Goal: Task Accomplishment & Management: Use online tool/utility

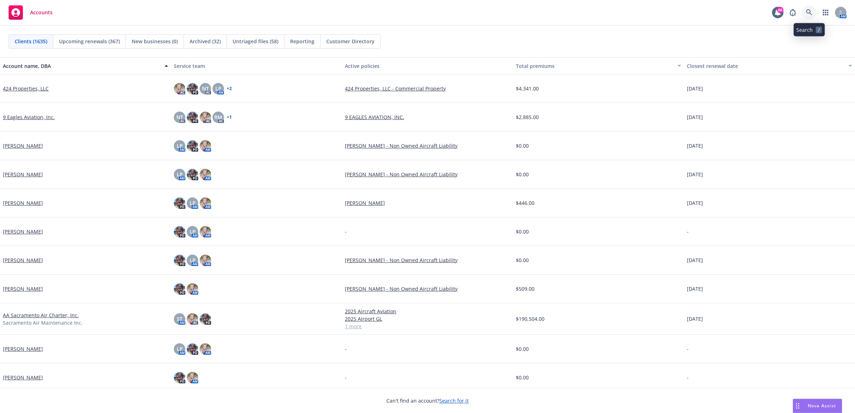
click at [810, 9] on link at bounding box center [809, 12] width 14 height 14
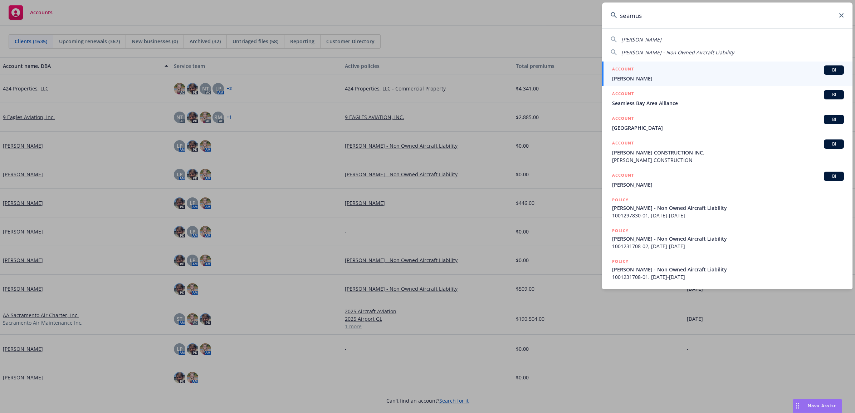
type input "seamus"
click at [665, 73] on div "ACCOUNT BI" at bounding box center [728, 69] width 232 height 9
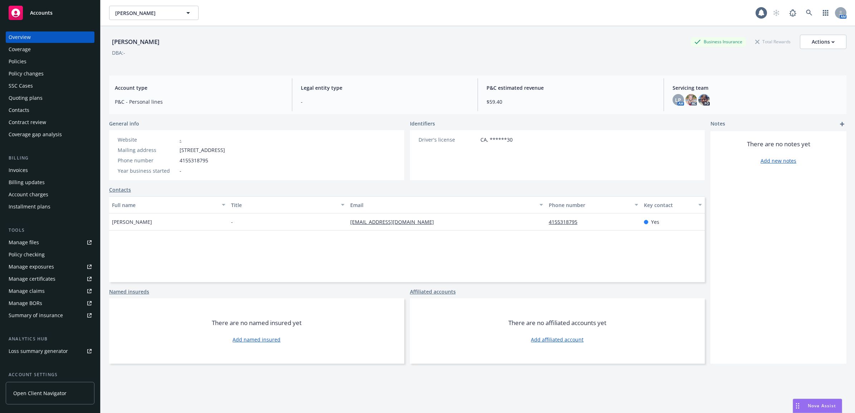
click at [48, 64] on div "Policies" at bounding box center [50, 61] width 83 height 11
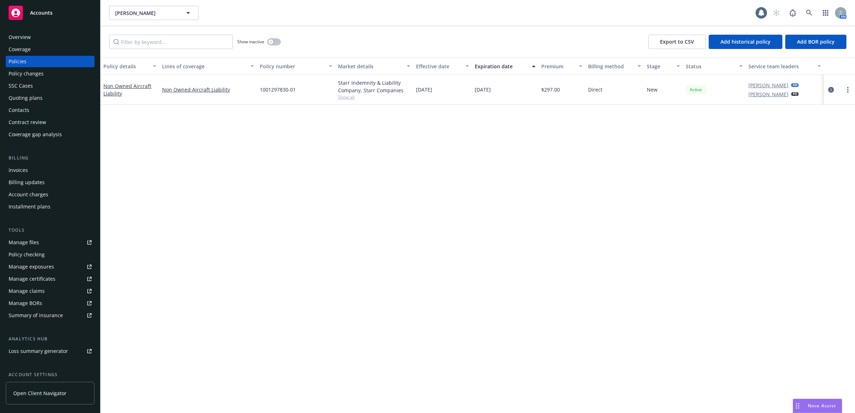
click at [57, 75] on div "Policy changes" at bounding box center [50, 73] width 83 height 11
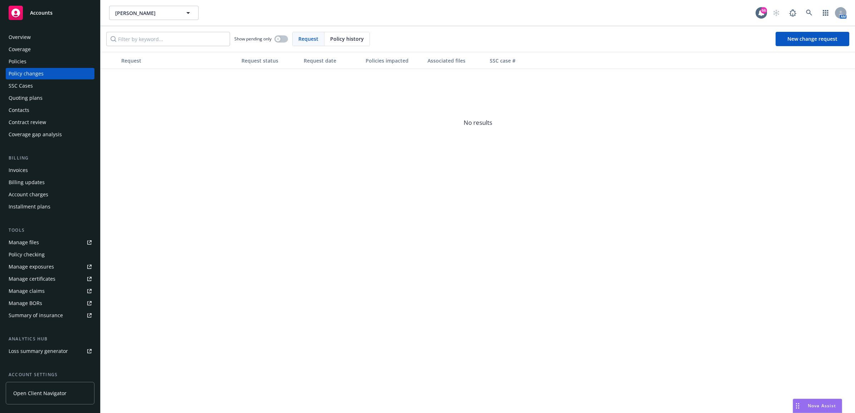
click at [38, 61] on div "Policies" at bounding box center [50, 61] width 83 height 11
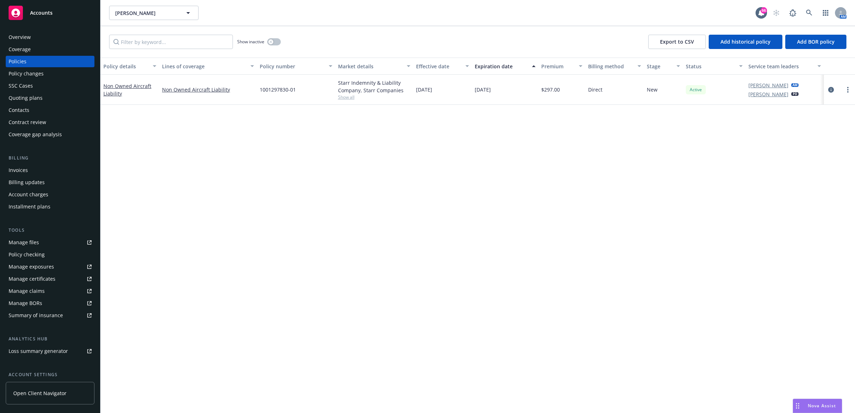
click at [60, 50] on div "Coverage" at bounding box center [50, 49] width 83 height 11
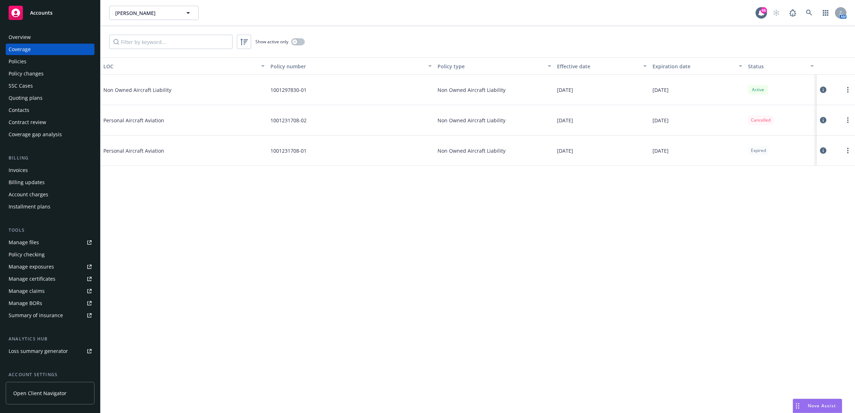
click at [58, 40] on div "Overview" at bounding box center [50, 36] width 83 height 11
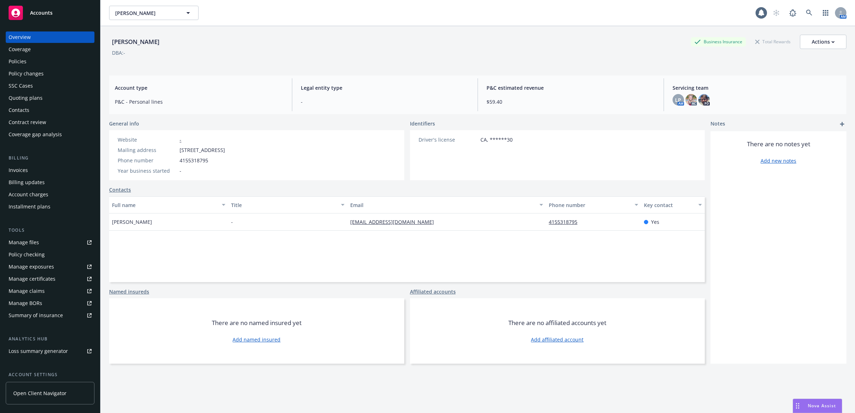
click at [52, 56] on div "Policies" at bounding box center [50, 61] width 83 height 11
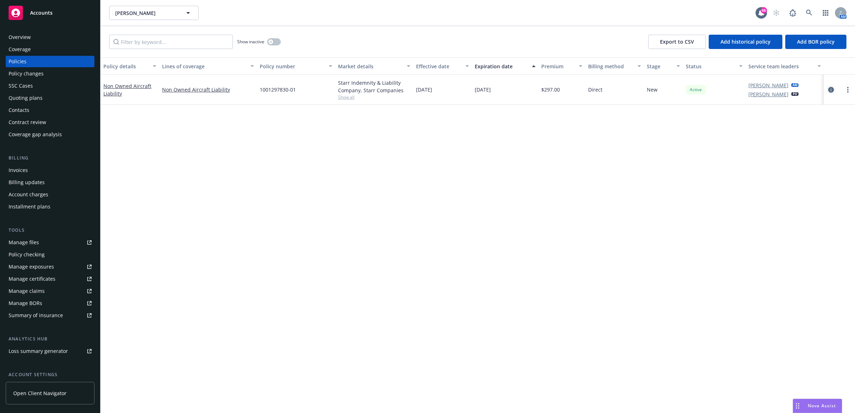
click at [828, 93] on link "circleInformation" at bounding box center [831, 89] width 9 height 9
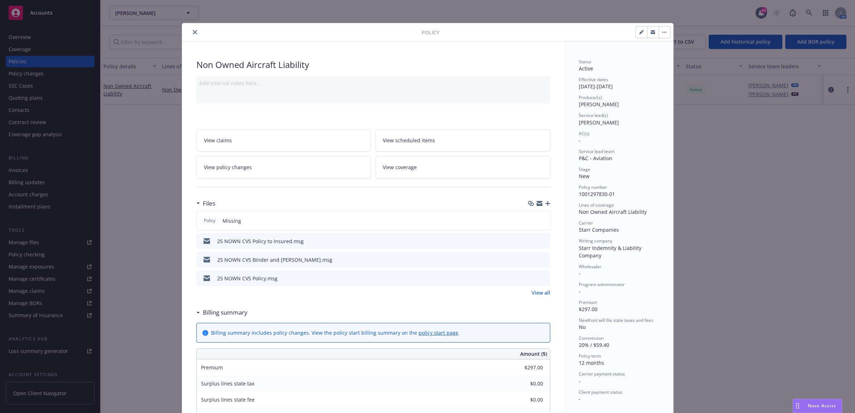
click at [287, 167] on link "View policy changes" at bounding box center [283, 167] width 175 height 23
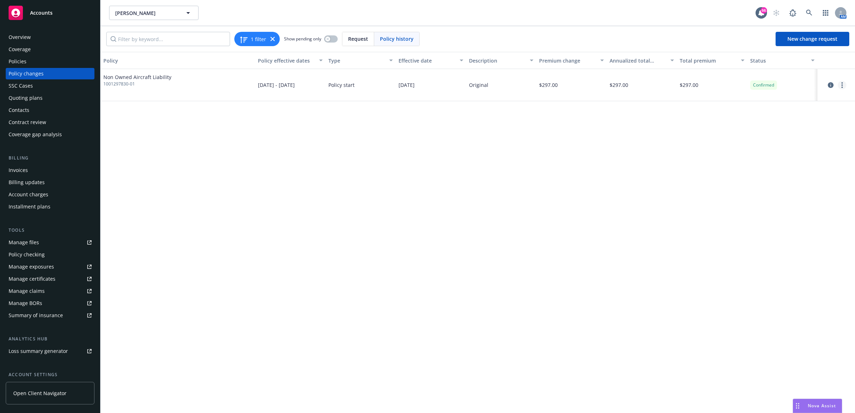
click at [843, 88] on link "more" at bounding box center [842, 85] width 9 height 9
click at [40, 65] on div "Policies" at bounding box center [50, 61] width 83 height 11
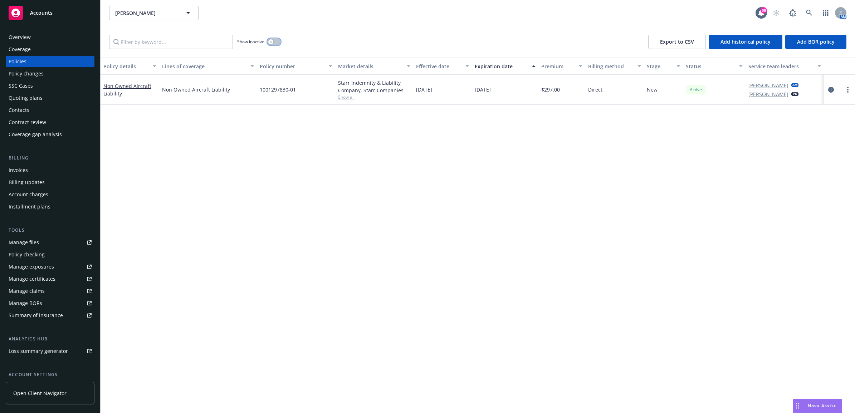
click at [272, 45] on button "button" at bounding box center [274, 41] width 14 height 7
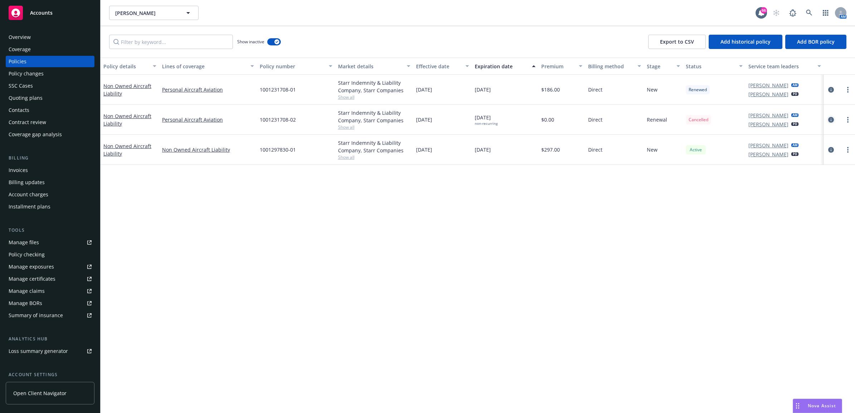
click at [832, 121] on icon "circleInformation" at bounding box center [831, 120] width 6 height 6
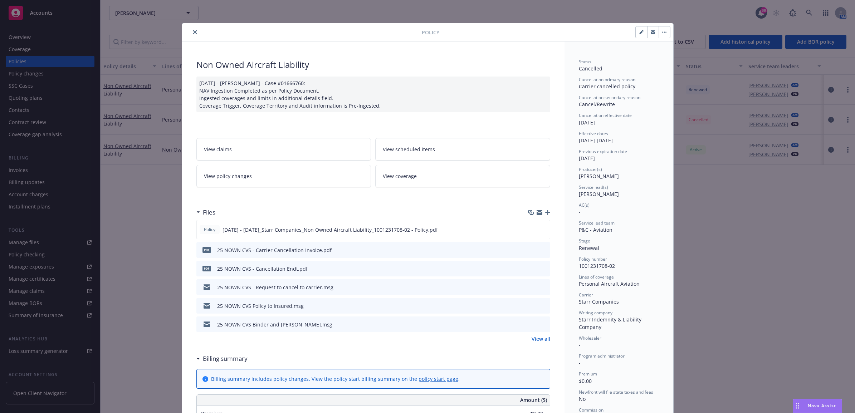
click at [279, 181] on link "View policy changes" at bounding box center [283, 176] width 175 height 23
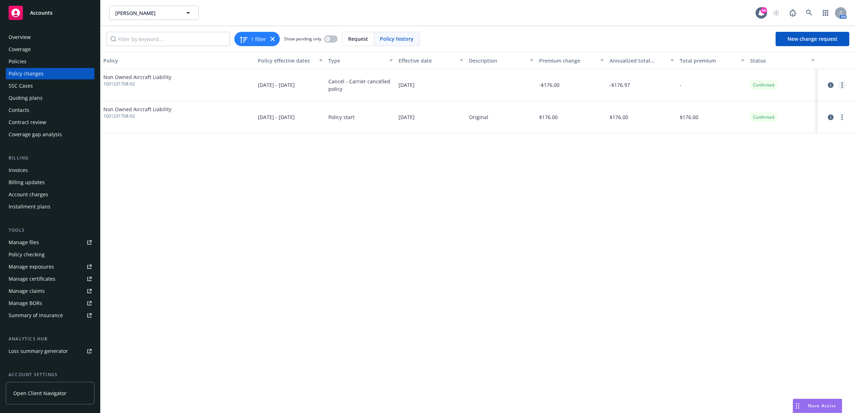
click at [842, 86] on icon "more" at bounding box center [841, 85] width 1 height 6
click at [802, 137] on link "Edit billing info" at bounding box center [784, 143] width 123 height 14
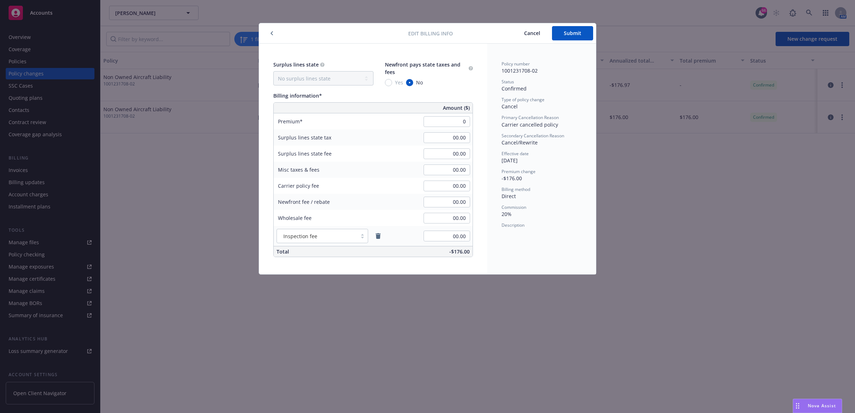
type input "00.00"
click at [526, 235] on div "Policy number 1001231708-02 Status Confirmed Type of policy change Cancel Prima…" at bounding box center [541, 159] width 109 height 231
click at [569, 36] on button "Submit" at bounding box center [572, 33] width 41 height 14
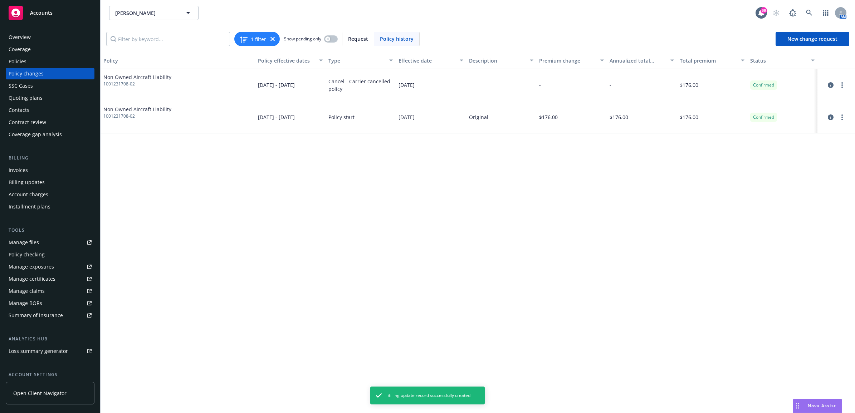
drag, startPoint x: 21, startPoint y: 60, endPoint x: 64, endPoint y: 50, distance: 44.0
click at [22, 60] on div "Policies" at bounding box center [18, 61] width 18 height 11
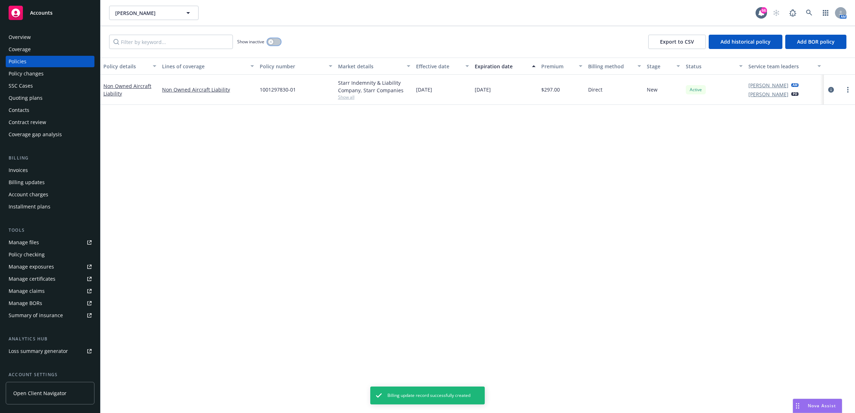
click at [273, 42] on div "button" at bounding box center [270, 41] width 5 height 5
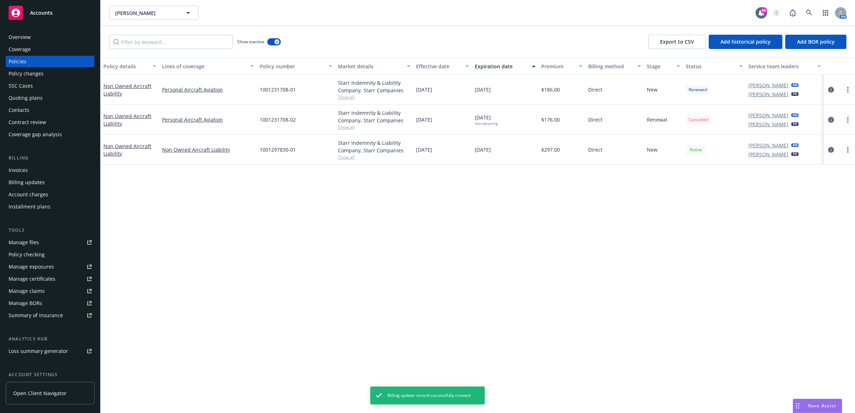
click at [830, 119] on icon "circleInformation" at bounding box center [831, 120] width 6 height 6
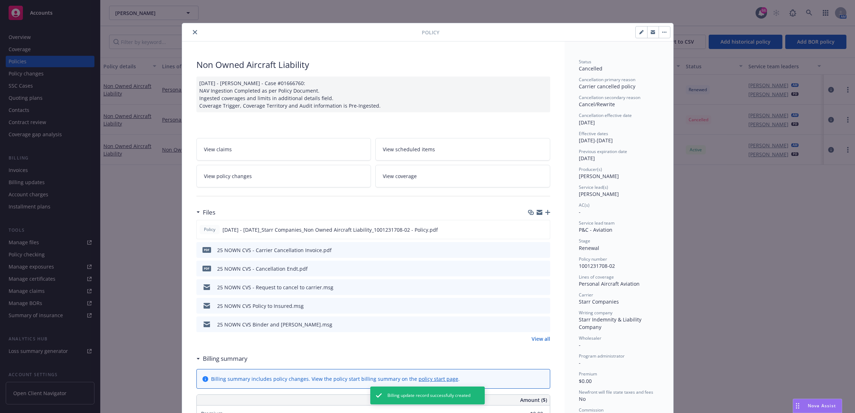
type input "$176.00"
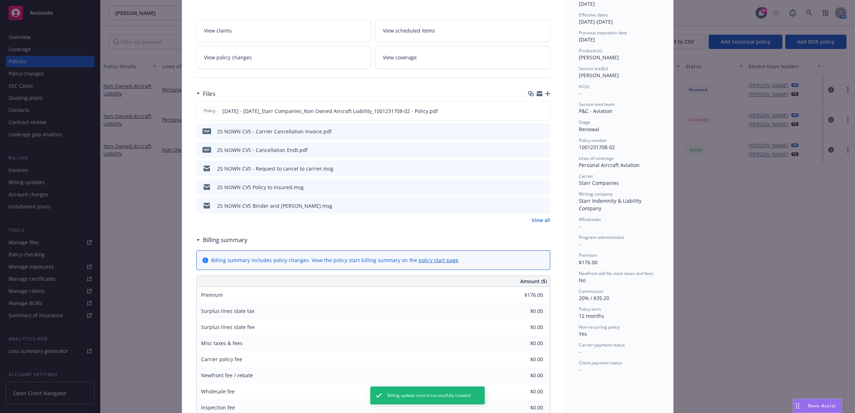
scroll to position [245, 0]
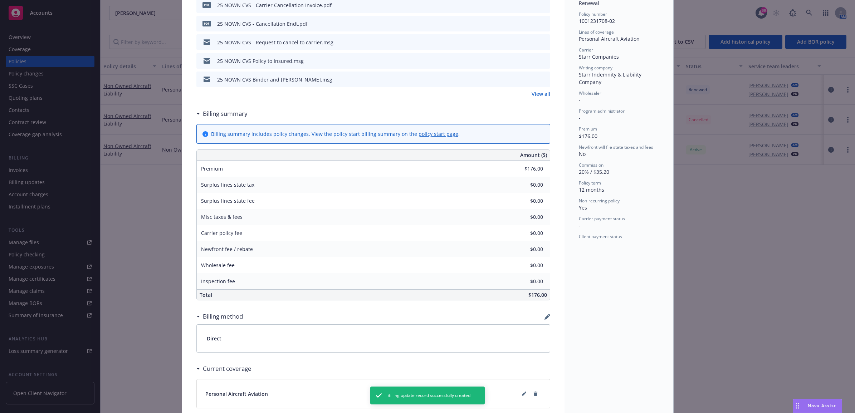
click at [544, 318] on icon "button" at bounding box center [546, 317] width 5 height 5
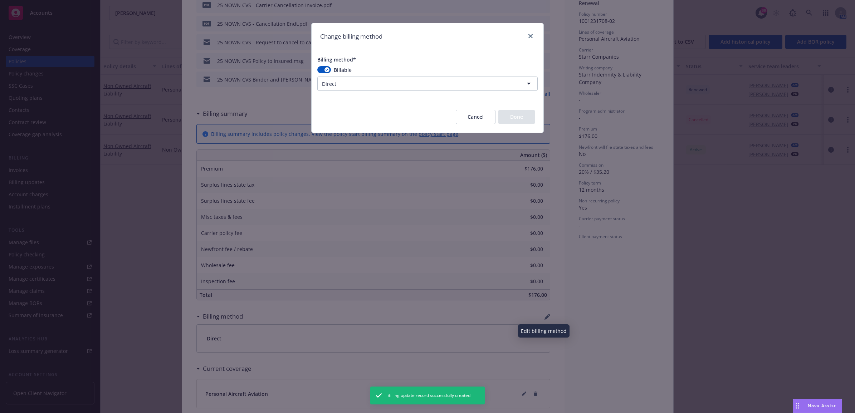
click at [389, 84] on html "Accounts Overview Coverage Policies Policy changes SSC Cases Quoting plans Cont…" at bounding box center [427, 206] width 855 height 413
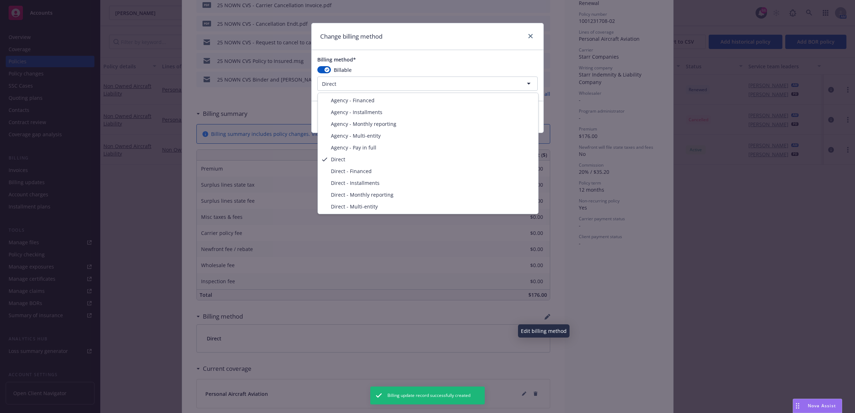
select select "AGENCY_PAY_IN_FULL"
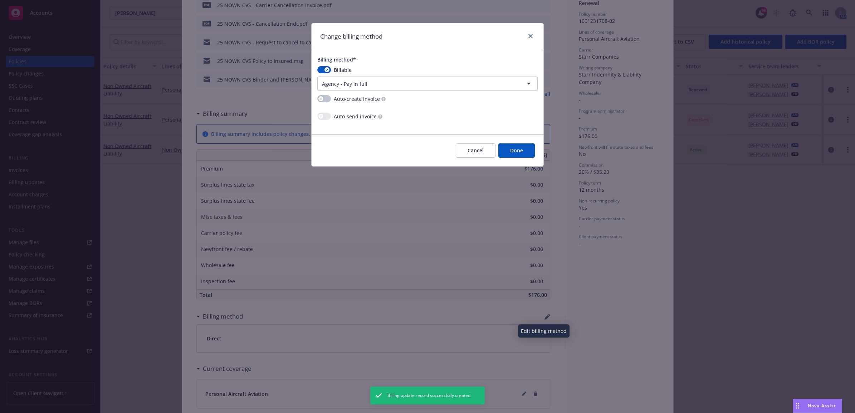
click at [518, 152] on button "Done" at bounding box center [516, 150] width 36 height 14
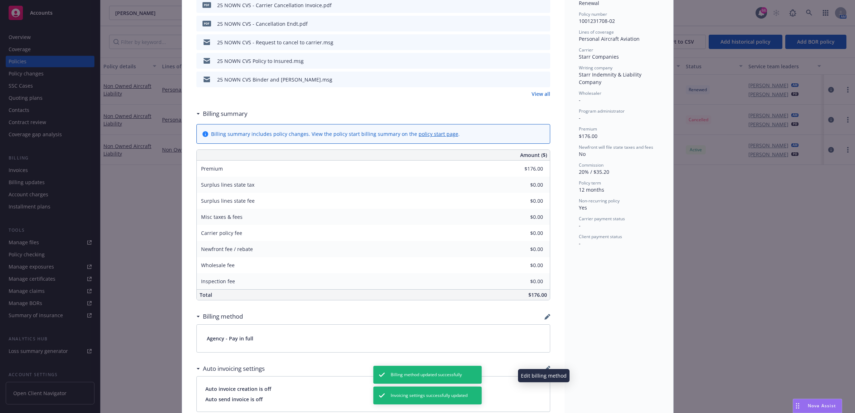
scroll to position [0, 0]
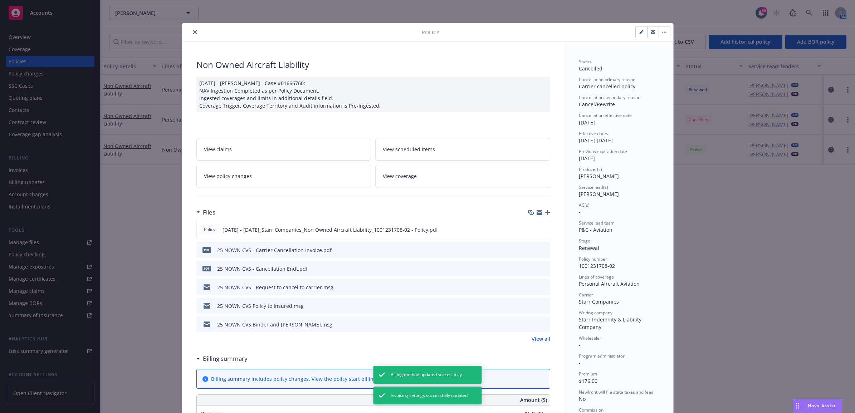
click at [193, 33] on icon "close" at bounding box center [195, 32] width 4 height 4
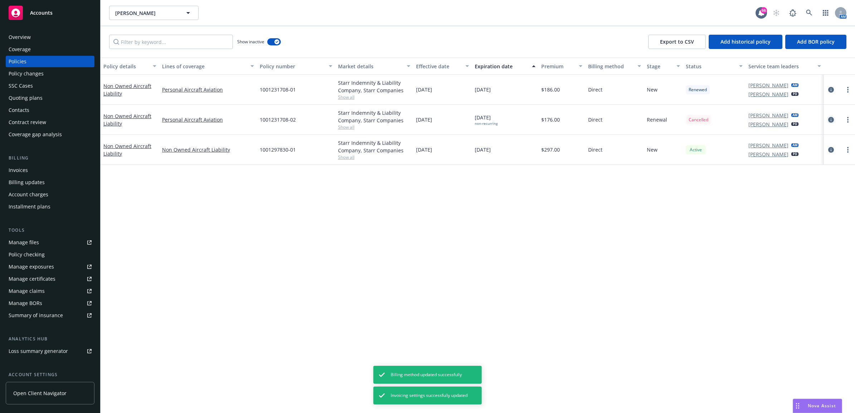
click at [830, 120] on icon "circleInformation" at bounding box center [831, 120] width 6 height 6
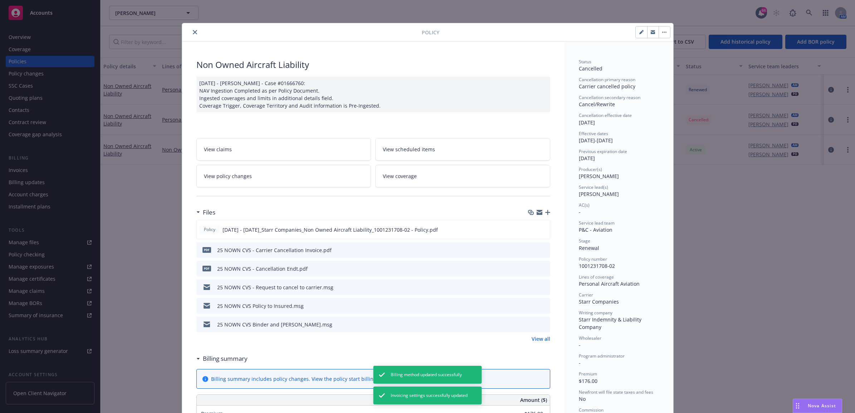
scroll to position [21, 0]
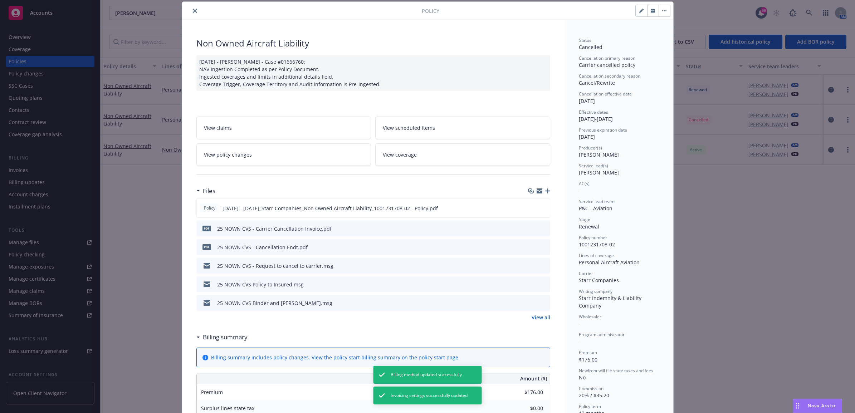
click at [261, 158] on link "View policy changes" at bounding box center [283, 154] width 175 height 23
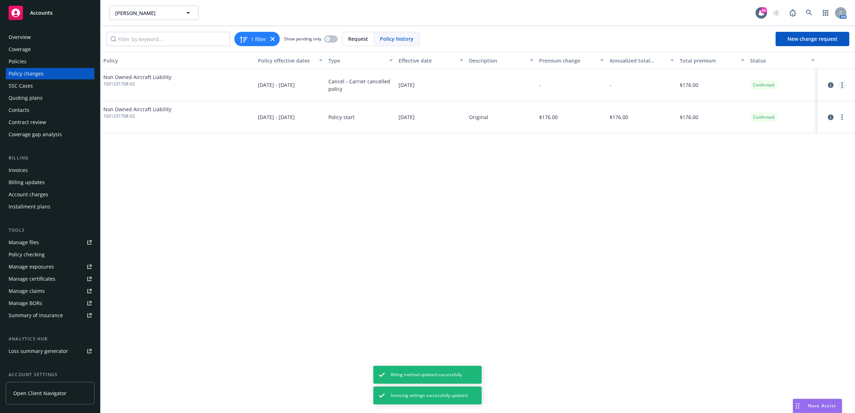
click at [841, 85] on link "more" at bounding box center [842, 85] width 9 height 9
click at [803, 140] on link "Edit billing info" at bounding box center [784, 143] width 123 height 14
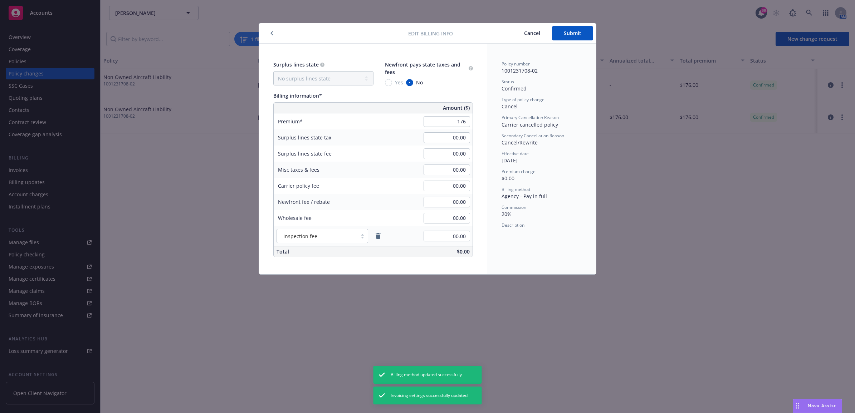
type input "-176.00"
click at [526, 247] on div "Policy number 1001231708-02 Status Confirmed Type of policy change Cancel Prima…" at bounding box center [541, 159] width 109 height 231
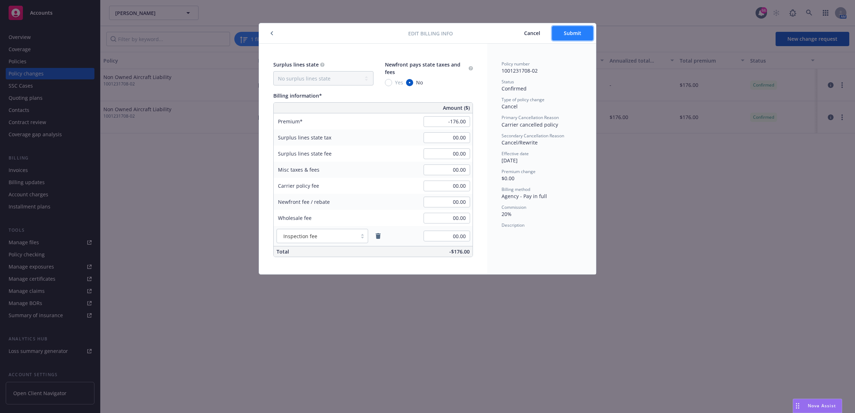
click at [568, 31] on span "Submit" at bounding box center [573, 33] width 18 height 7
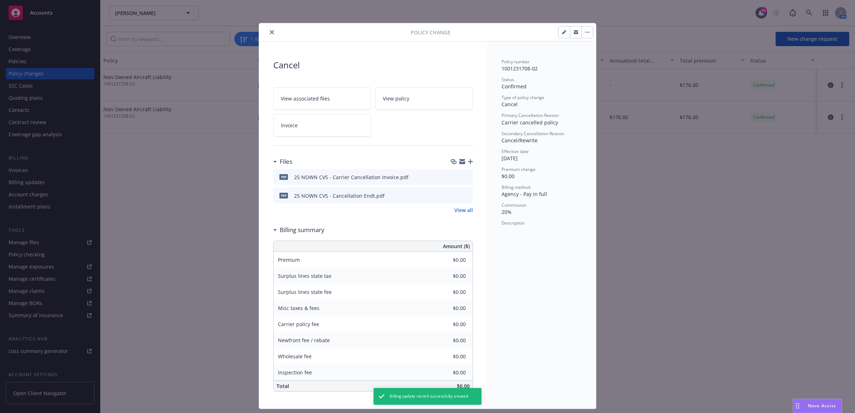
type input "-$176.00"
click at [268, 29] on button "close" at bounding box center [272, 32] width 9 height 9
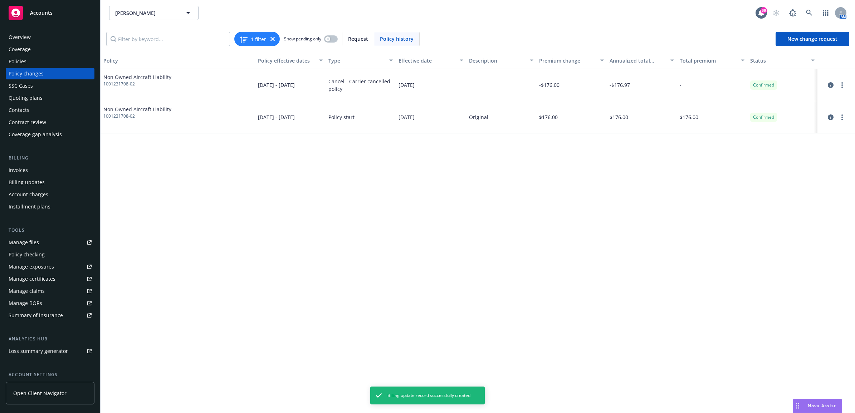
click at [51, 168] on div "Invoices" at bounding box center [50, 170] width 83 height 11
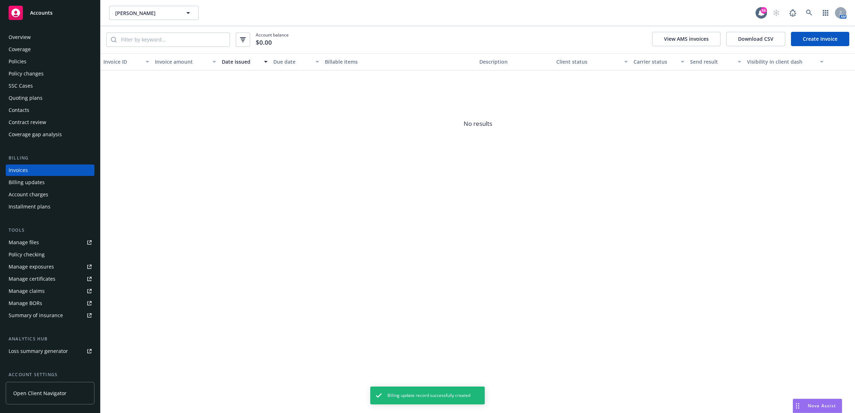
click at [23, 61] on div "Policies" at bounding box center [18, 61] width 18 height 11
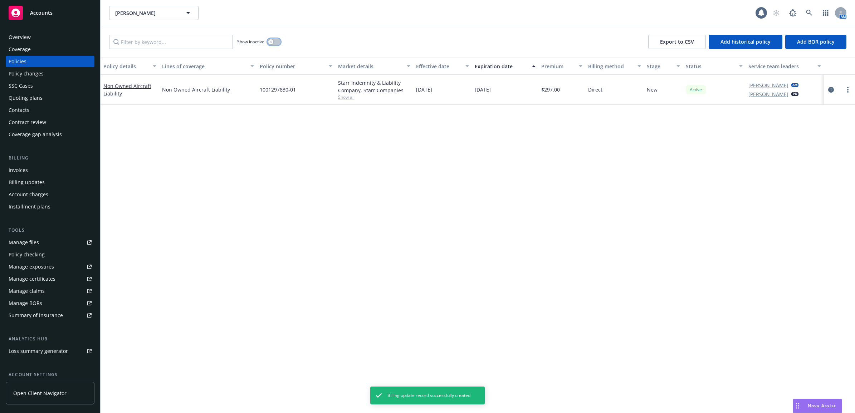
click at [274, 41] on button "button" at bounding box center [274, 41] width 14 height 7
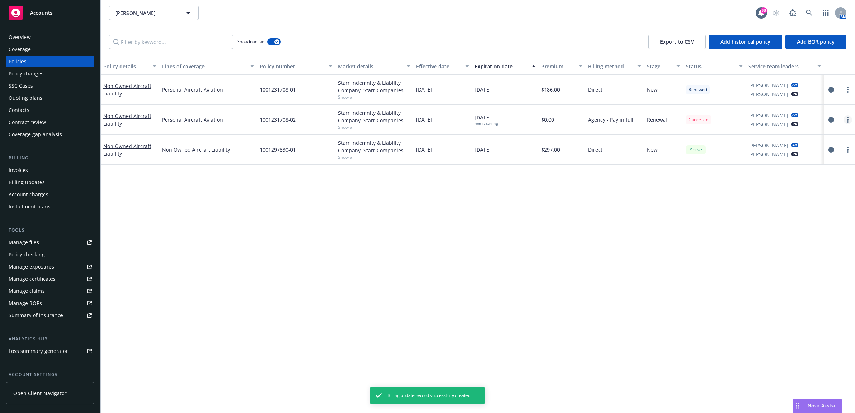
click at [847, 120] on icon "more" at bounding box center [847, 120] width 1 height 6
click at [832, 117] on icon "circleInformation" at bounding box center [831, 120] width 6 height 6
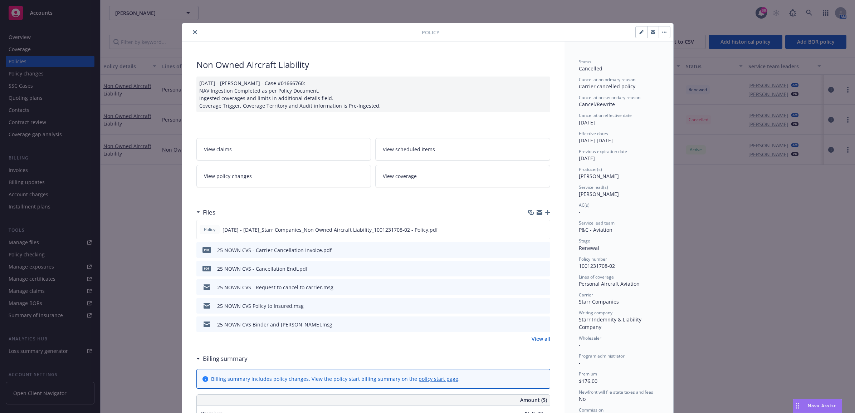
scroll to position [21, 0]
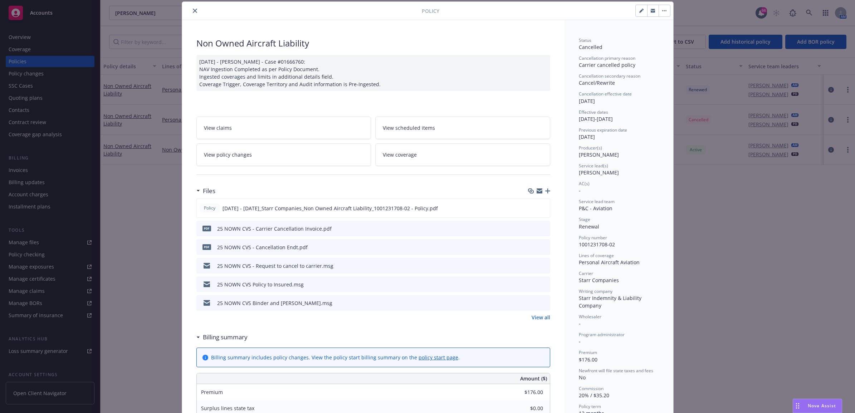
type input "$0.00"
click at [255, 160] on link "View policy changes" at bounding box center [283, 154] width 175 height 23
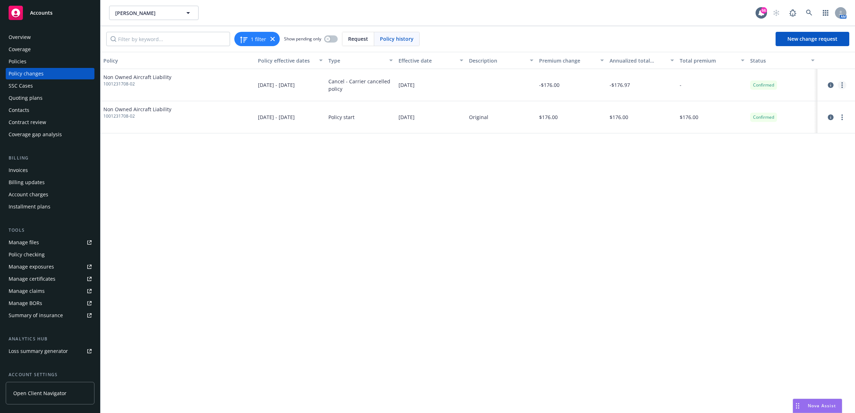
click at [843, 82] on link "more" at bounding box center [842, 85] width 9 height 9
click at [795, 138] on link "Edit billing info" at bounding box center [784, 143] width 123 height 14
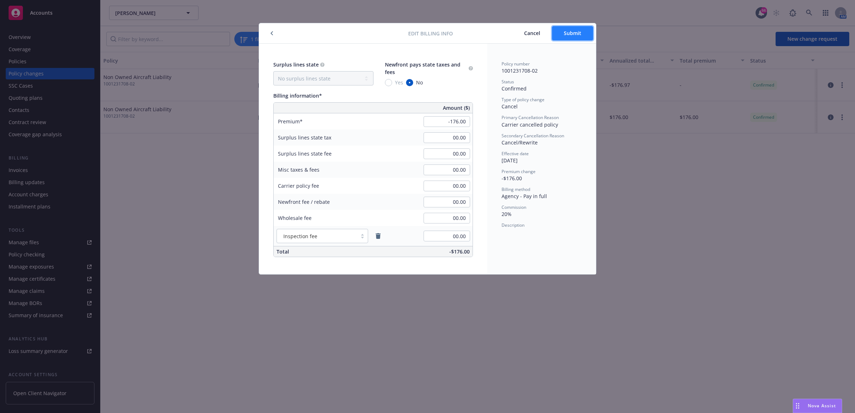
click at [575, 36] on button "Submit" at bounding box center [572, 33] width 41 height 14
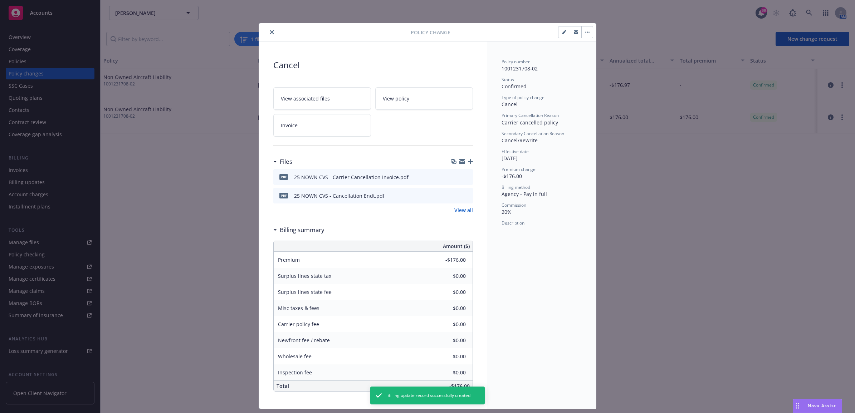
click at [270, 33] on icon "close" at bounding box center [272, 32] width 4 height 4
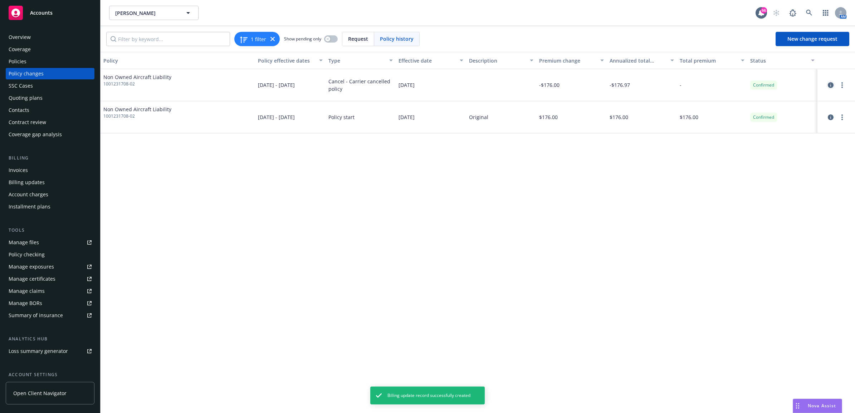
click at [832, 84] on icon "circleInformation" at bounding box center [831, 85] width 6 height 6
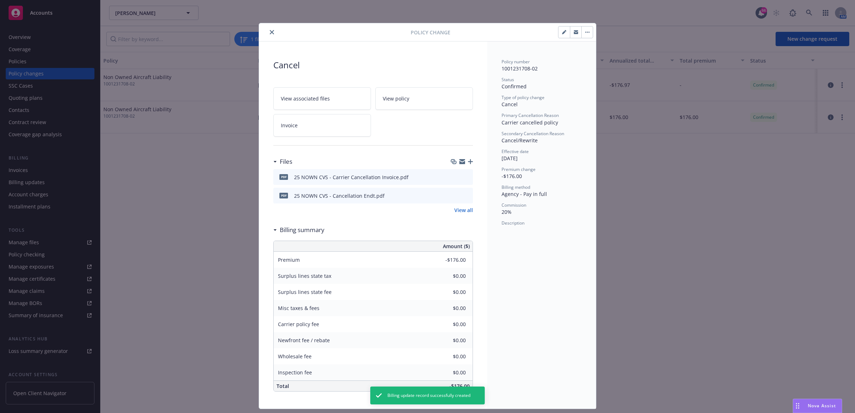
click at [562, 31] on icon "button" at bounding box center [564, 32] width 4 height 4
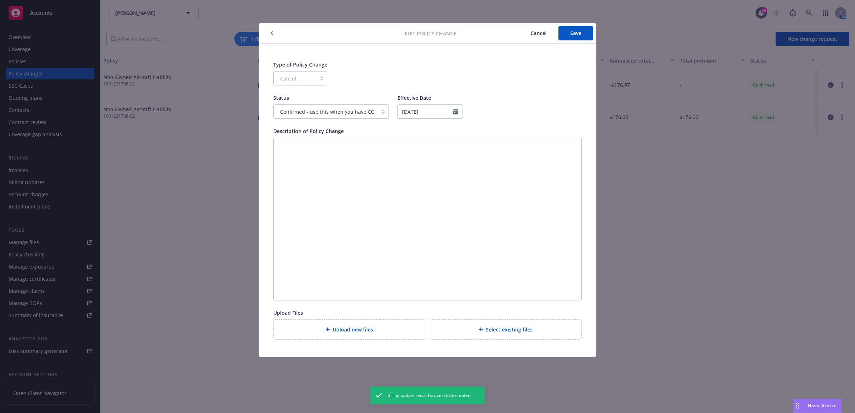
click at [276, 32] on div at bounding box center [333, 33] width 143 height 9
click at [273, 32] on icon "button" at bounding box center [271, 33] width 3 height 4
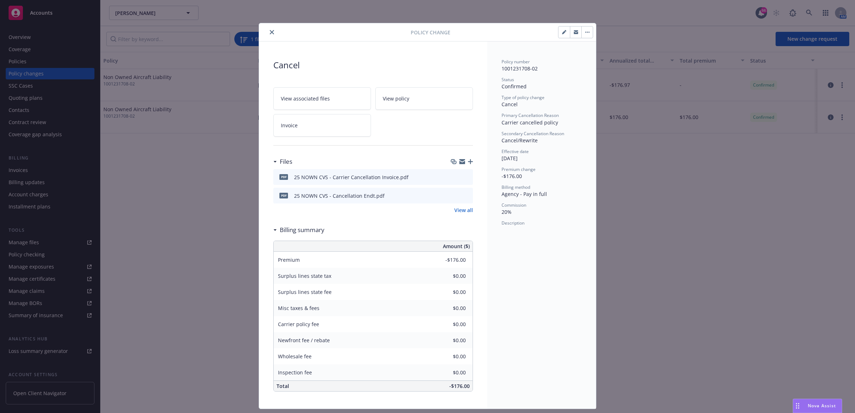
click at [271, 33] on button "close" at bounding box center [272, 32] width 9 height 9
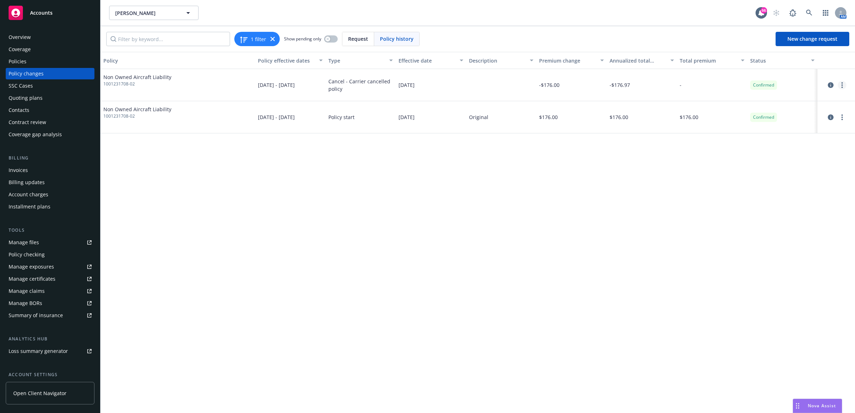
click at [843, 89] on link "more" at bounding box center [842, 85] width 9 height 9
click at [791, 138] on link "Edit billing info" at bounding box center [784, 143] width 123 height 14
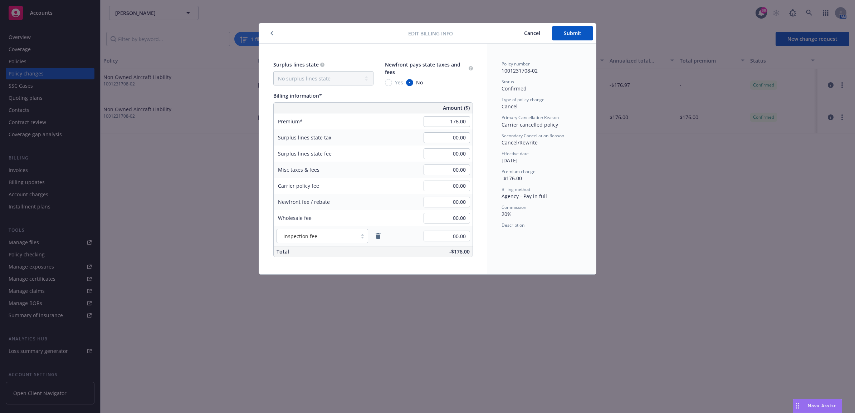
click at [529, 36] on span "Cancel" at bounding box center [532, 33] width 16 height 7
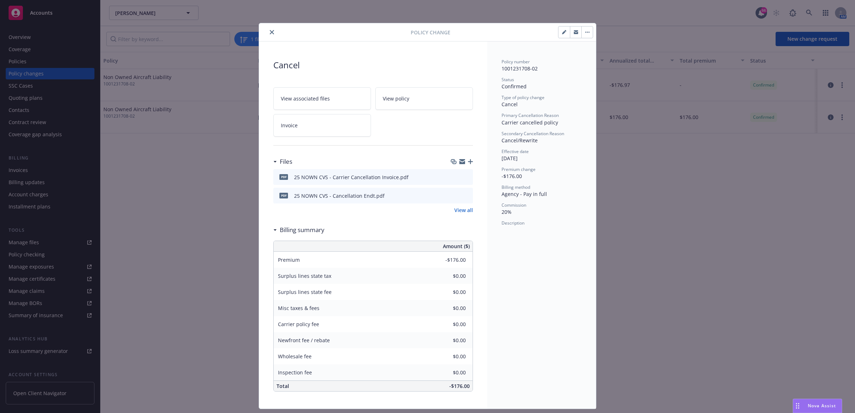
click at [270, 30] on icon "close" at bounding box center [272, 32] width 4 height 4
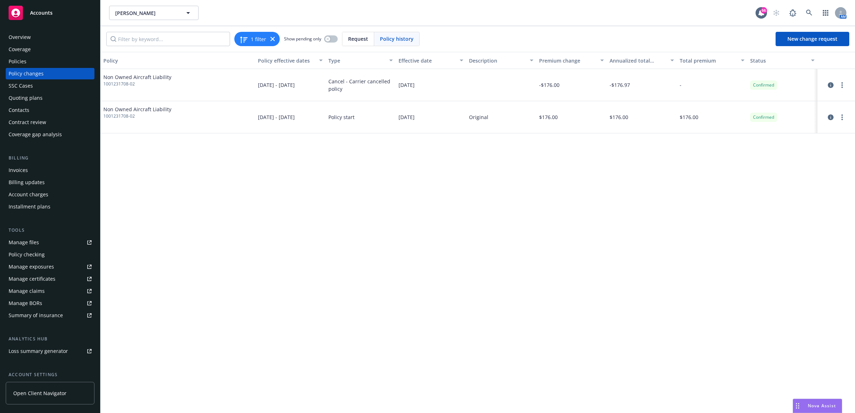
click at [38, 167] on div "Invoices" at bounding box center [50, 170] width 83 height 11
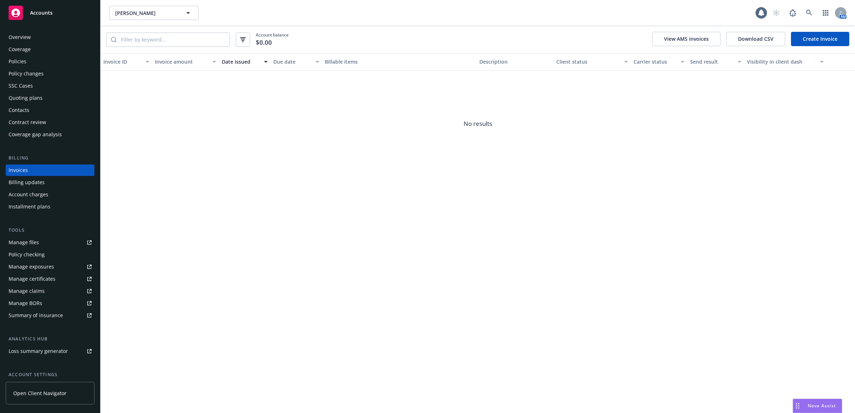
click at [798, 40] on link "Create Invoice" at bounding box center [820, 39] width 58 height 14
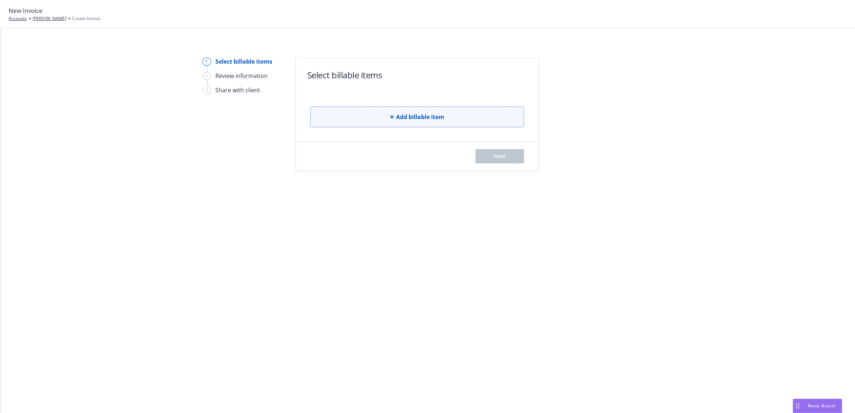
click at [348, 115] on button "Add billable item" at bounding box center [417, 117] width 214 height 21
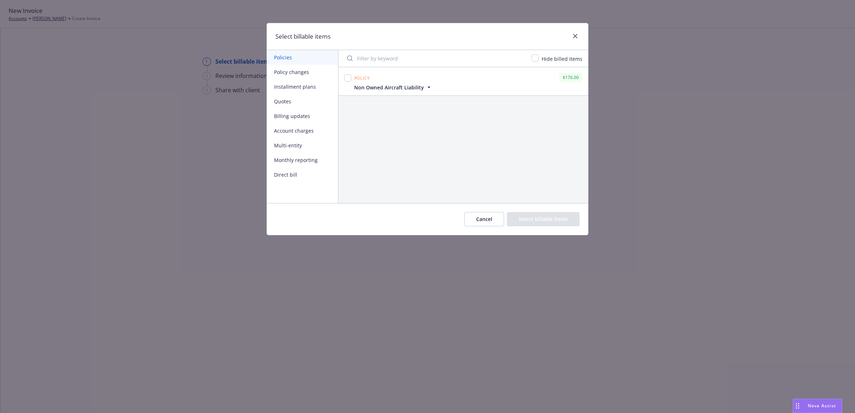
click at [287, 66] on button "Policy changes" at bounding box center [302, 72] width 71 height 15
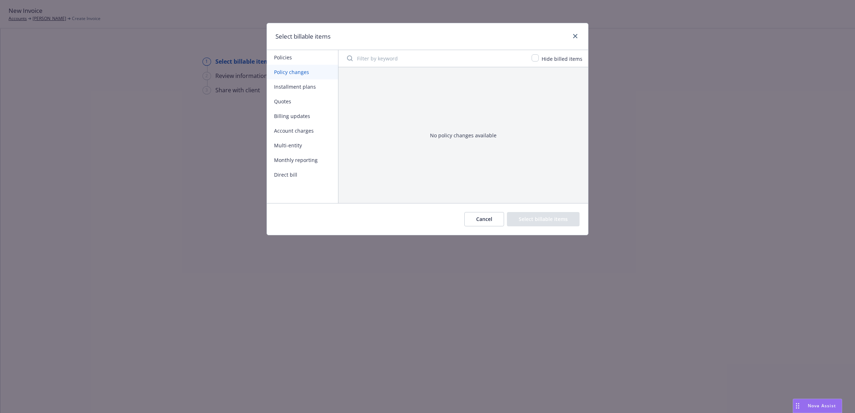
click at [290, 61] on button "Policies" at bounding box center [302, 57] width 71 height 15
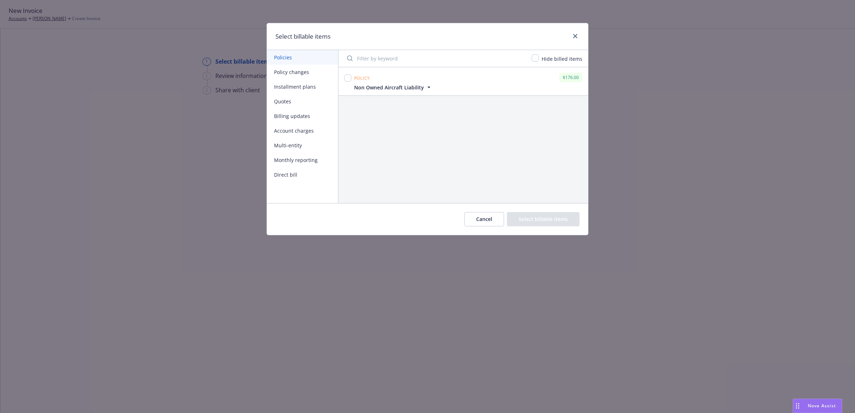
click at [480, 218] on button "Cancel" at bounding box center [484, 219] width 40 height 14
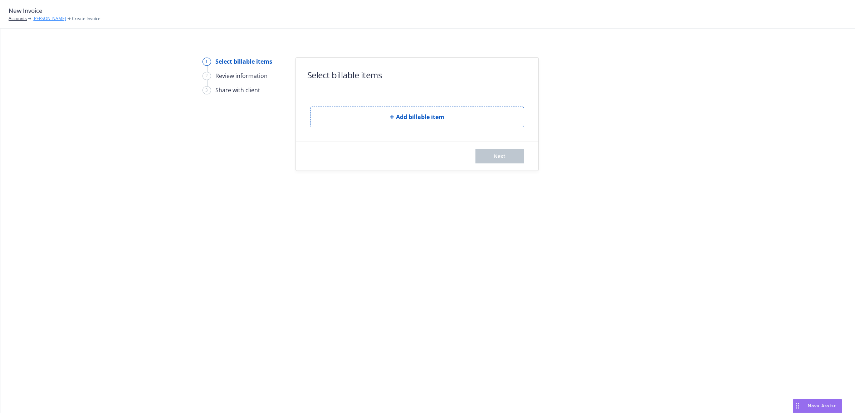
click at [33, 19] on link "[PERSON_NAME]" at bounding box center [50, 18] width 34 height 6
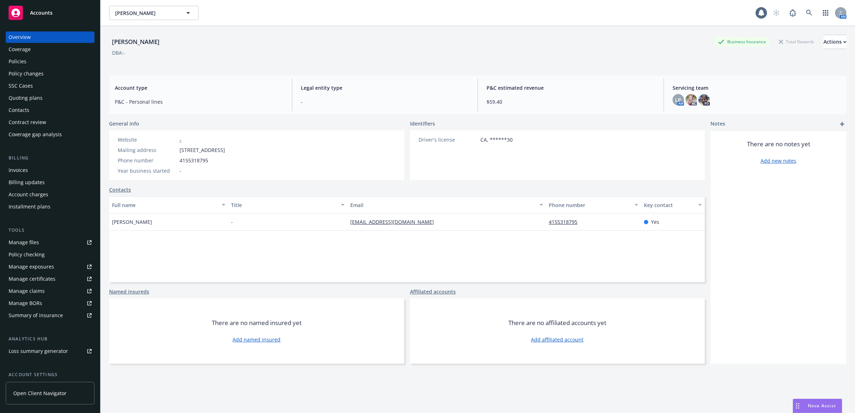
click at [25, 62] on div "Policies" at bounding box center [18, 61] width 18 height 11
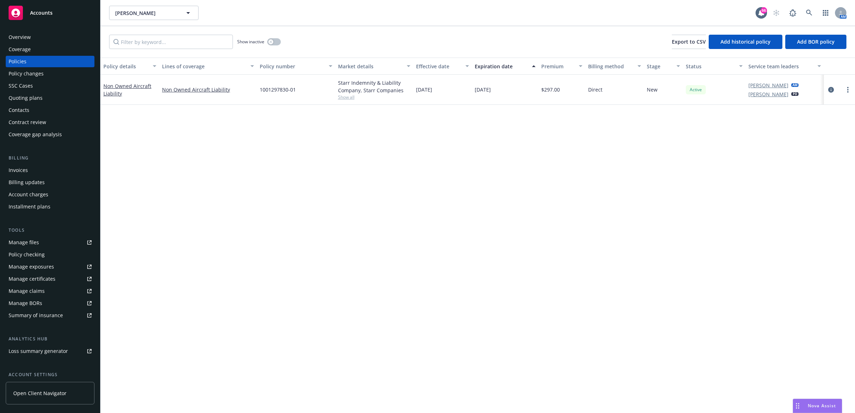
click at [268, 45] on div "Show inactive" at bounding box center [259, 42] width 44 height 14
click at [271, 44] on div "button" at bounding box center [270, 41] width 5 height 5
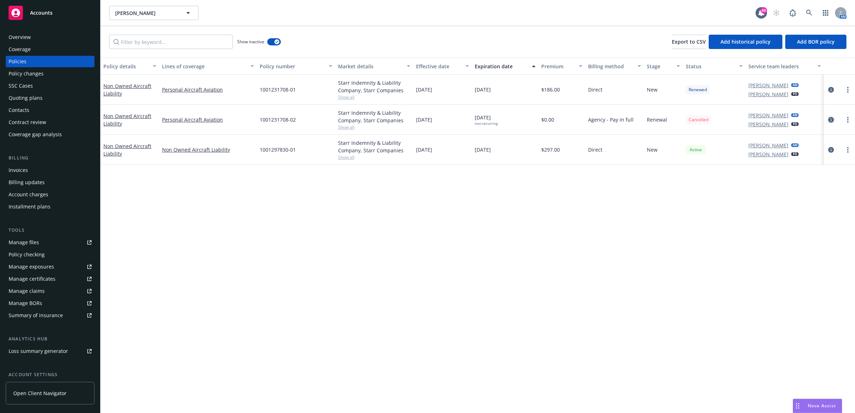
click at [831, 119] on icon "circleInformation" at bounding box center [831, 120] width 6 height 6
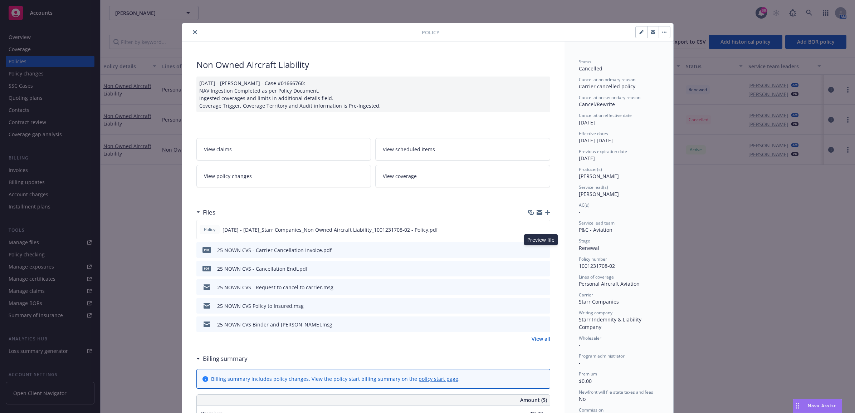
click at [540, 251] on icon "preview file" at bounding box center [543, 249] width 6 height 5
click at [542, 323] on icon "preview file" at bounding box center [543, 324] width 6 height 5
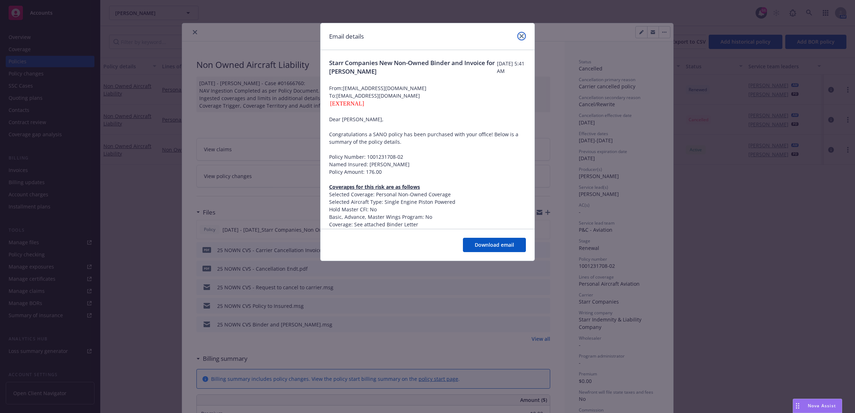
click at [522, 34] on icon "close" at bounding box center [521, 36] width 4 height 4
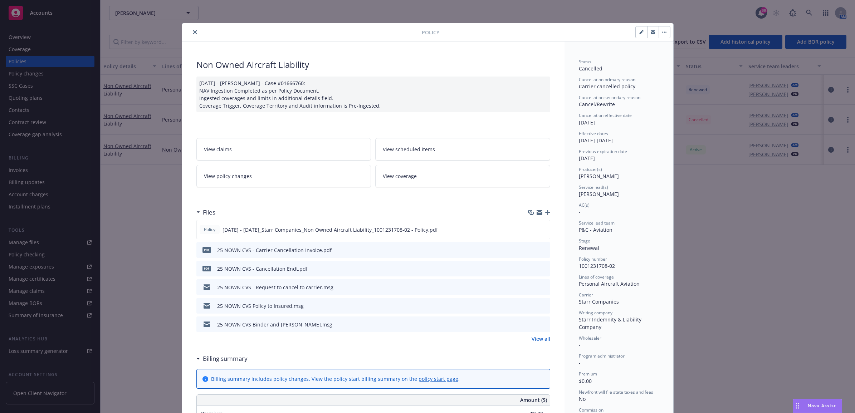
click at [191, 29] on button "close" at bounding box center [195, 32] width 9 height 9
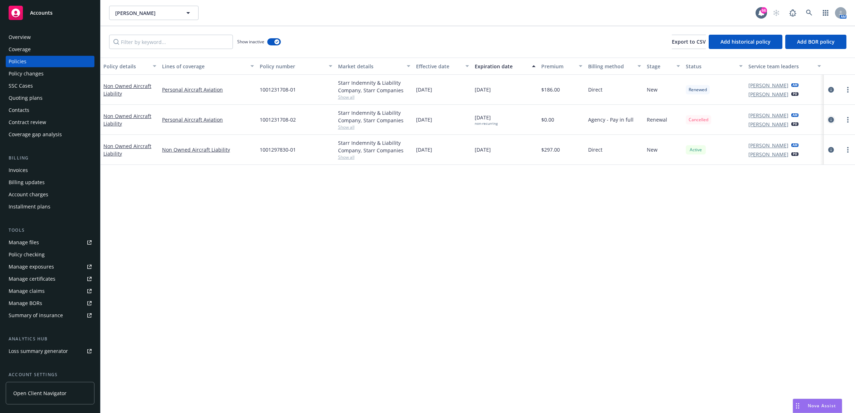
click at [831, 117] on icon "circleInformation" at bounding box center [831, 120] width 6 height 6
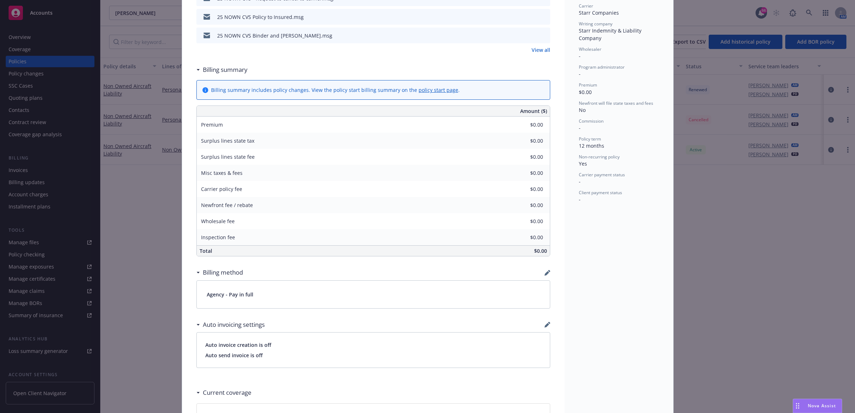
scroll to position [290, 0]
click at [544, 273] on icon "button" at bounding box center [546, 272] width 5 height 5
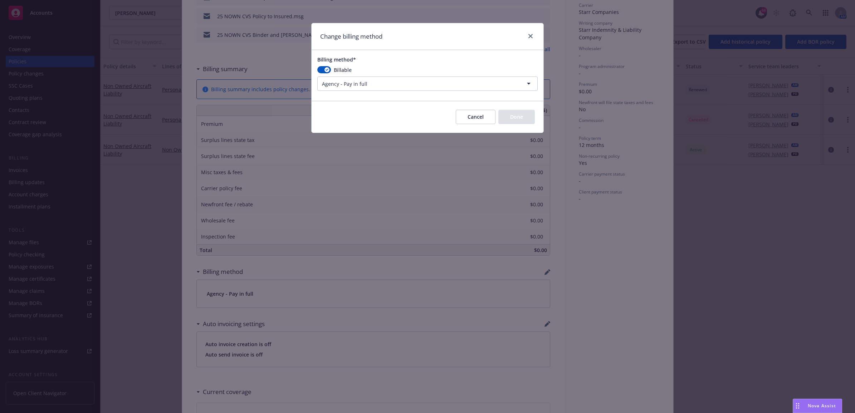
click at [446, 87] on html "Accounts Overview Coverage Policies Policy changes SSC Cases Quoting plans Cont…" at bounding box center [427, 206] width 855 height 413
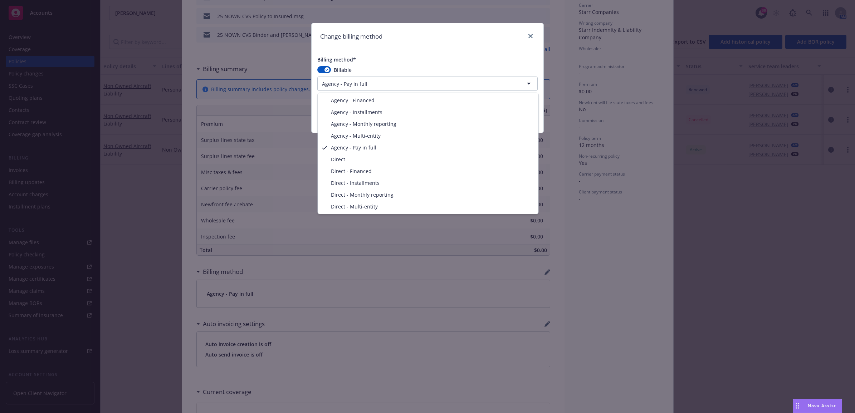
select select "DIRECT"
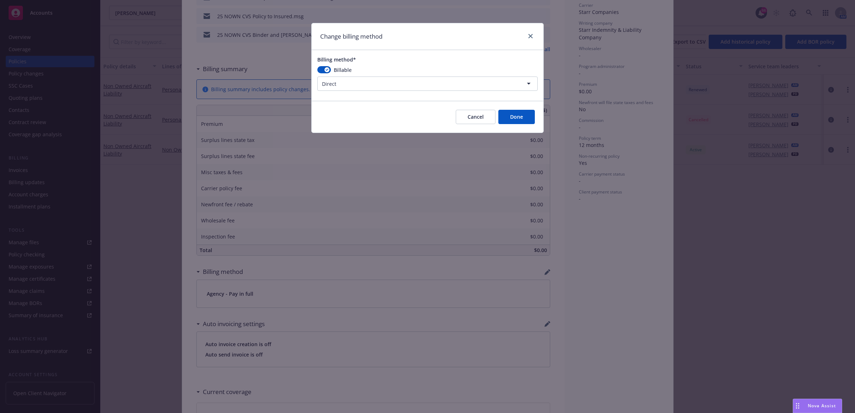
click at [515, 119] on button "Done" at bounding box center [516, 117] width 36 height 14
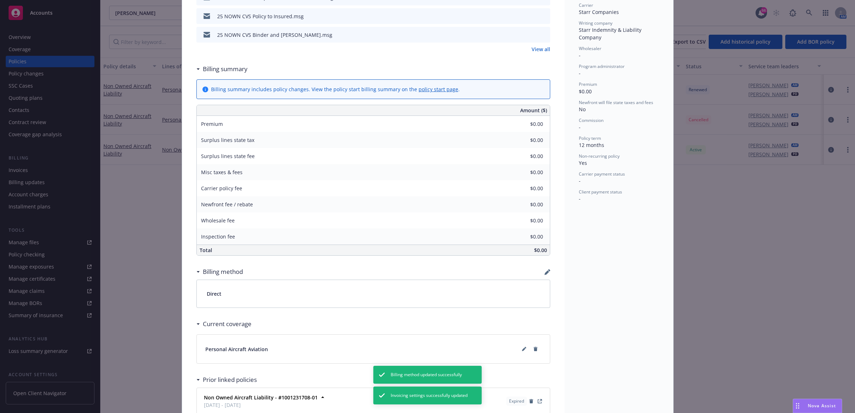
scroll to position [0, 0]
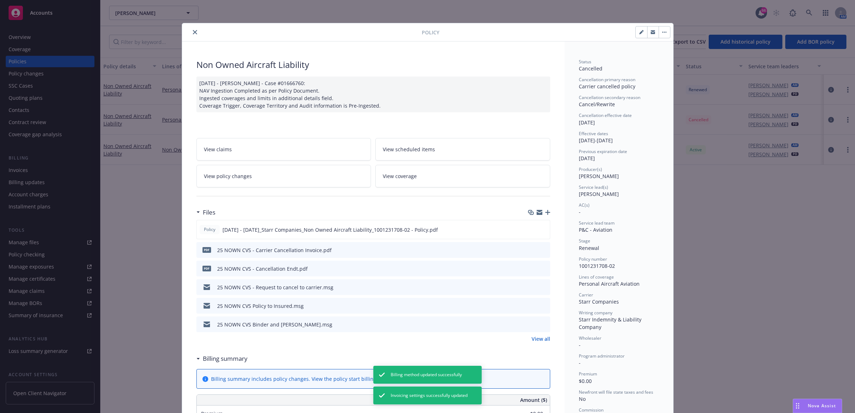
click at [194, 30] on button "close" at bounding box center [195, 32] width 9 height 9
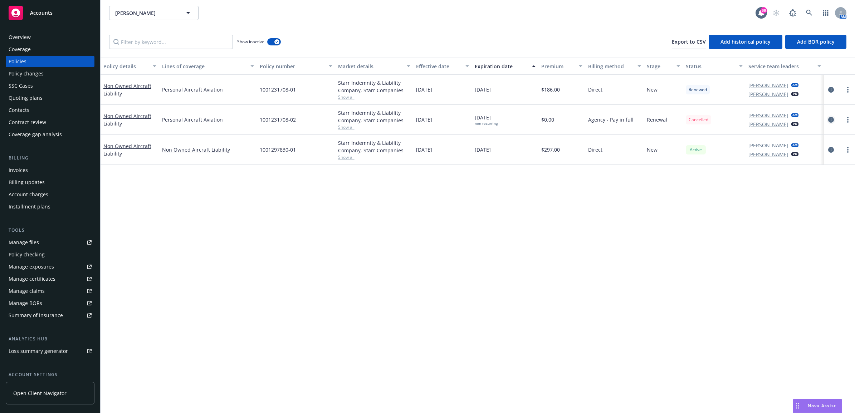
click at [832, 119] on icon "circleInformation" at bounding box center [831, 120] width 6 height 6
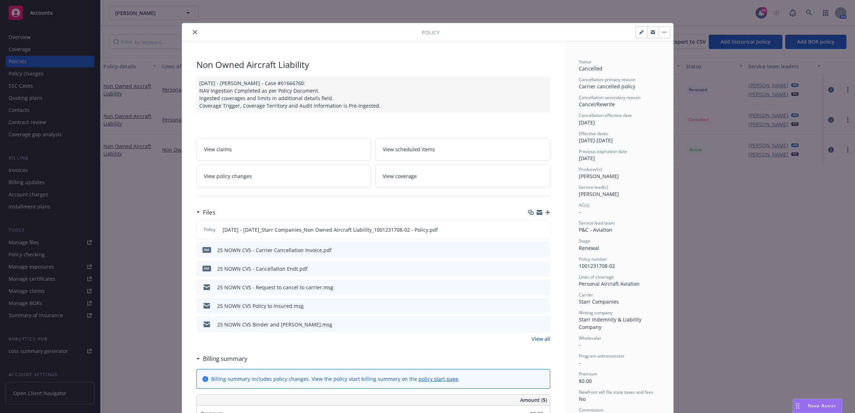
scroll to position [21, 0]
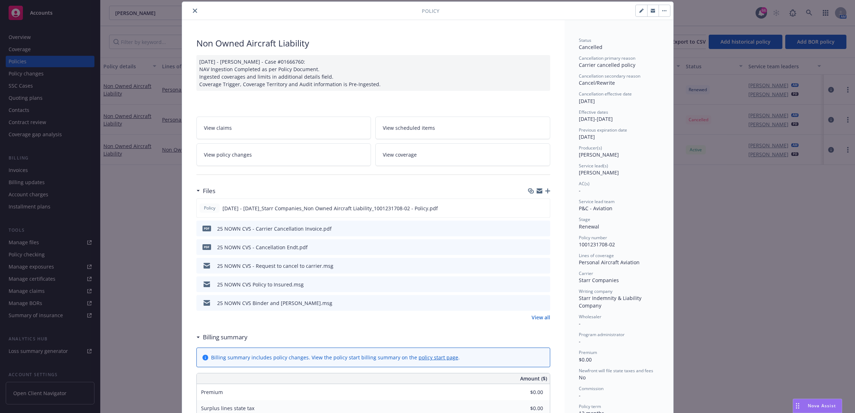
click at [282, 158] on link "View policy changes" at bounding box center [283, 154] width 175 height 23
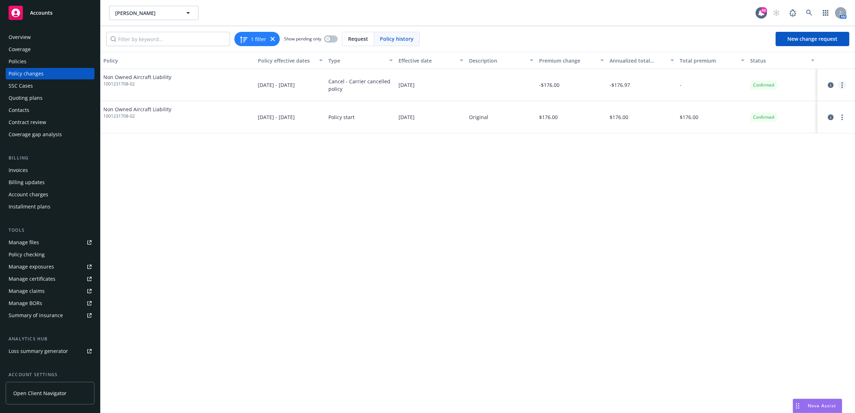
click at [841, 83] on link "more" at bounding box center [842, 85] width 9 height 9
click at [794, 142] on link "Edit billing info" at bounding box center [784, 143] width 123 height 14
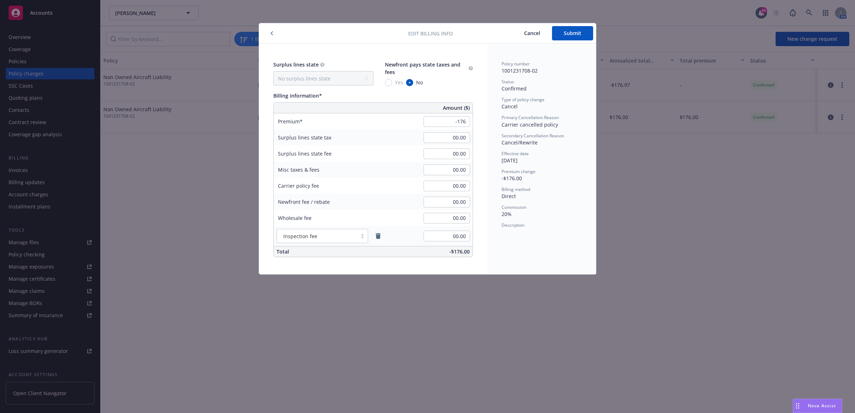
type input "-176.00"
click at [508, 246] on div "Policy number 1001231708-02 Status Confirmed Type of policy change Cancel Prima…" at bounding box center [541, 159] width 109 height 231
click at [565, 35] on span "Submit" at bounding box center [573, 33] width 18 height 7
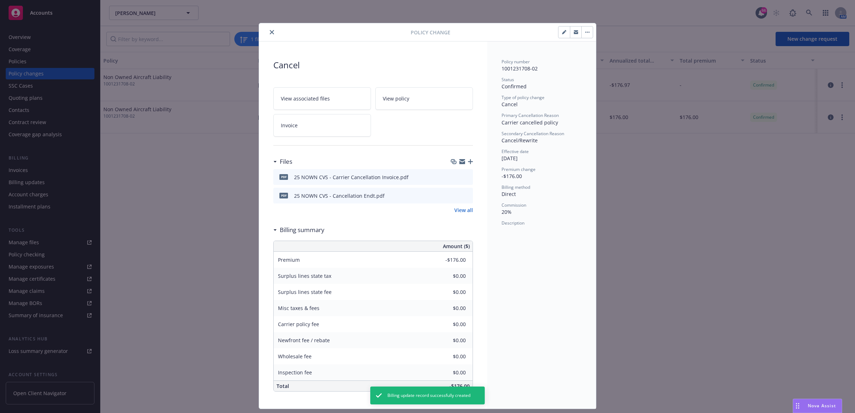
click at [264, 33] on div at bounding box center [336, 32] width 149 height 9
click at [270, 29] on button "close" at bounding box center [272, 32] width 9 height 9
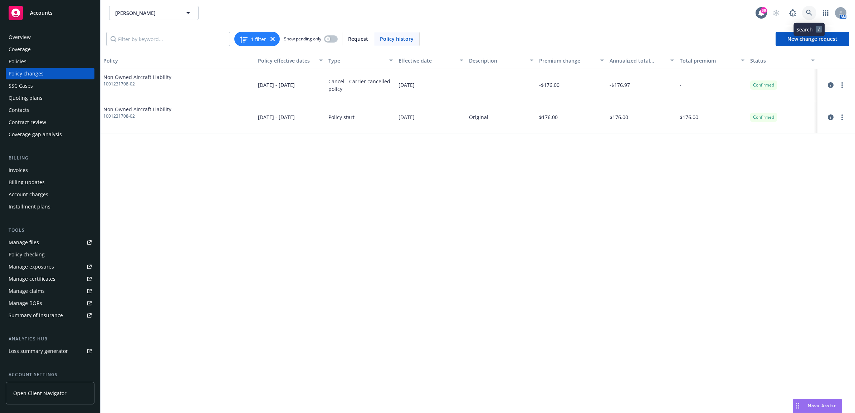
click at [812, 14] on link at bounding box center [809, 13] width 14 height 14
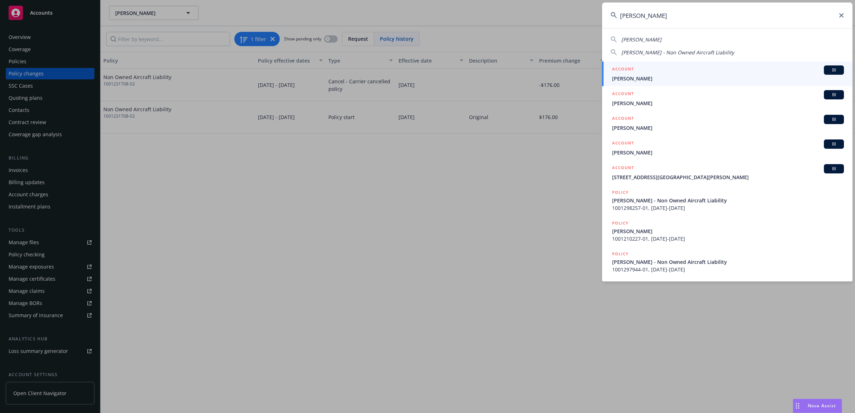
type input "harrison ha"
click at [675, 73] on div "ACCOUNT BI" at bounding box center [728, 69] width 232 height 9
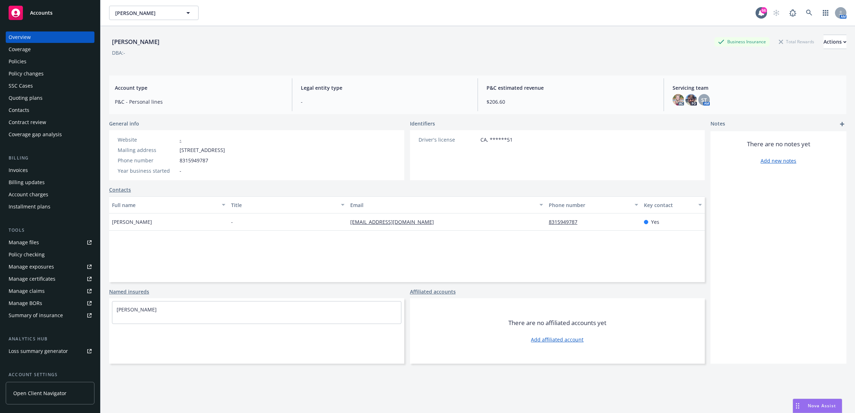
click at [48, 58] on div "Policies" at bounding box center [50, 61] width 83 height 11
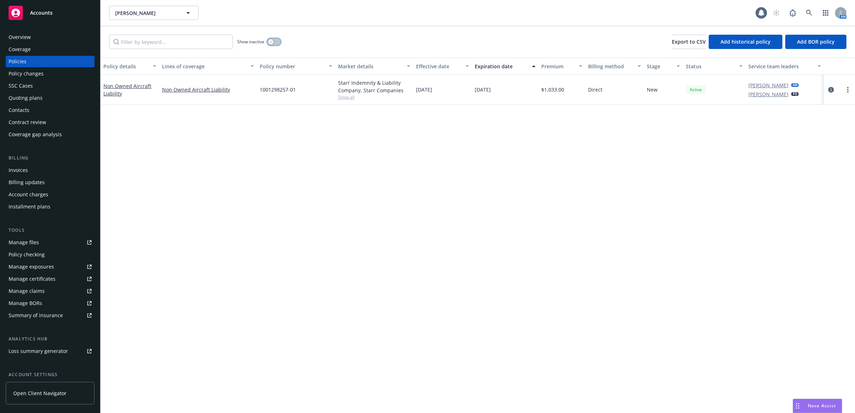
click at [271, 42] on icon "button" at bounding box center [270, 41] width 3 height 3
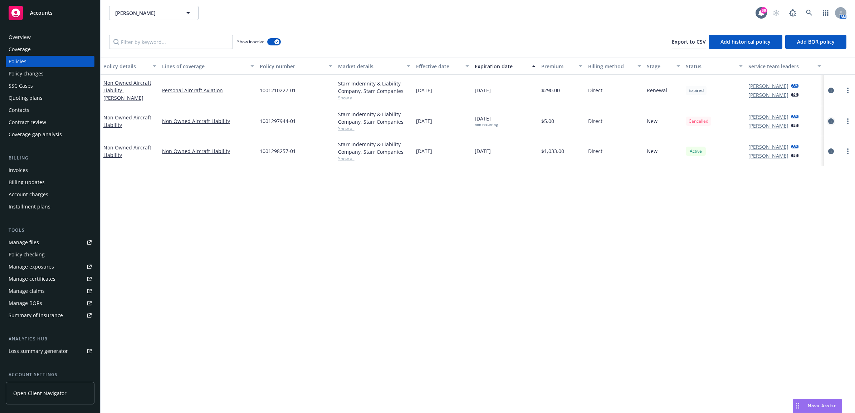
click at [831, 121] on icon "circleInformation" at bounding box center [831, 121] width 6 height 6
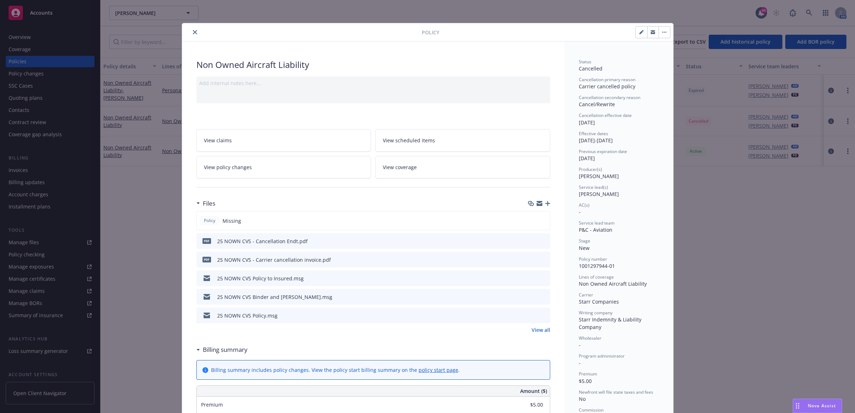
click at [543, 257] on button "preview file" at bounding box center [543, 259] width 8 height 6
click at [191, 32] on button "close" at bounding box center [195, 32] width 9 height 9
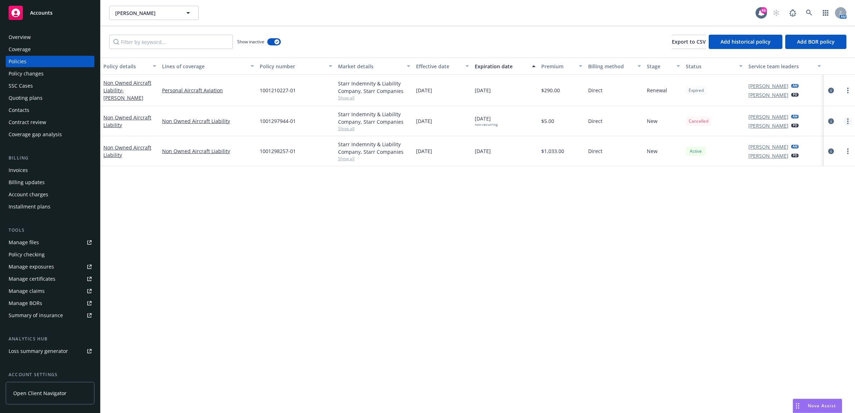
click at [850, 121] on link "more" at bounding box center [847, 121] width 9 height 9
click at [828, 121] on icon "circleInformation" at bounding box center [831, 121] width 6 height 6
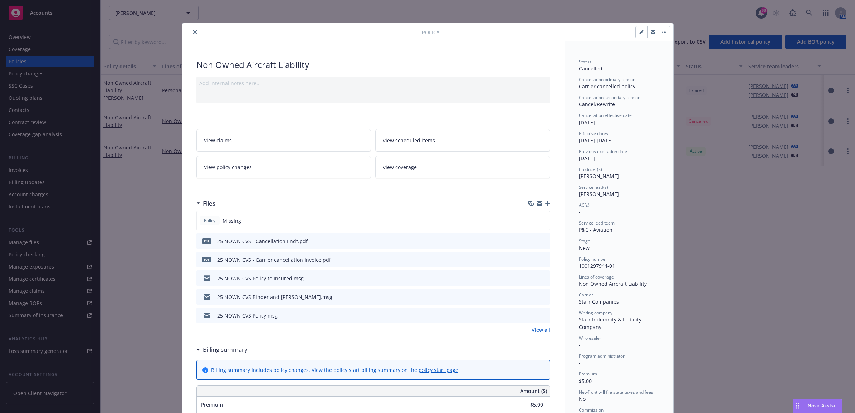
scroll to position [21, 0]
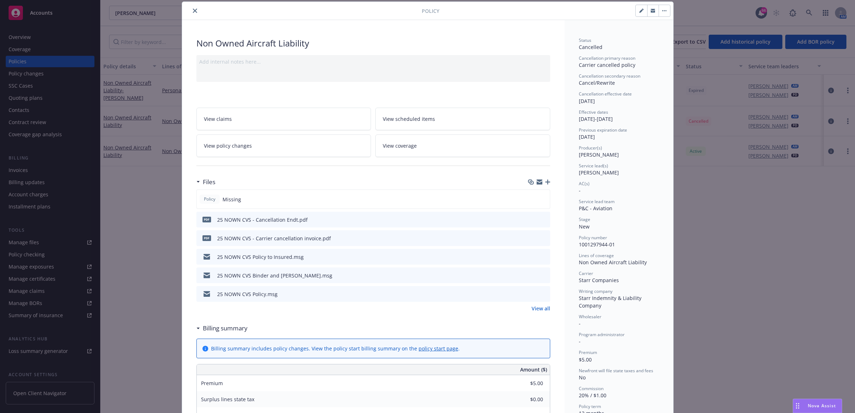
click at [244, 148] on span "View policy changes" at bounding box center [228, 146] width 48 height 8
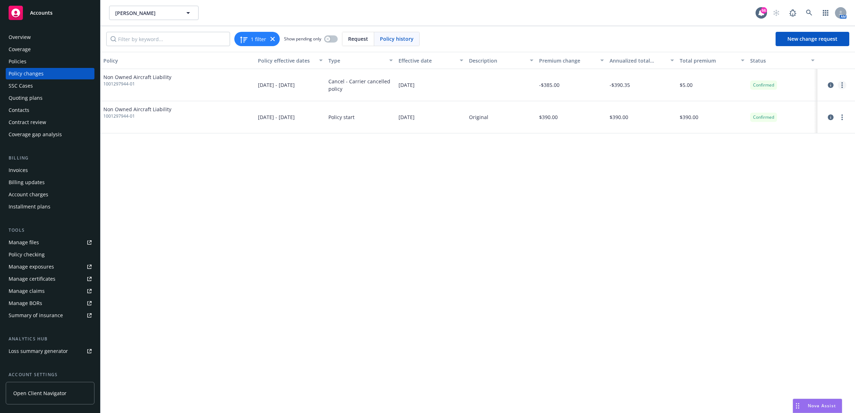
click at [841, 83] on circle "more" at bounding box center [841, 82] width 1 height 1
click at [789, 141] on link "Edit billing info" at bounding box center [784, 143] width 123 height 14
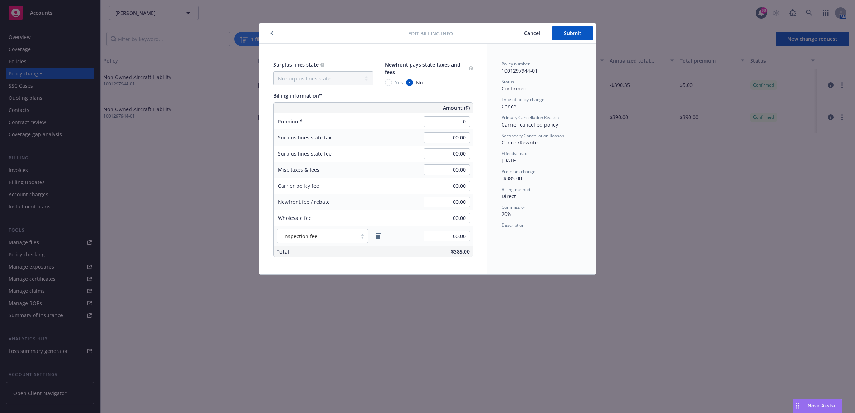
type input "00.00"
click at [502, 137] on span "Secondary Cancellation Reason" at bounding box center [532, 136] width 63 height 6
click at [580, 36] on span "Submit" at bounding box center [573, 33] width 18 height 7
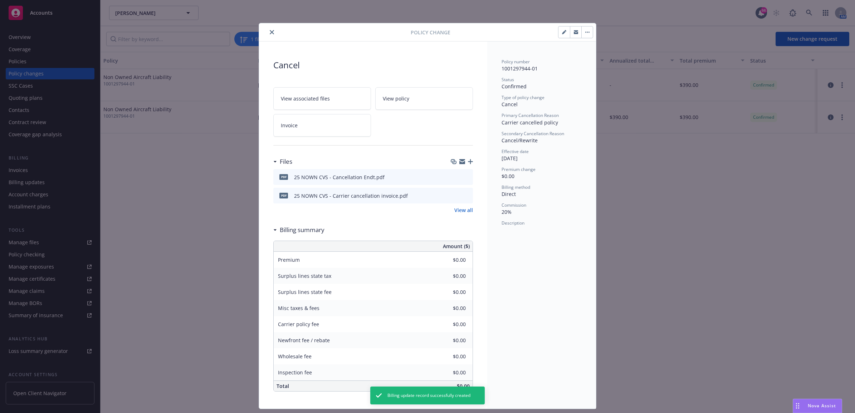
click at [270, 34] on icon "close" at bounding box center [272, 32] width 4 height 4
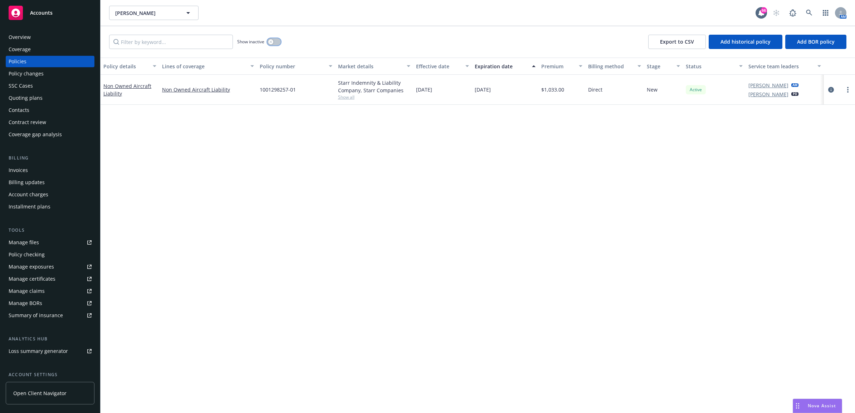
click at [272, 44] on button "button" at bounding box center [274, 41] width 14 height 7
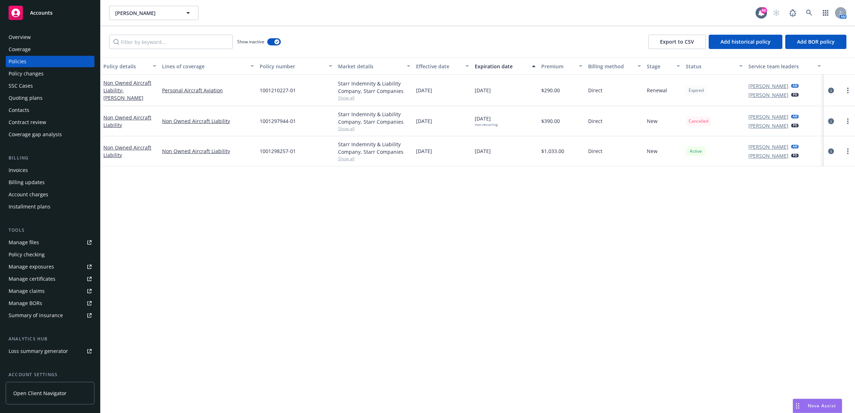
click at [832, 122] on icon "circleInformation" at bounding box center [831, 121] width 6 height 6
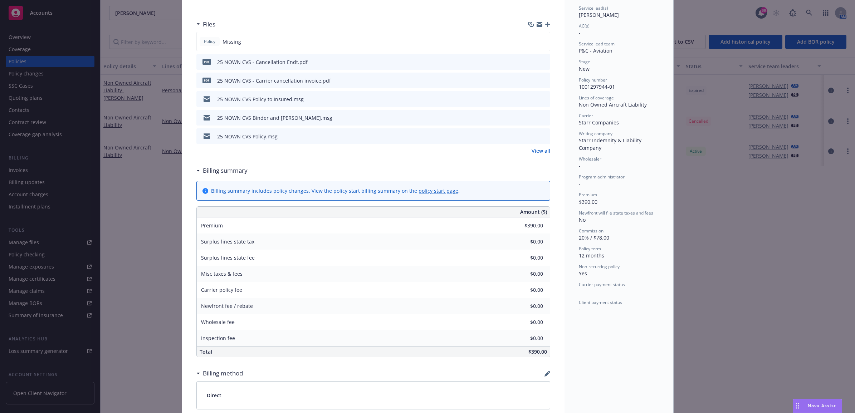
scroll to position [268, 0]
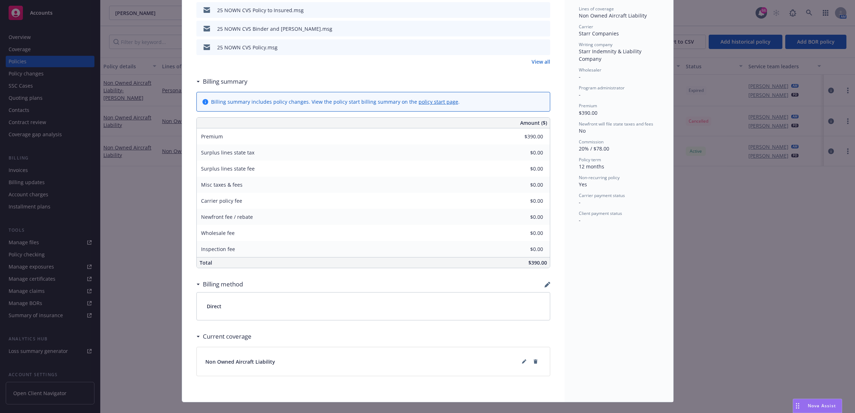
click at [544, 286] on icon "button" at bounding box center [546, 285] width 5 height 5
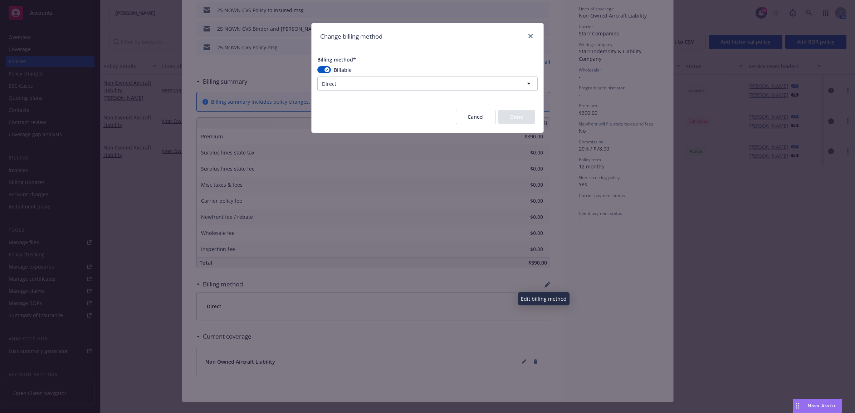
click at [361, 83] on html "Accounts Overview Coverage Policies Policy changes SSC Cases Quoting plans Cont…" at bounding box center [427, 206] width 855 height 413
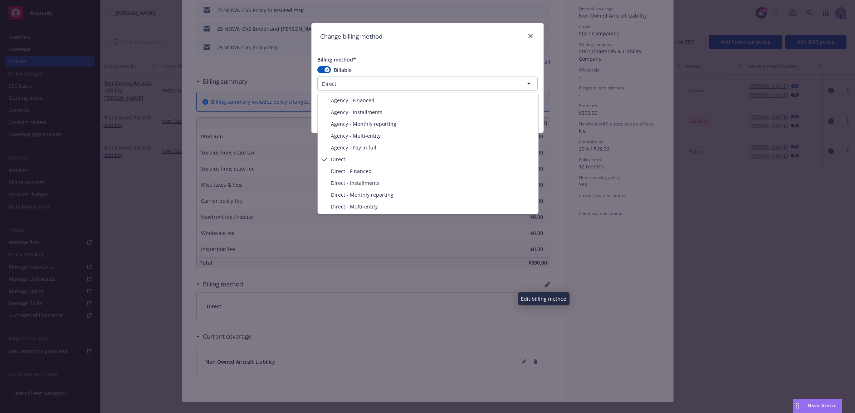
select select "AGENCY_PAY_IN_FULL"
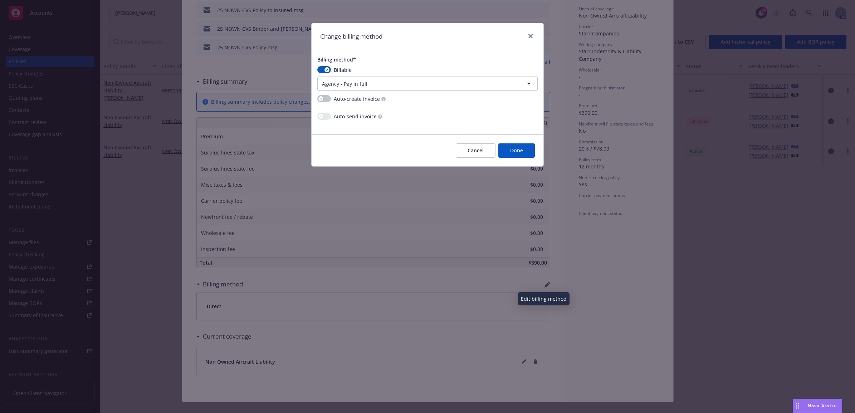
click at [525, 149] on button "Done" at bounding box center [516, 150] width 36 height 14
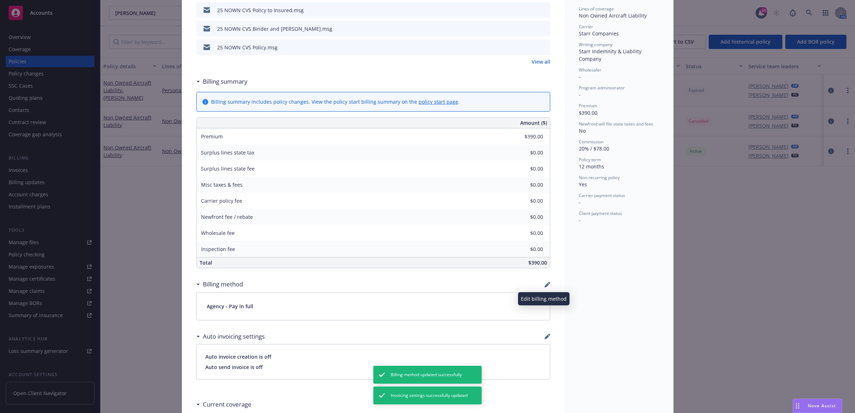
scroll to position [0, 0]
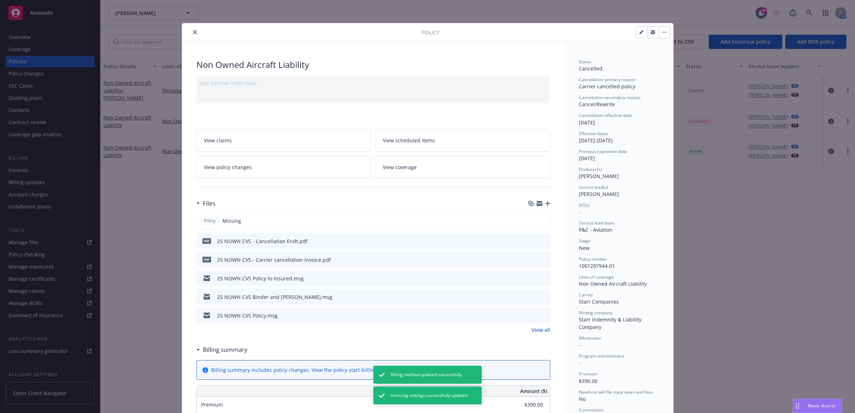
click at [194, 32] on button "close" at bounding box center [195, 32] width 9 height 9
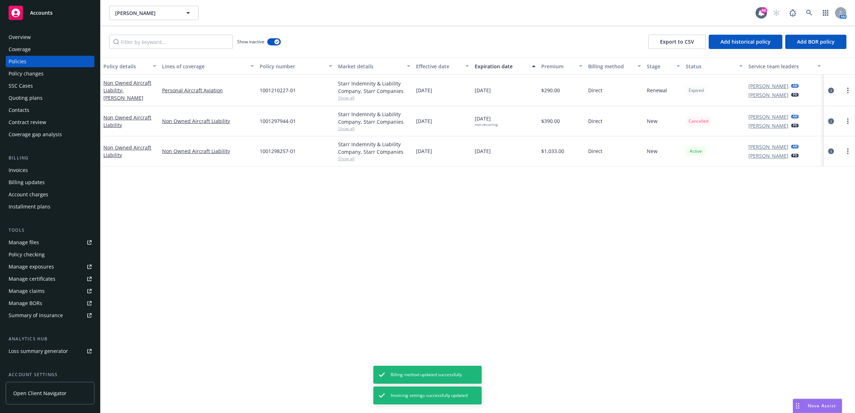
click at [830, 121] on icon "circleInformation" at bounding box center [831, 121] width 6 height 6
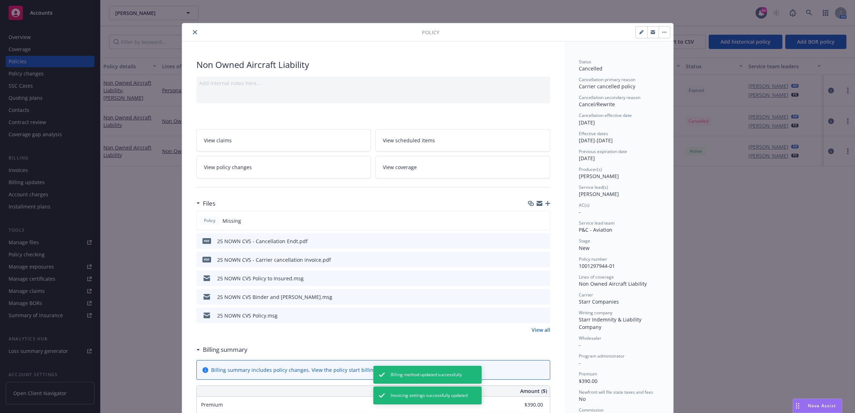
scroll to position [21, 0]
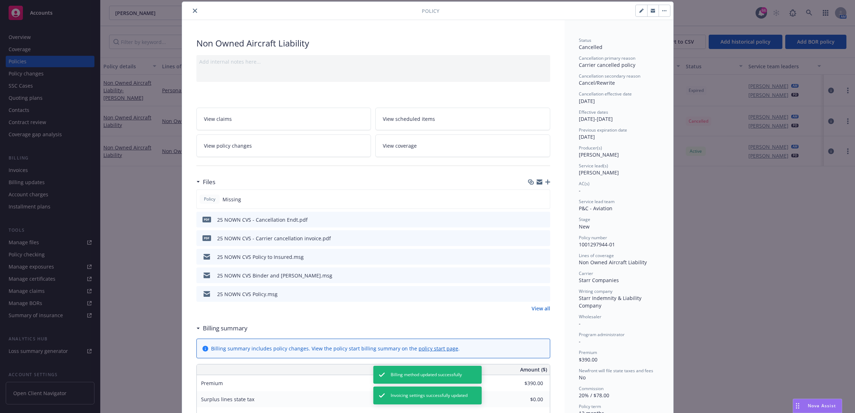
click at [540, 237] on icon "preview file" at bounding box center [543, 237] width 6 height 5
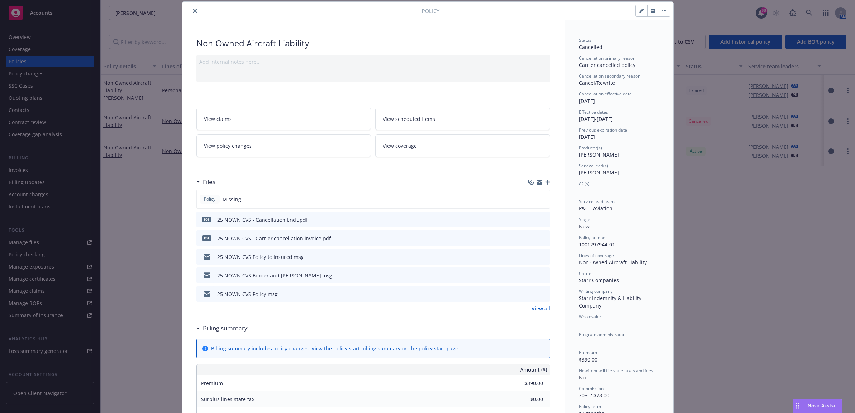
click at [258, 147] on link "View policy changes" at bounding box center [283, 145] width 175 height 23
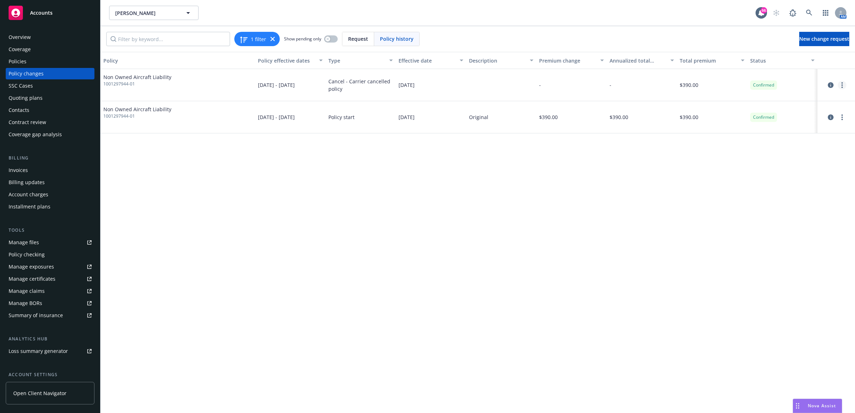
click at [841, 83] on circle "more" at bounding box center [841, 82] width 1 height 1
click at [784, 139] on link "Edit billing info" at bounding box center [784, 143] width 123 height 14
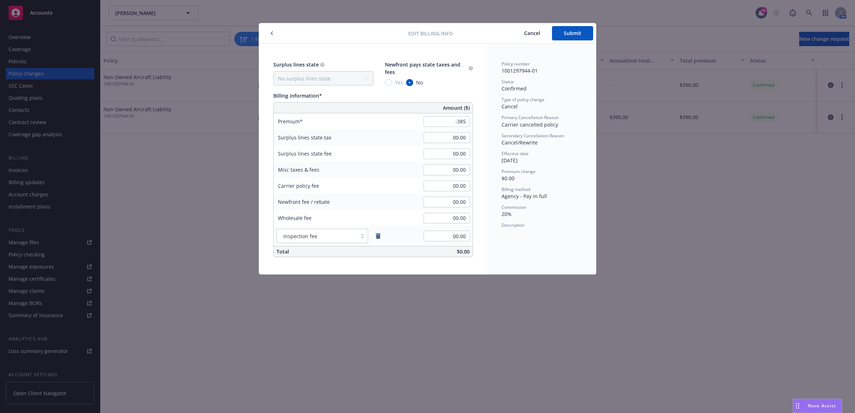
type input "-385.00"
click at [525, 240] on div "Policy number 1001297944-01 Status Confirmed Type of policy change Cancel Prima…" at bounding box center [541, 159] width 109 height 231
click at [564, 38] on button "Submit" at bounding box center [572, 33] width 41 height 14
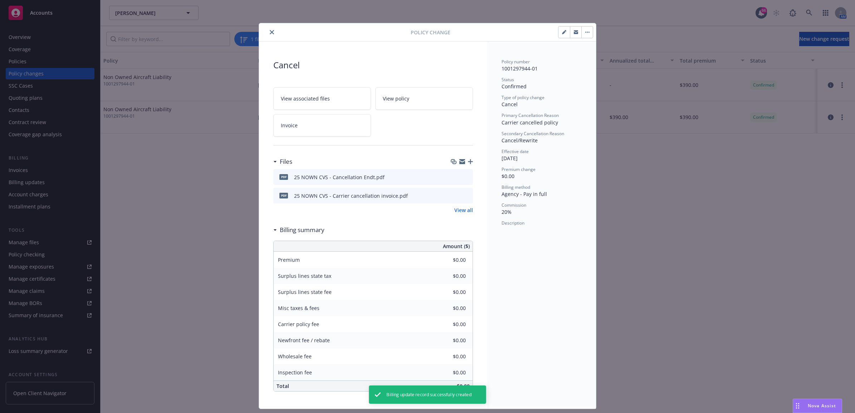
type input "-$385.00"
click at [270, 32] on icon "close" at bounding box center [272, 32] width 4 height 4
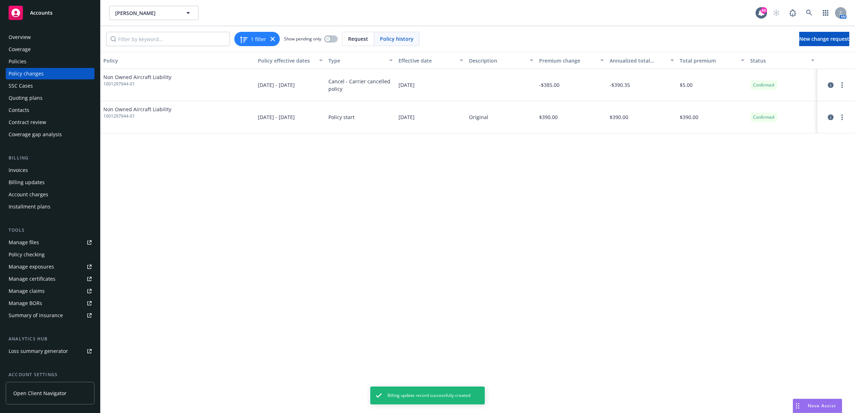
click at [21, 168] on div "Invoices" at bounding box center [18, 170] width 19 height 11
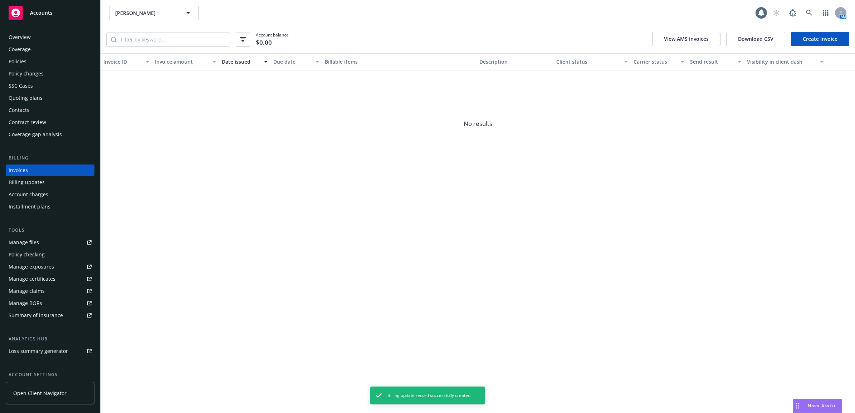
click at [800, 36] on link "Create Invoice" at bounding box center [820, 39] width 58 height 14
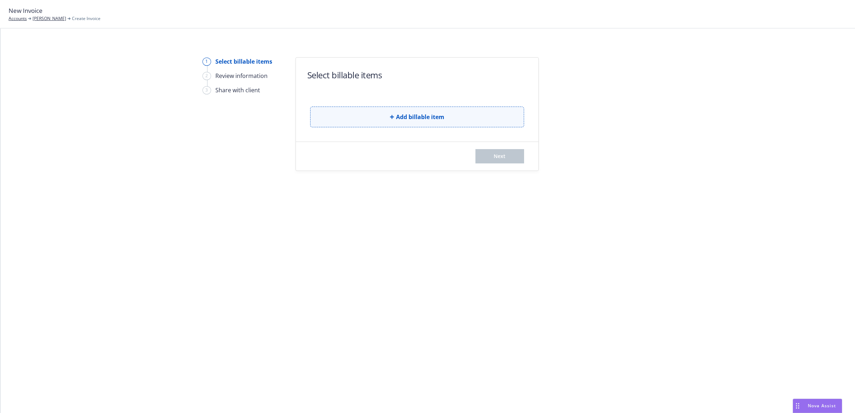
click at [392, 117] on icon "button" at bounding box center [392, 117] width 4 height 4
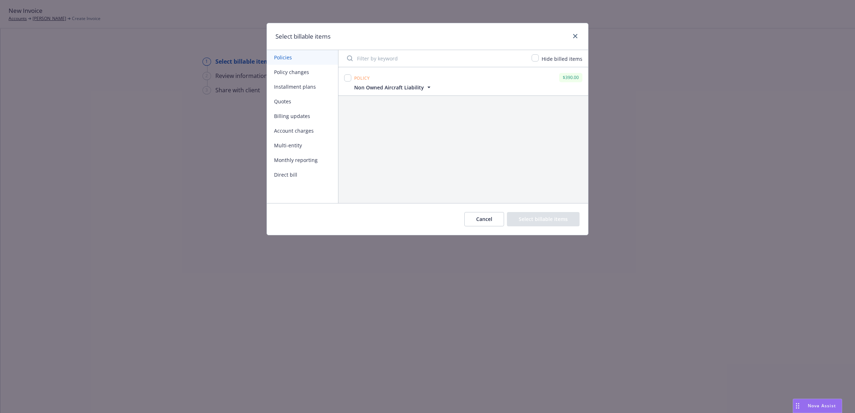
click at [294, 74] on button "Policy changes" at bounding box center [302, 72] width 71 height 15
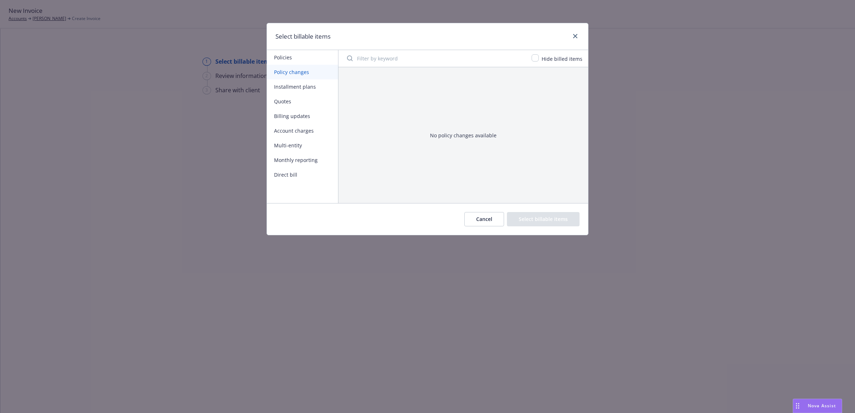
click at [478, 221] on button "Cancel" at bounding box center [484, 219] width 40 height 14
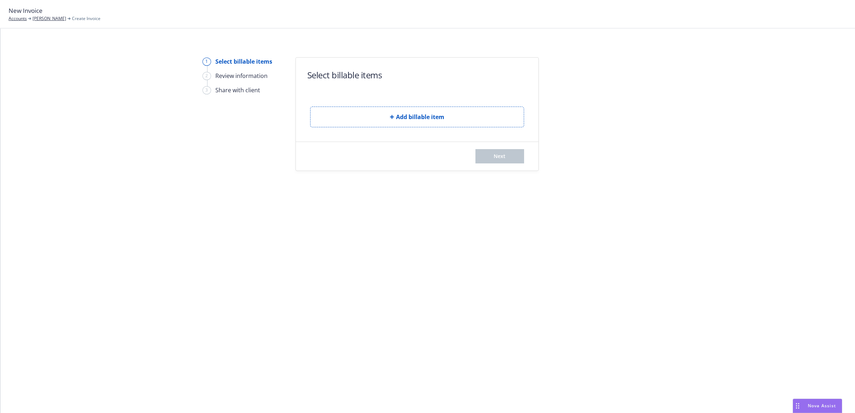
click at [58, 23] on div "New Invoice Accounts [PERSON_NAME] Create Invoice" at bounding box center [427, 14] width 855 height 29
click at [55, 21] on link "[PERSON_NAME]" at bounding box center [50, 18] width 34 height 6
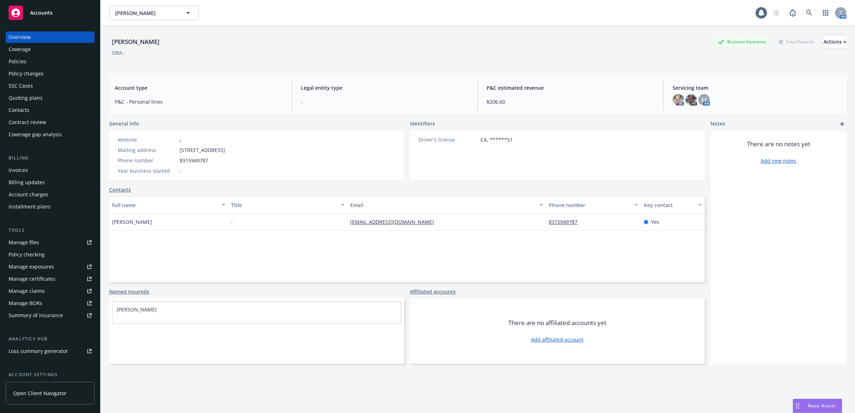
click at [29, 60] on div "Policies" at bounding box center [50, 61] width 83 height 11
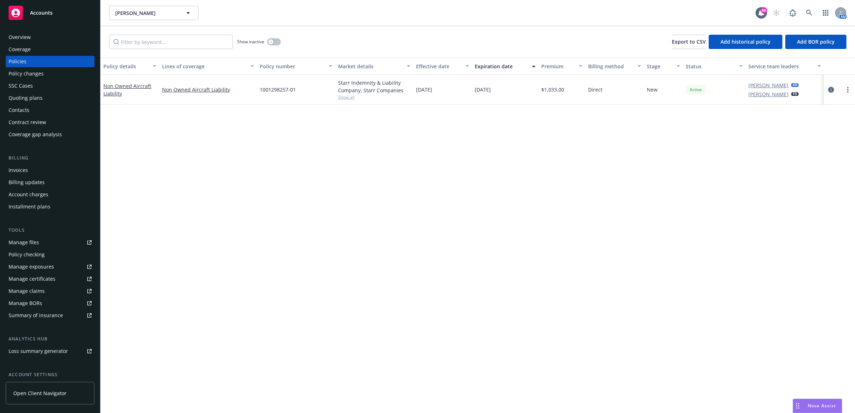
click at [829, 90] on icon "circleInformation" at bounding box center [831, 90] width 6 height 6
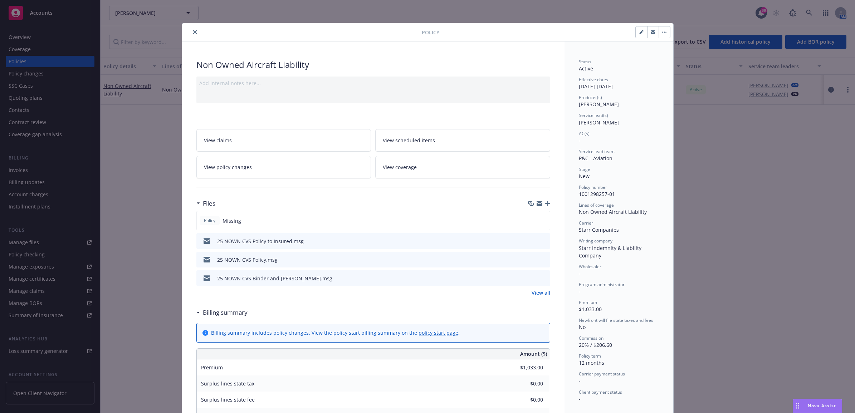
click at [193, 30] on icon "close" at bounding box center [195, 32] width 4 height 4
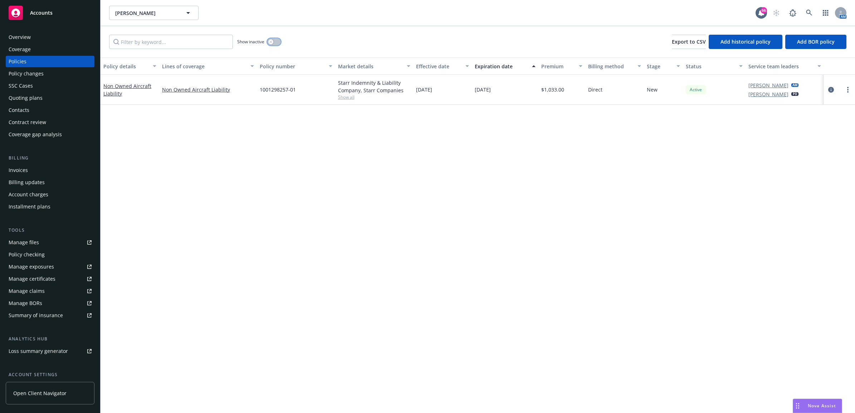
click at [273, 43] on div "button" at bounding box center [270, 41] width 5 height 5
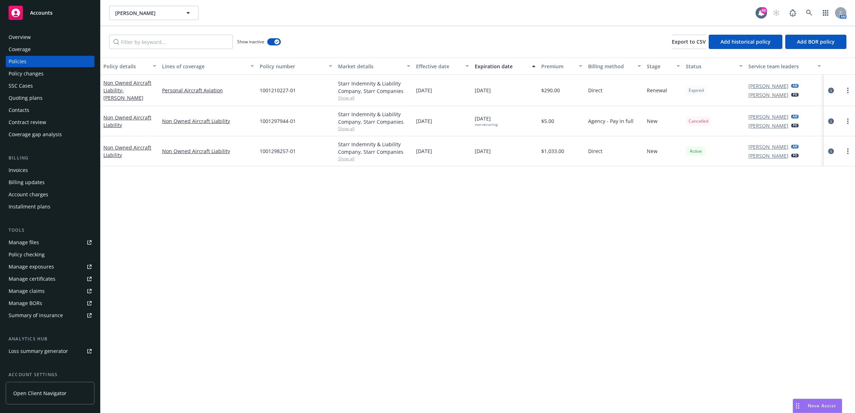
click at [836, 122] on div at bounding box center [839, 121] width 25 height 9
click at [834, 122] on link "circleInformation" at bounding box center [831, 121] width 9 height 9
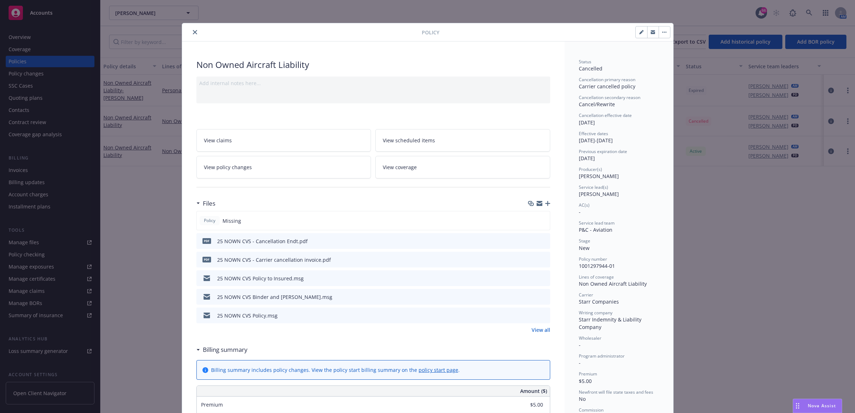
click at [237, 170] on span "View policy changes" at bounding box center [228, 167] width 48 height 8
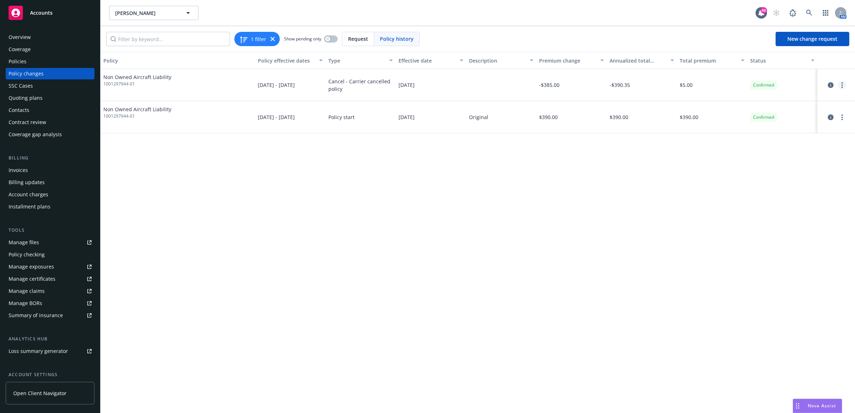
click at [841, 85] on icon "more" at bounding box center [841, 85] width 1 height 6
click at [830, 82] on link "circleInformation" at bounding box center [830, 85] width 9 height 9
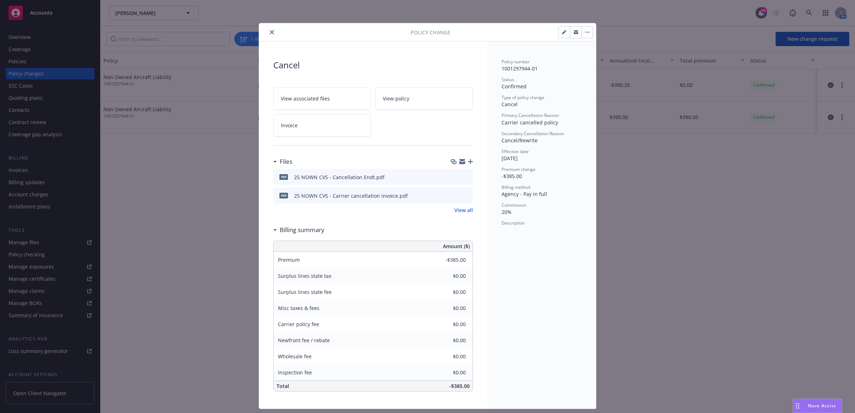
click at [270, 31] on icon "close" at bounding box center [272, 32] width 4 height 4
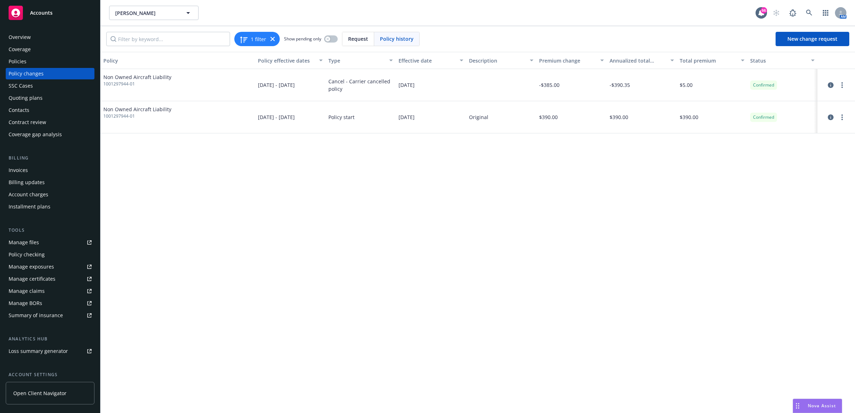
click at [14, 62] on div "Policies" at bounding box center [18, 61] width 18 height 11
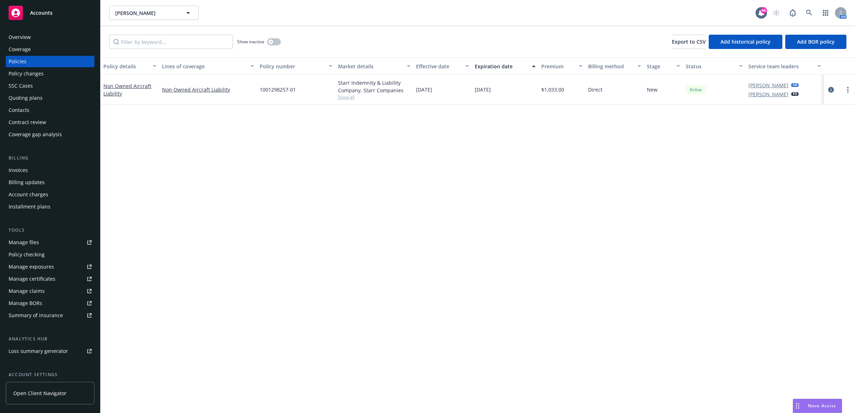
click at [30, 172] on div "Invoices" at bounding box center [50, 170] width 83 height 11
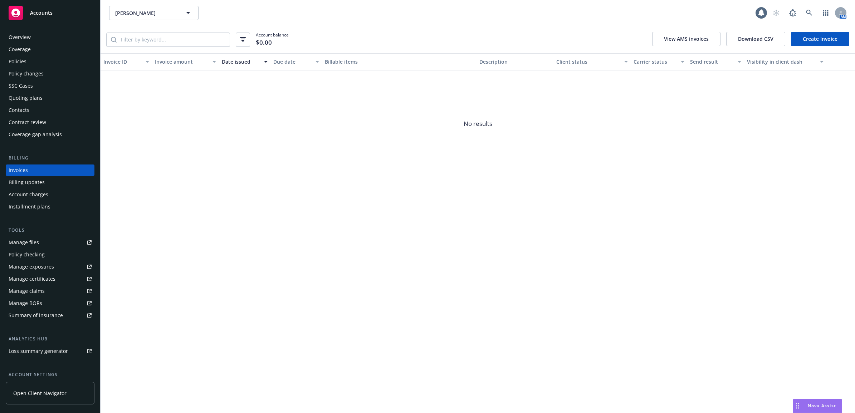
click at [821, 41] on link "Create Invoice" at bounding box center [820, 39] width 58 height 14
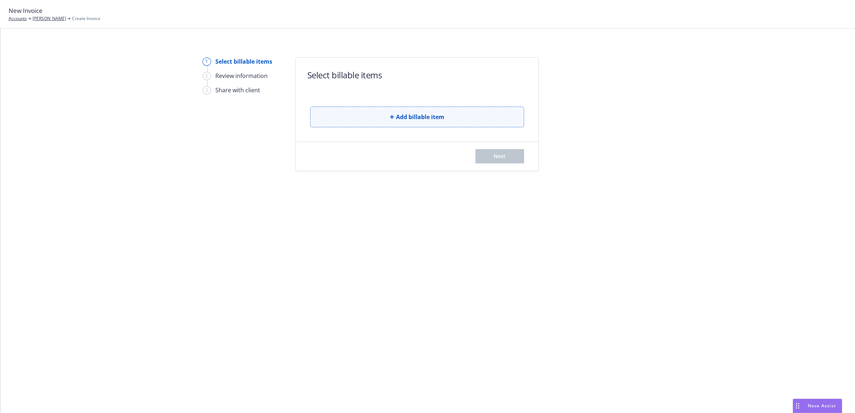
click at [373, 113] on button "Add billable item" at bounding box center [417, 117] width 214 height 21
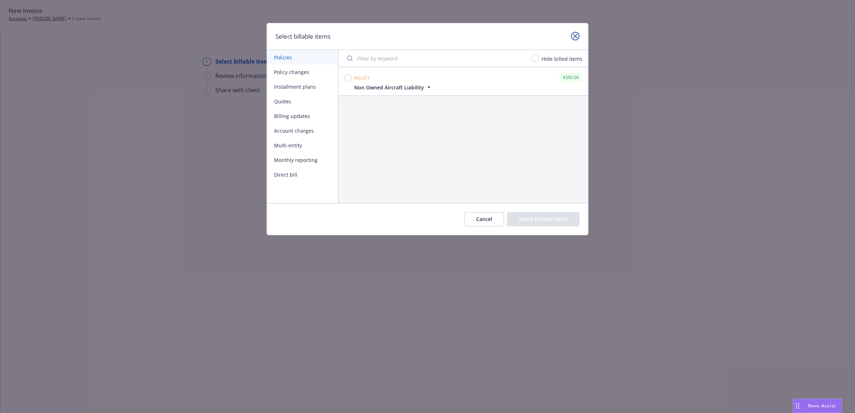
click at [573, 37] on icon "close" at bounding box center [575, 36] width 4 height 4
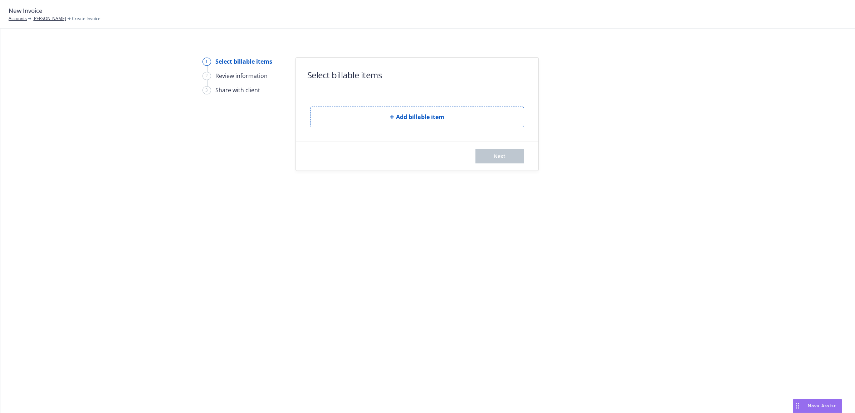
click at [58, 15] on div "New Invoice Accounts [PERSON_NAME] Create Invoice" at bounding box center [55, 14] width 92 height 16
click at [58, 19] on link "[PERSON_NAME]" at bounding box center [50, 18] width 34 height 6
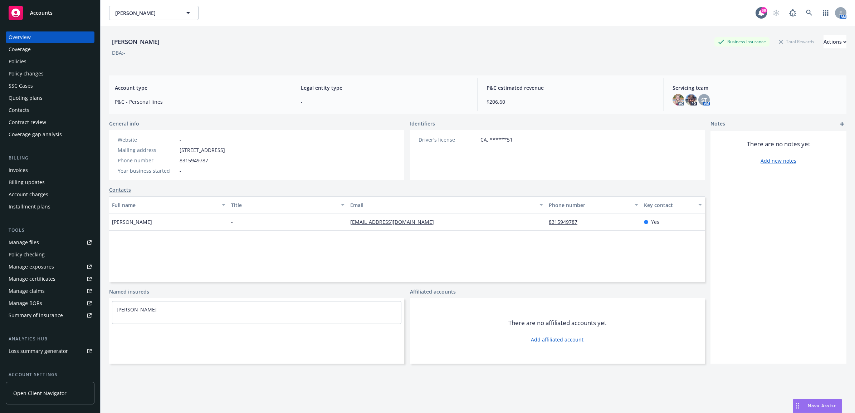
click at [28, 173] on div "Invoices" at bounding box center [50, 170] width 83 height 11
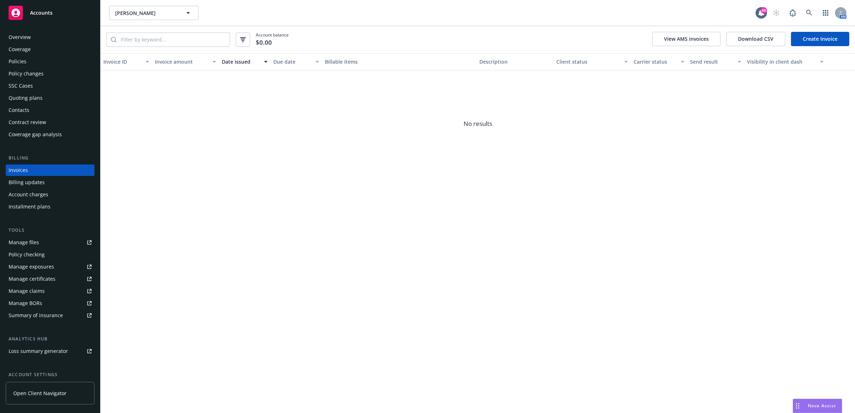
click at [816, 30] on div "Account balance $0.00 View AMS invoices Download CSV Create Invoice" at bounding box center [478, 39] width 754 height 27
click at [818, 38] on link "Create Invoice" at bounding box center [820, 39] width 58 height 14
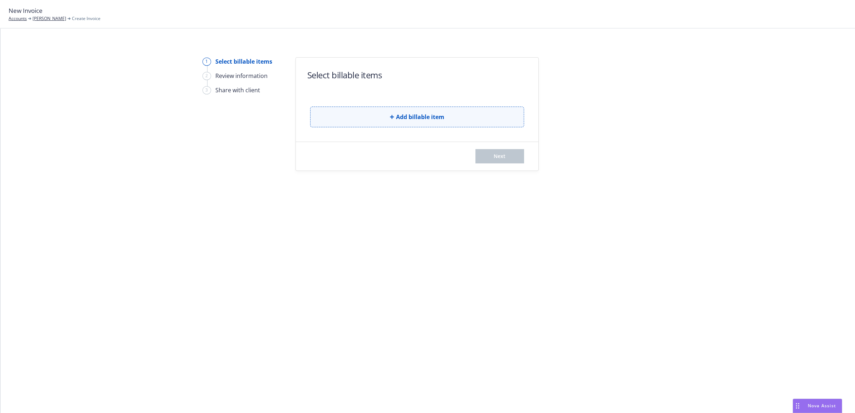
click at [402, 119] on span "Add billable item" at bounding box center [420, 117] width 48 height 9
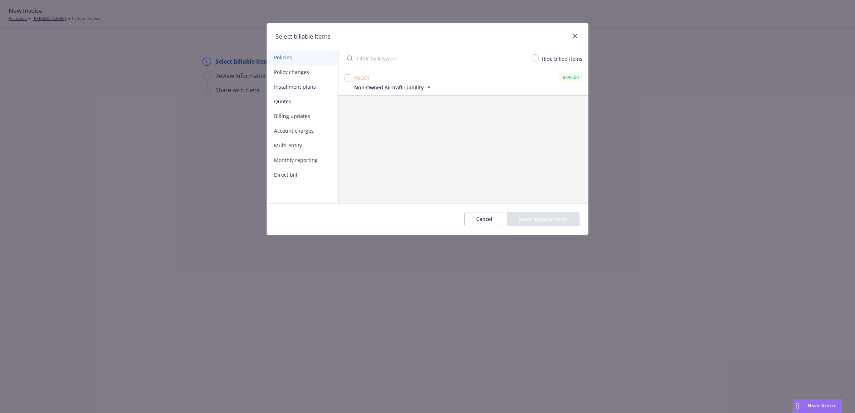
click at [304, 70] on button "Policy changes" at bounding box center [302, 72] width 71 height 15
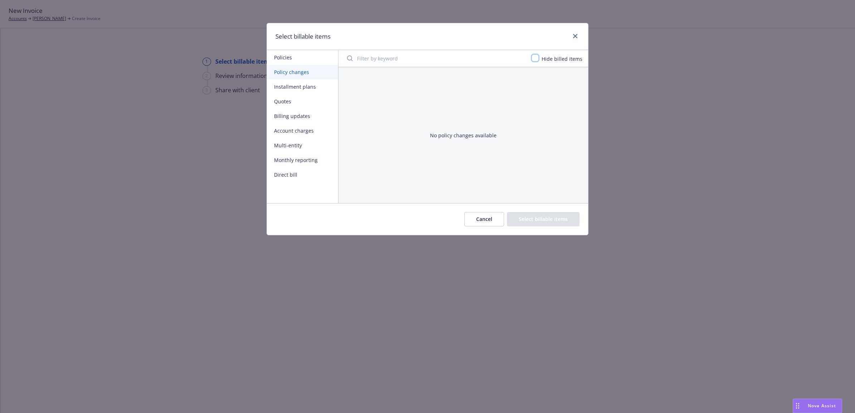
click at [535, 57] on input "checkbox" at bounding box center [534, 57] width 7 height 7
checkbox input "false"
click at [293, 84] on button "Installment plans" at bounding box center [302, 86] width 71 height 15
click at [289, 101] on button "Quotes" at bounding box center [302, 101] width 71 height 15
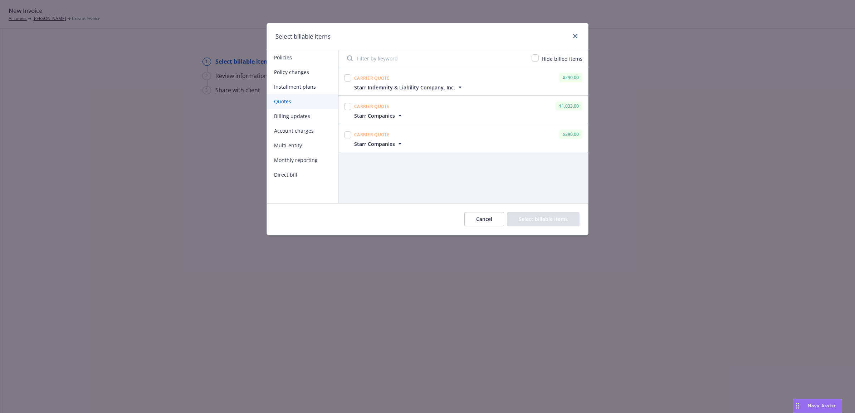
click at [293, 117] on button "Billing updates" at bounding box center [302, 116] width 71 height 15
click at [348, 115] on input "checkbox" at bounding box center [347, 114] width 7 height 7
checkbox input "true"
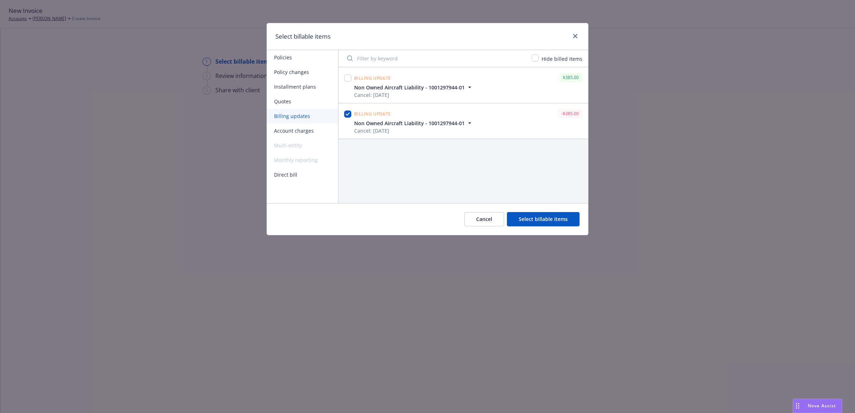
click at [545, 214] on button "Select billable items" at bounding box center [543, 219] width 73 height 14
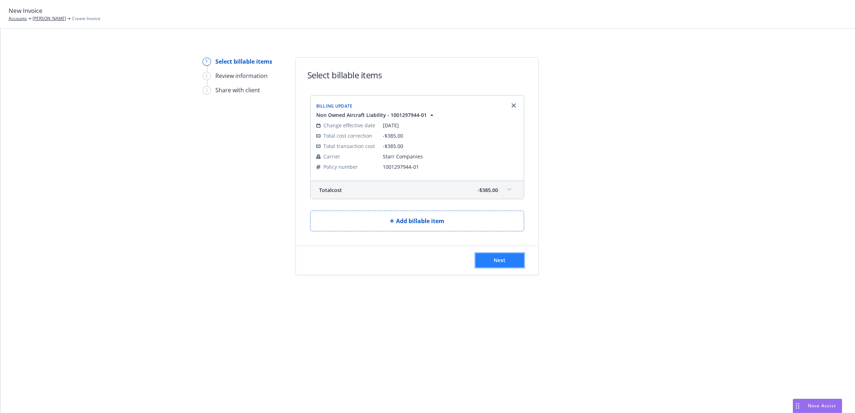
click at [494, 259] on span "Next" at bounding box center [500, 260] width 12 height 7
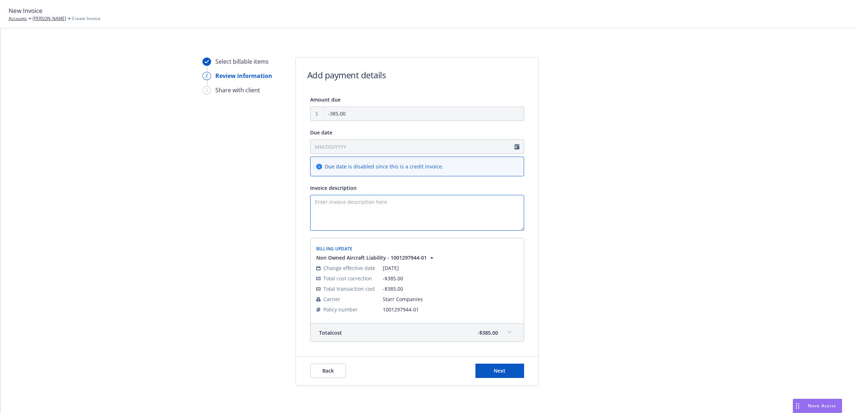
click at [417, 202] on textarea "Invoice description" at bounding box center [417, 213] width 214 height 36
type textarea "25 NOWN Cancellation Refund Invoice"
click at [489, 367] on button "Next" at bounding box center [499, 371] width 49 height 14
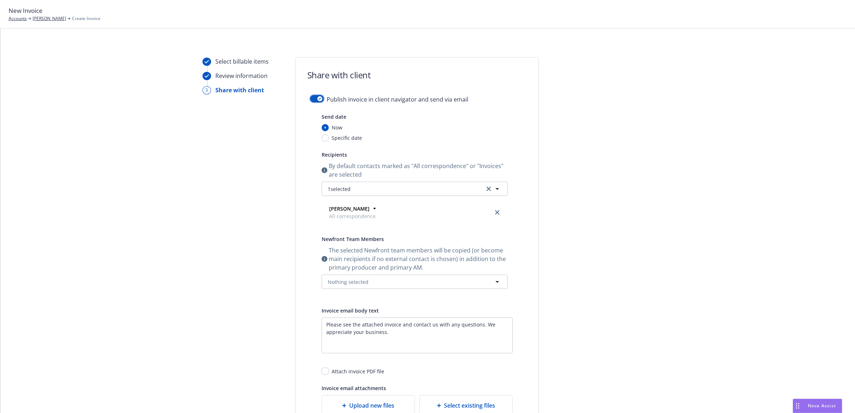
click at [310, 98] on button "button" at bounding box center [317, 98] width 14 height 7
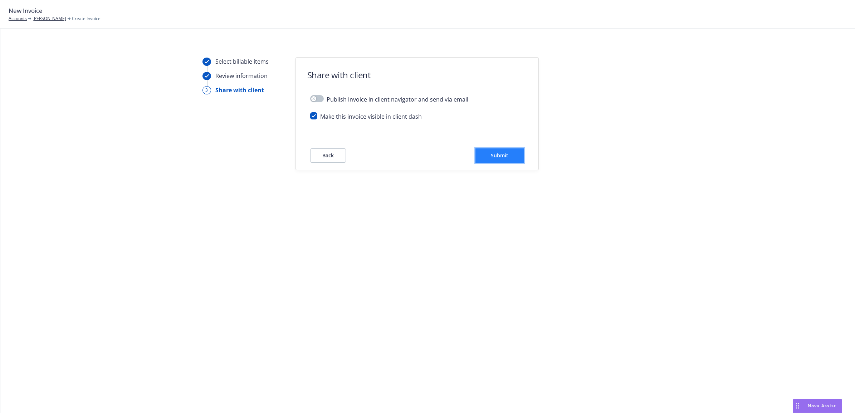
click at [491, 156] on span "Submit" at bounding box center [500, 155] width 18 height 7
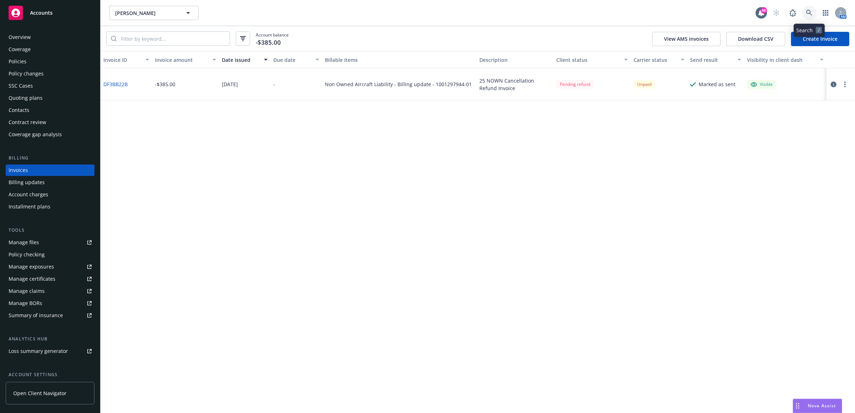
click at [811, 13] on icon at bounding box center [809, 13] width 6 height 6
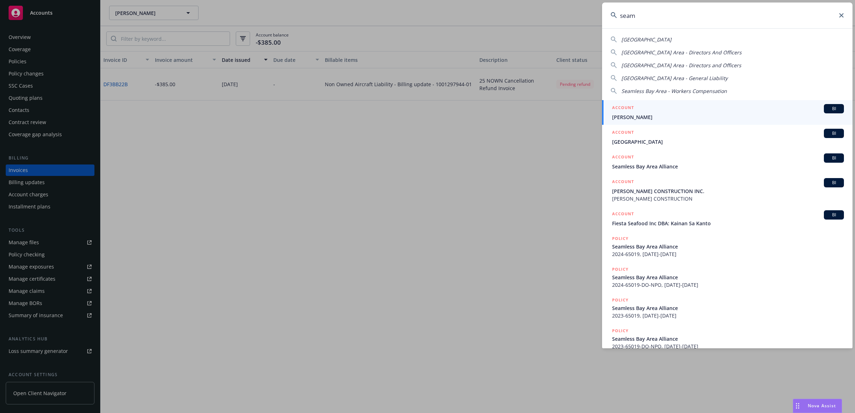
type input "seam"
click at [671, 115] on span "[PERSON_NAME]" at bounding box center [728, 117] width 232 height 8
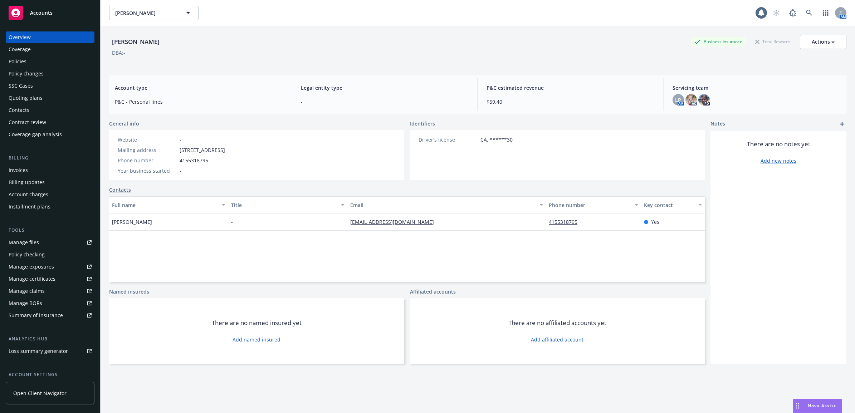
click at [52, 60] on div "Policies" at bounding box center [50, 61] width 83 height 11
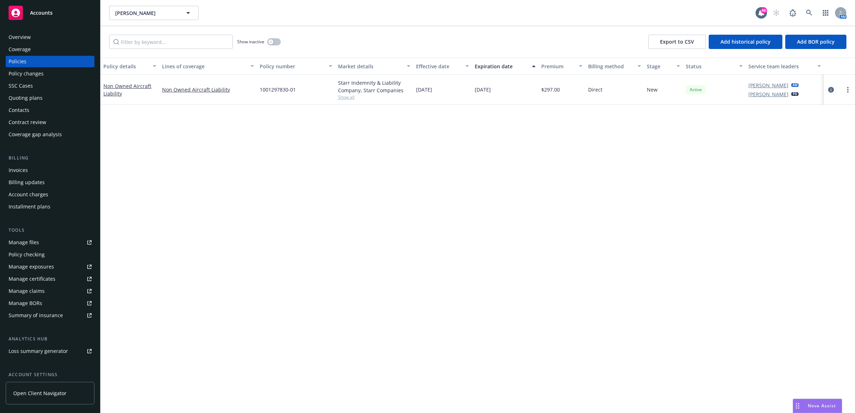
click at [45, 170] on div "Invoices" at bounding box center [50, 170] width 83 height 11
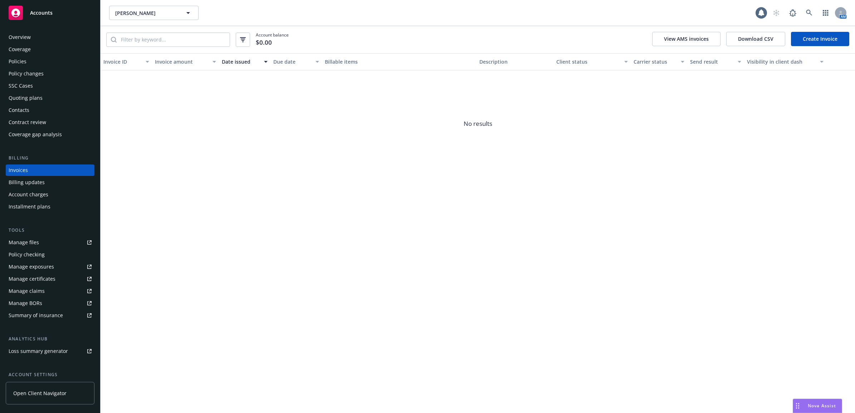
click at [820, 43] on link "Create Invoice" at bounding box center [820, 39] width 58 height 14
click at [807, 13] on icon at bounding box center [809, 13] width 6 height 6
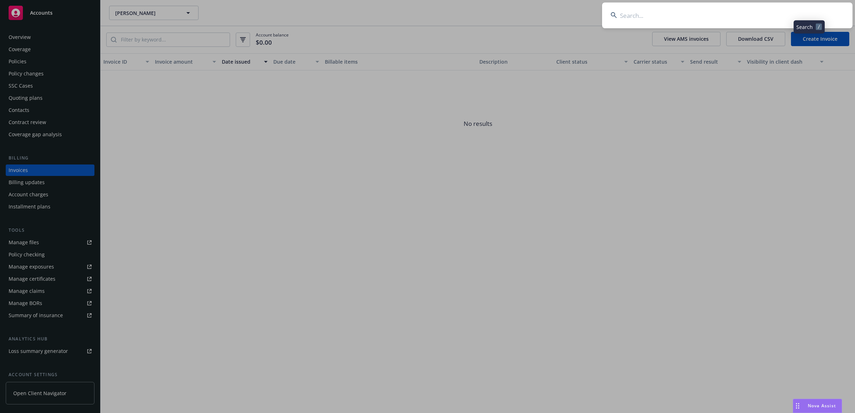
type input "t"
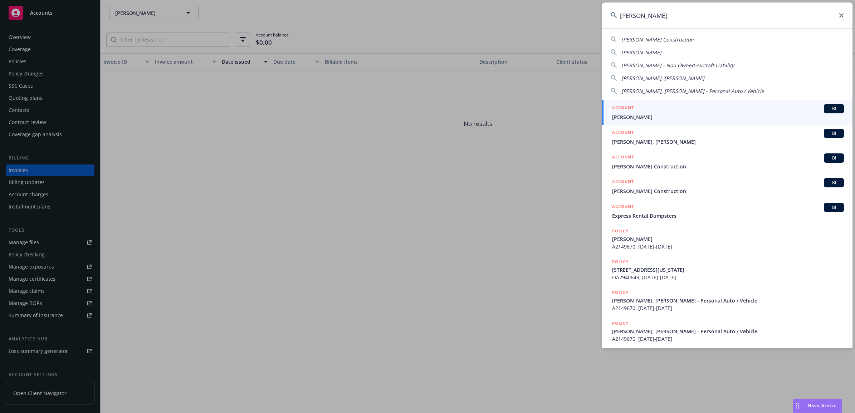
type input "[PERSON_NAME]"
drag, startPoint x: 653, startPoint y: 112, endPoint x: 647, endPoint y: 112, distance: 5.7
click at [653, 112] on div "ACCOUNT BI" at bounding box center [728, 108] width 232 height 9
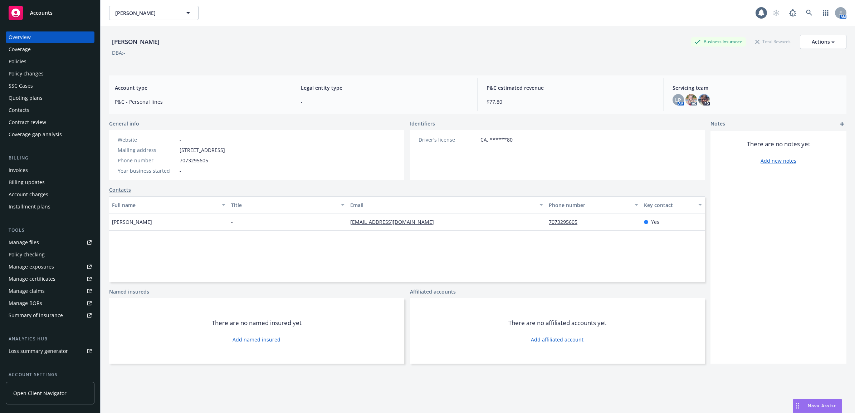
click at [52, 62] on div "Policies" at bounding box center [50, 61] width 83 height 11
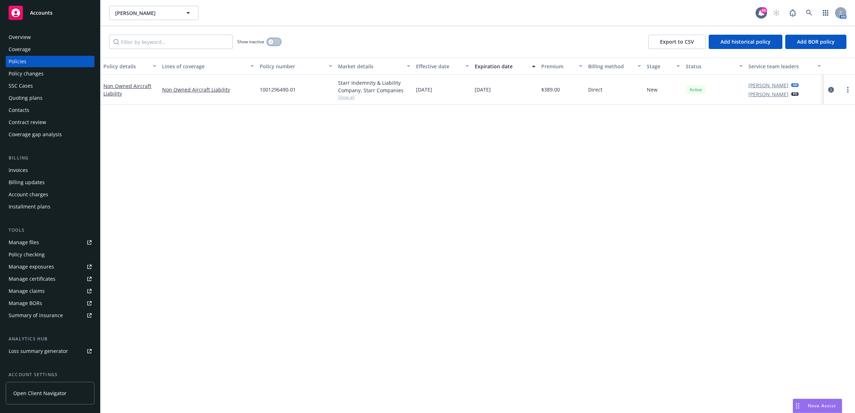
click at [274, 41] on button "button" at bounding box center [274, 41] width 14 height 7
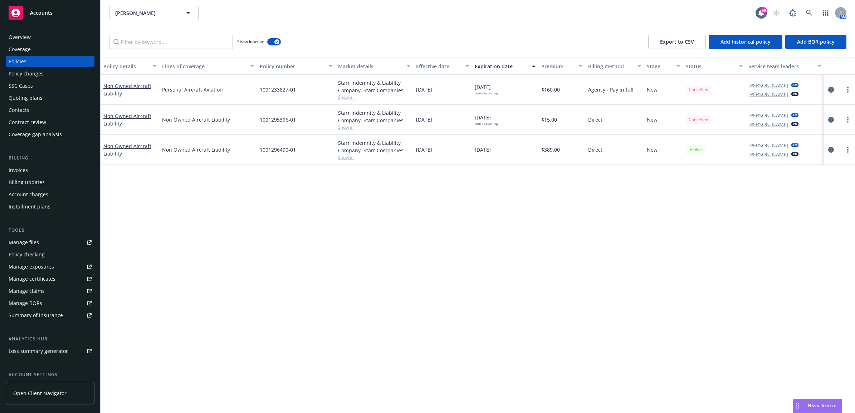
click at [831, 89] on icon "circleInformation" at bounding box center [831, 90] width 6 height 6
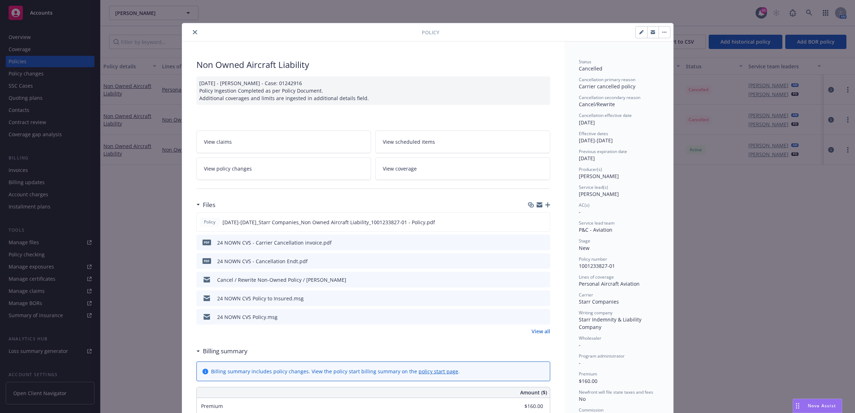
click at [222, 167] on span "View policy changes" at bounding box center [228, 169] width 48 height 8
click at [193, 31] on icon "close" at bounding box center [195, 32] width 4 height 4
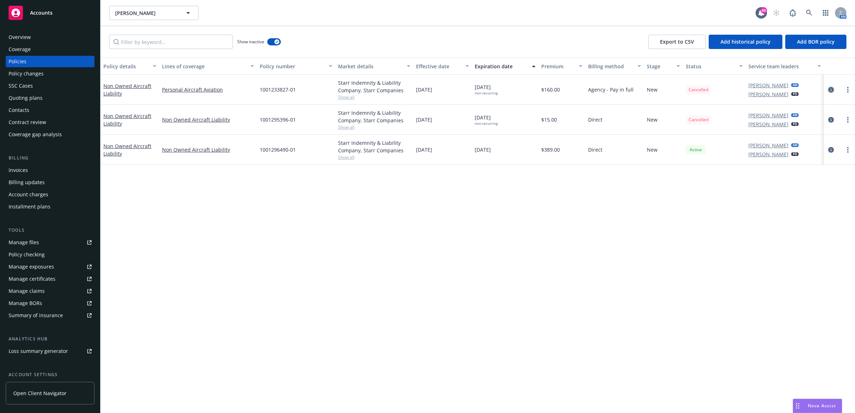
click at [831, 90] on icon "circleInformation" at bounding box center [831, 90] width 6 height 6
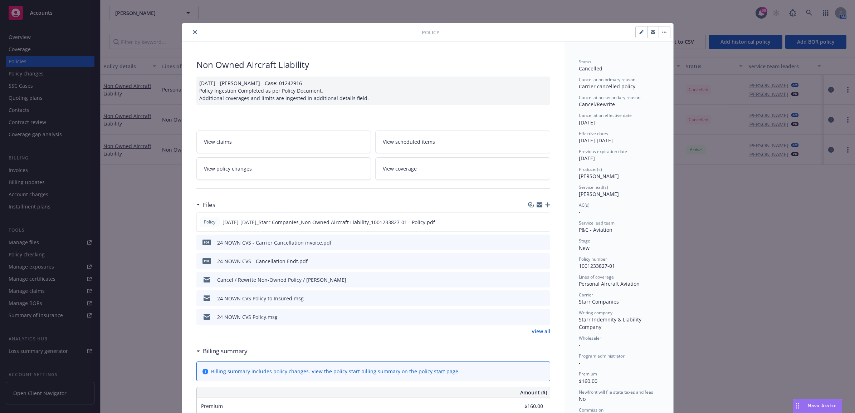
scroll to position [21, 0]
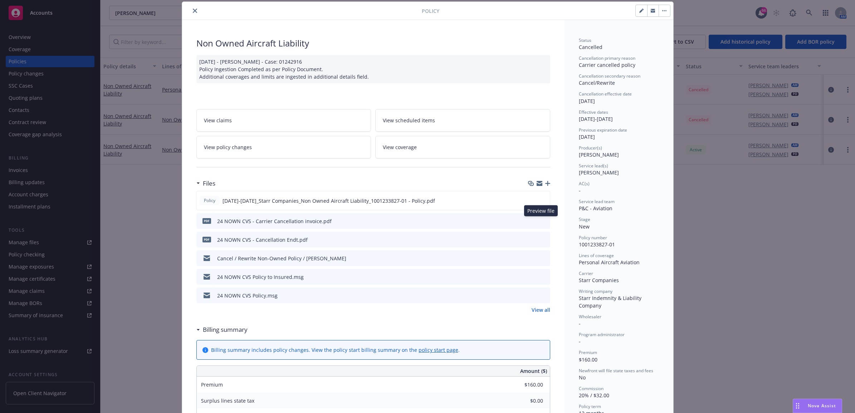
click at [541, 219] on icon "preview file" at bounding box center [543, 220] width 6 height 5
click at [541, 221] on icon "preview file" at bounding box center [543, 220] width 6 height 5
click at [192, 6] on button "close" at bounding box center [195, 10] width 9 height 9
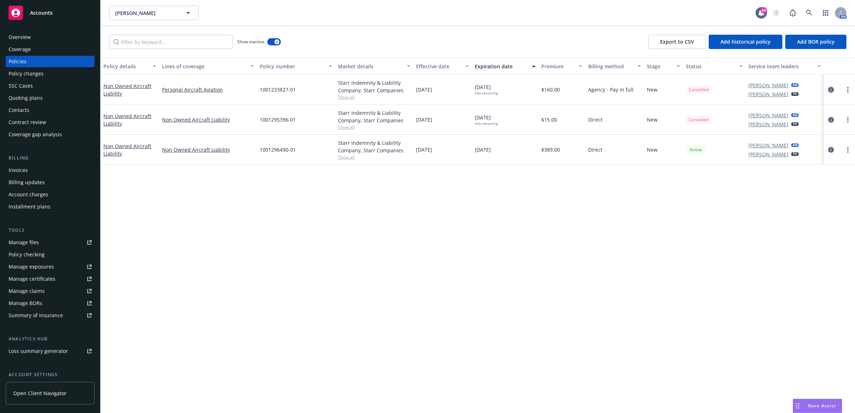
click at [832, 89] on icon "circleInformation" at bounding box center [831, 90] width 6 height 6
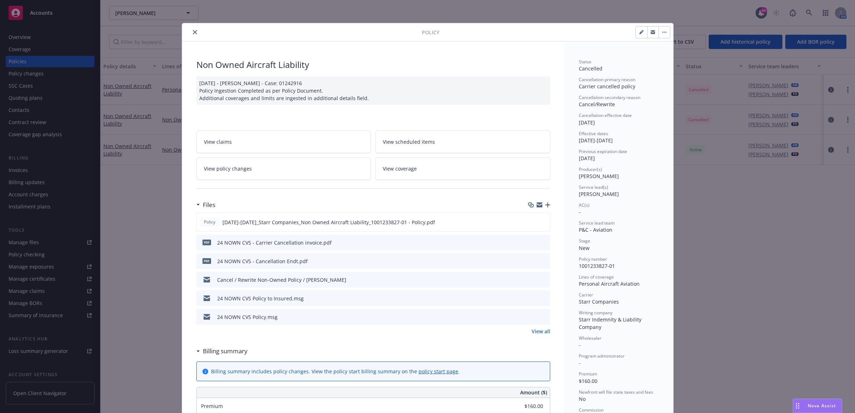
scroll to position [21, 0]
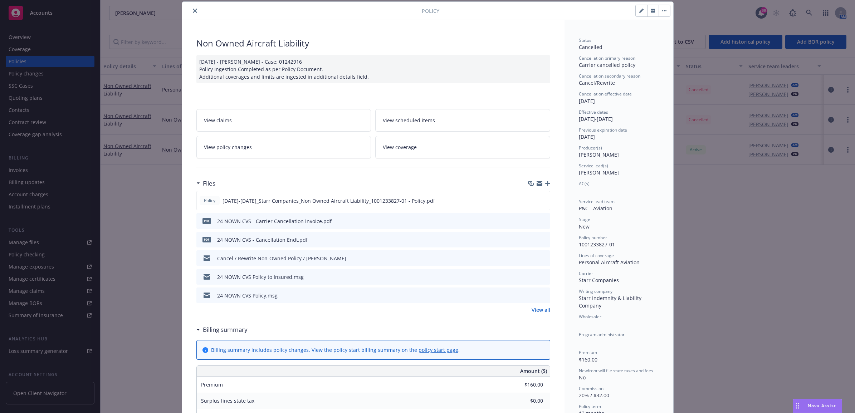
click at [540, 220] on icon "preview file" at bounding box center [543, 220] width 6 height 5
click at [191, 13] on button "close" at bounding box center [195, 10] width 9 height 9
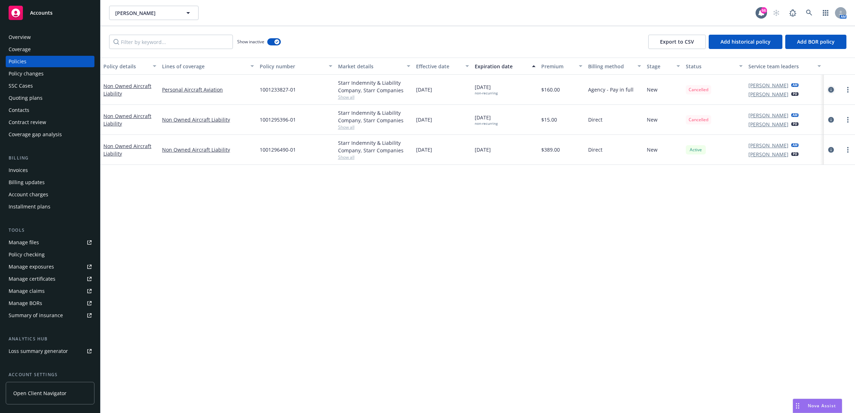
click at [831, 88] on icon "circleInformation" at bounding box center [831, 90] width 6 height 6
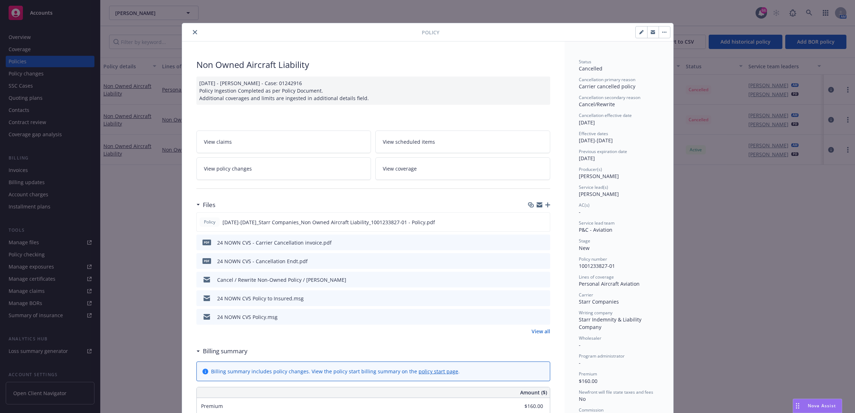
scroll to position [21, 0]
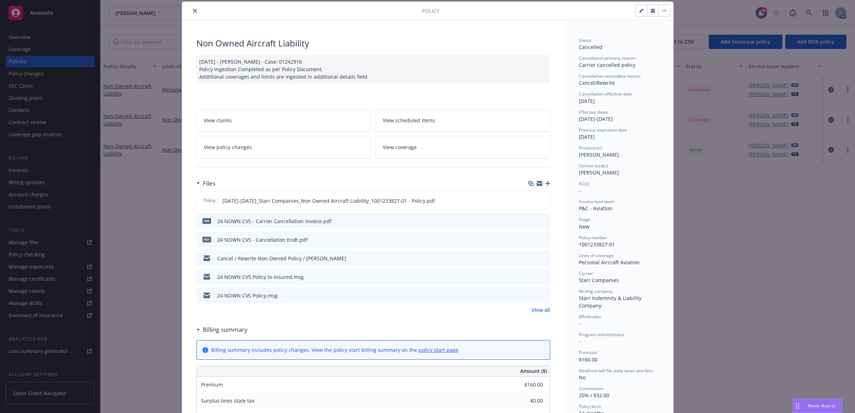
click at [236, 145] on span "View policy changes" at bounding box center [228, 147] width 48 height 8
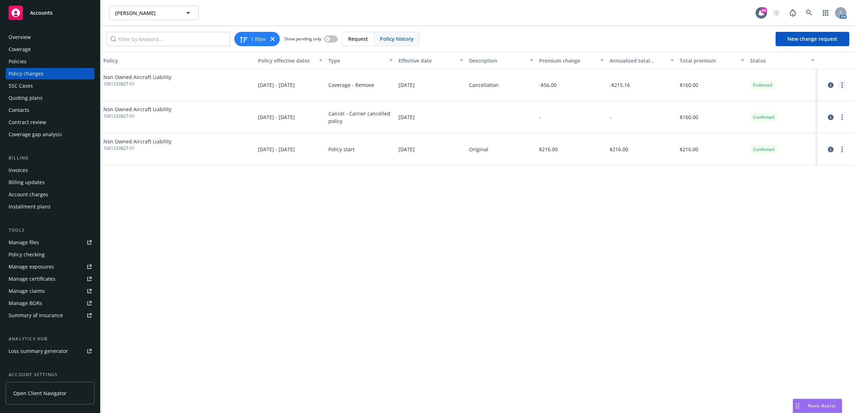
click at [841, 84] on icon "more" at bounding box center [841, 85] width 1 height 6
click at [786, 145] on link "Edit billing info" at bounding box center [784, 143] width 123 height 14
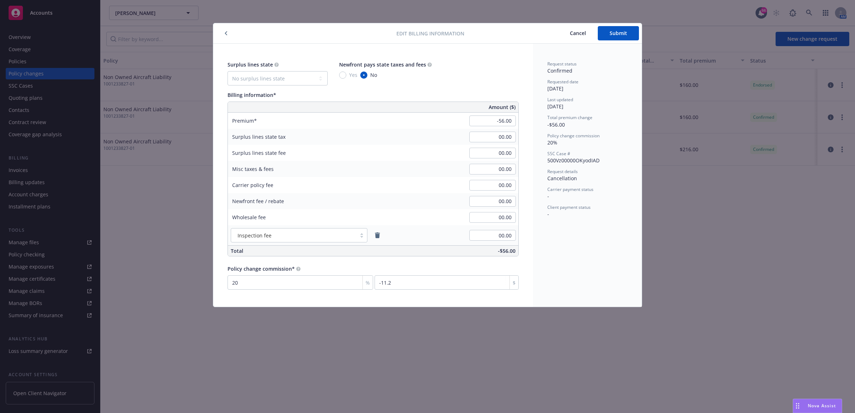
click at [523, 124] on div "Surplus lines state No surplus lines state Alaska Alabama Arkansas Arizona Cali…" at bounding box center [373, 175] width 320 height 263
type input "00.00"
type input "0"
click at [582, 245] on div "Request status Confirmed Requested date 06/26/2025 Last updated 06/26/2025 Tota…" at bounding box center [587, 175] width 109 height 263
click at [499, 119] on input "00.00" at bounding box center [492, 121] width 46 height 11
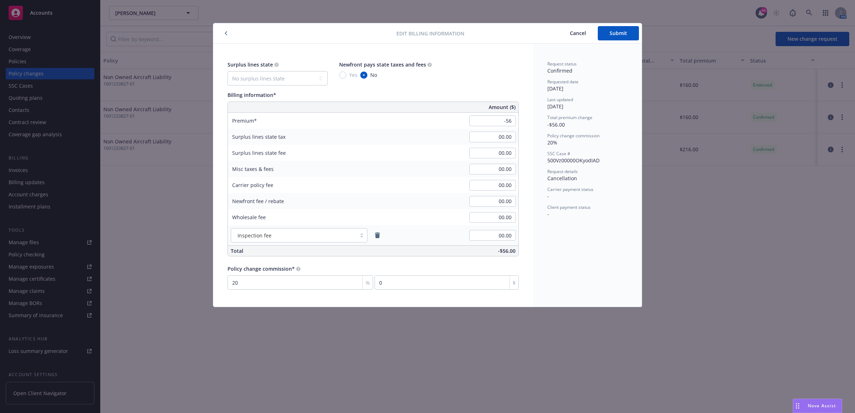
type input "-56.00"
type input "-11.2"
click at [583, 218] on div "Request status Confirmed Requested date 06/26/2025 Last updated 06/26/2025 Tota…" at bounding box center [587, 175] width 109 height 263
click at [626, 30] on span "Submit" at bounding box center [618, 33] width 18 height 7
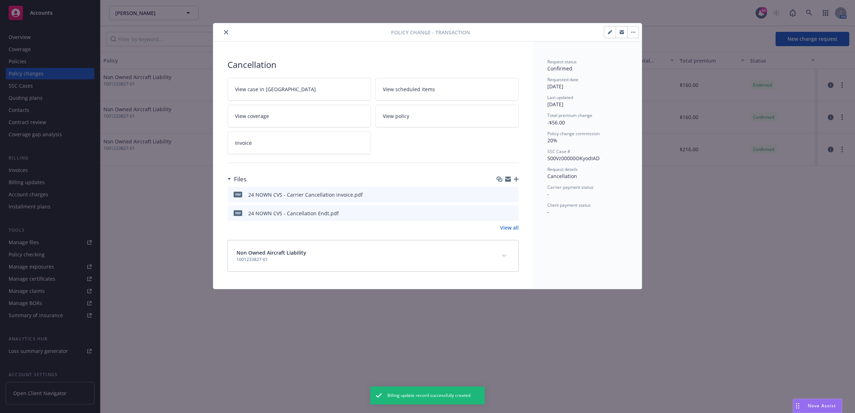
drag, startPoint x: 225, startPoint y: 31, endPoint x: 210, endPoint y: 33, distance: 15.1
click at [225, 31] on icon "close" at bounding box center [226, 32] width 4 height 4
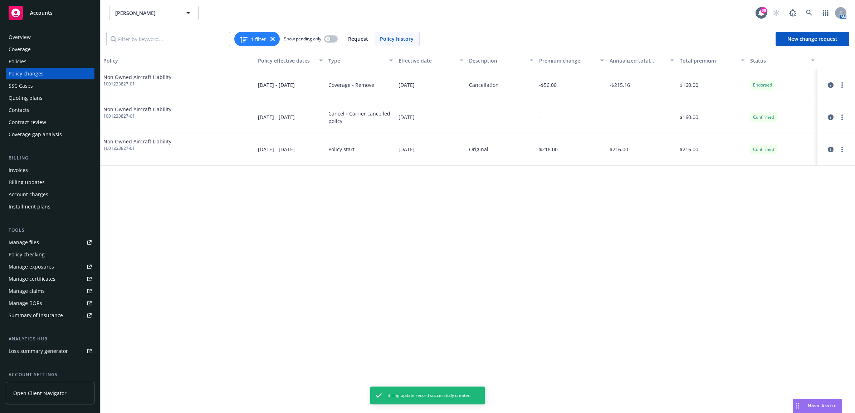
click at [40, 67] on div "Policies" at bounding box center [50, 61] width 83 height 11
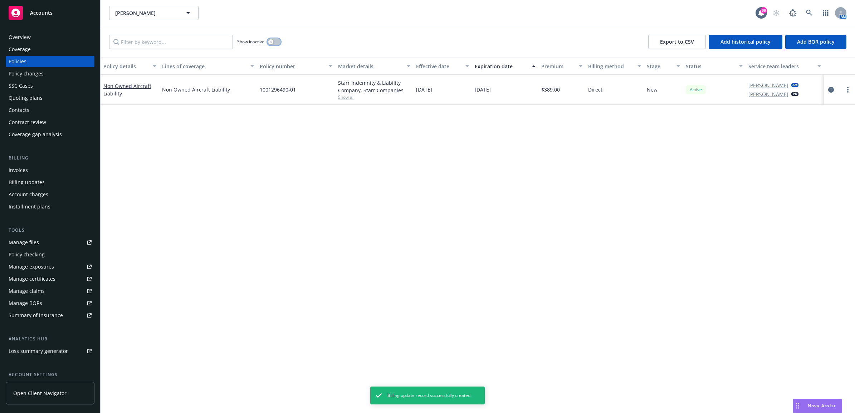
click at [272, 44] on button "button" at bounding box center [274, 41] width 14 height 7
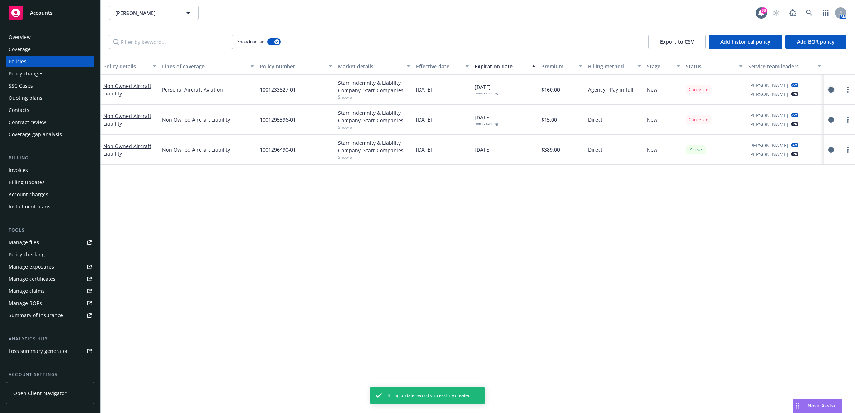
click at [828, 91] on icon "circleInformation" at bounding box center [831, 90] width 6 height 6
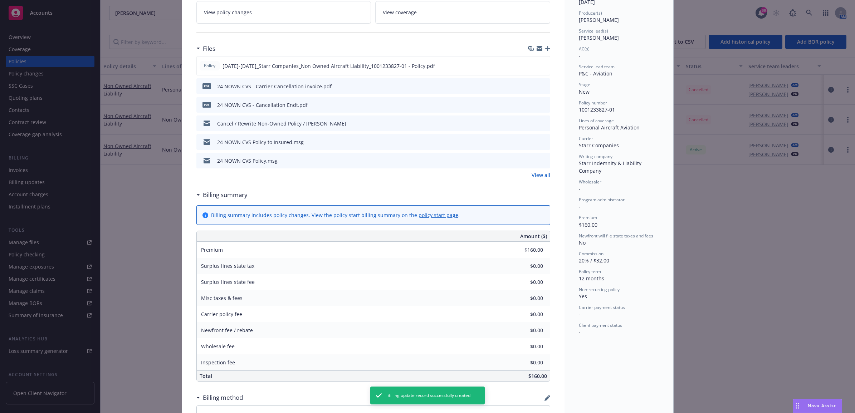
scroll to position [334, 0]
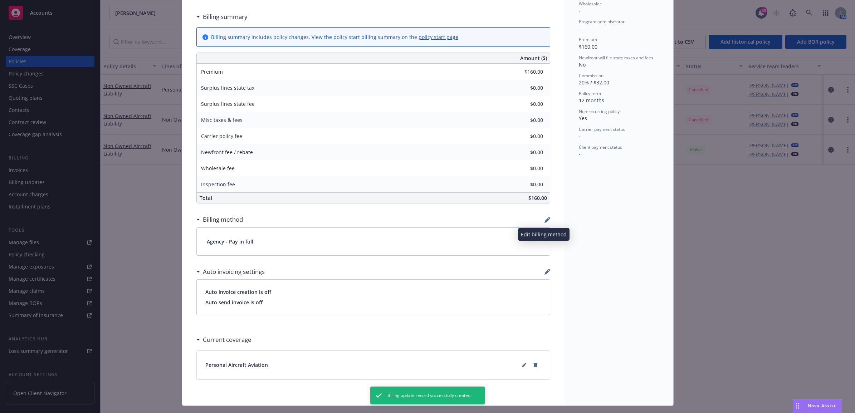
click at [544, 223] on icon "button" at bounding box center [547, 220] width 6 height 6
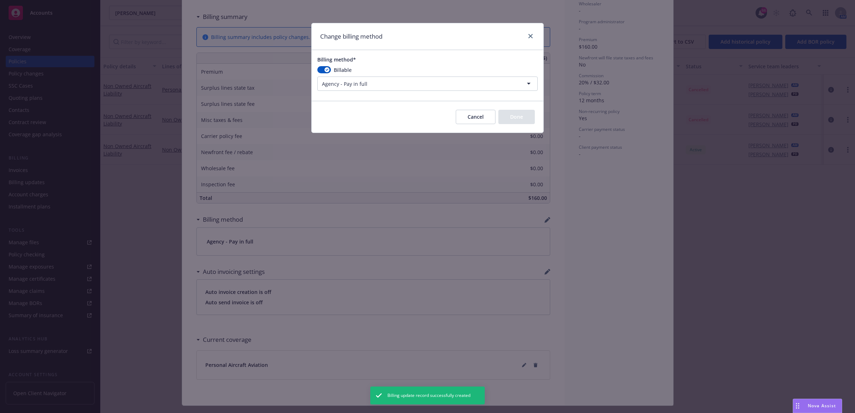
click at [472, 120] on button "Cancel" at bounding box center [476, 117] width 40 height 14
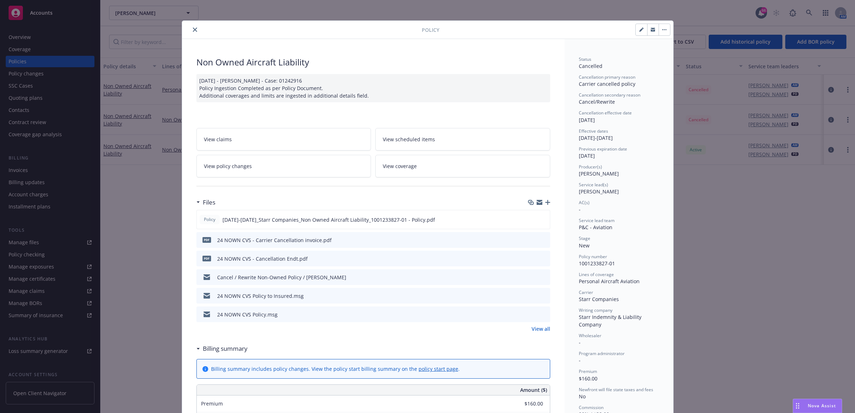
scroll to position [0, 0]
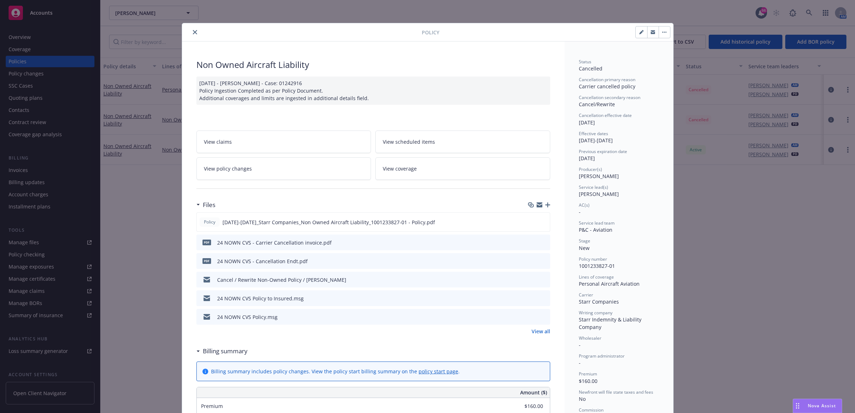
click at [193, 31] on icon "close" at bounding box center [195, 32] width 4 height 4
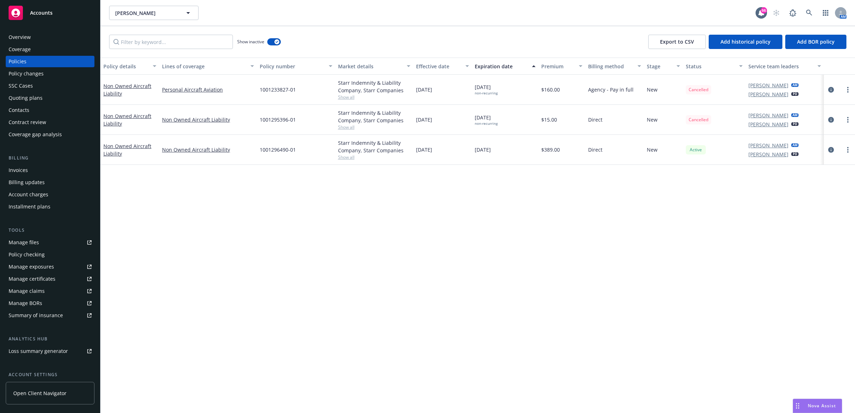
click at [63, 166] on div "Invoices" at bounding box center [50, 170] width 83 height 11
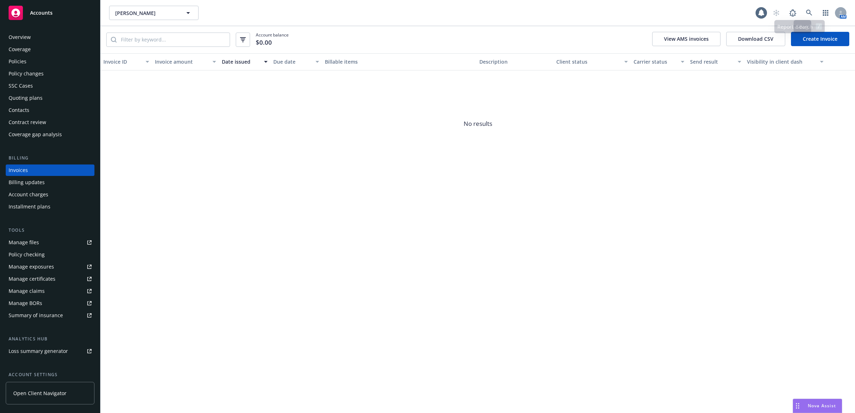
click at [836, 37] on link "Create Invoice" at bounding box center [820, 39] width 58 height 14
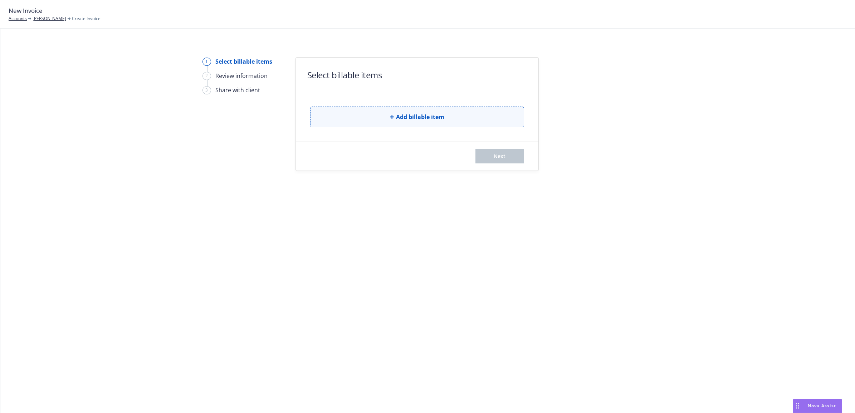
click at [361, 123] on button "Add billable item" at bounding box center [417, 117] width 214 height 21
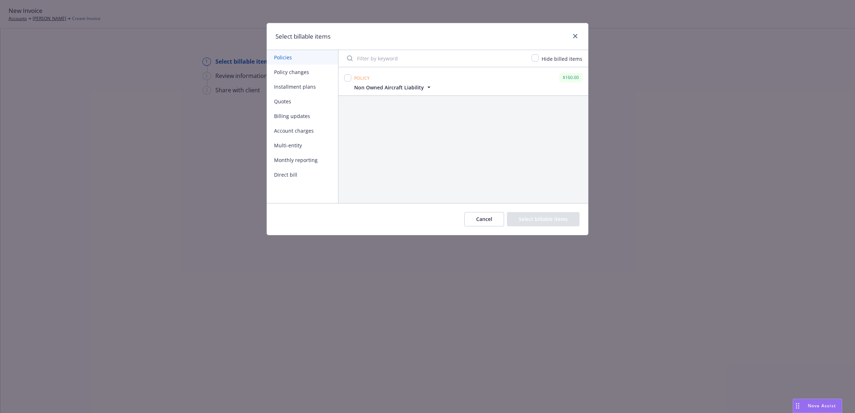
click at [294, 117] on button "Billing updates" at bounding box center [302, 116] width 71 height 15
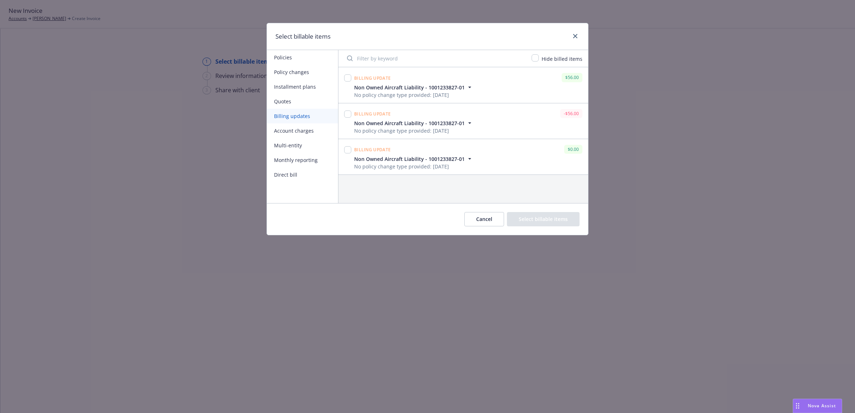
click at [344, 113] on div at bounding box center [348, 121] width 10 height 27
click at [347, 113] on input "checkbox" at bounding box center [347, 114] width 7 height 7
checkbox input "true"
click at [556, 221] on button "Select billable items" at bounding box center [543, 219] width 73 height 14
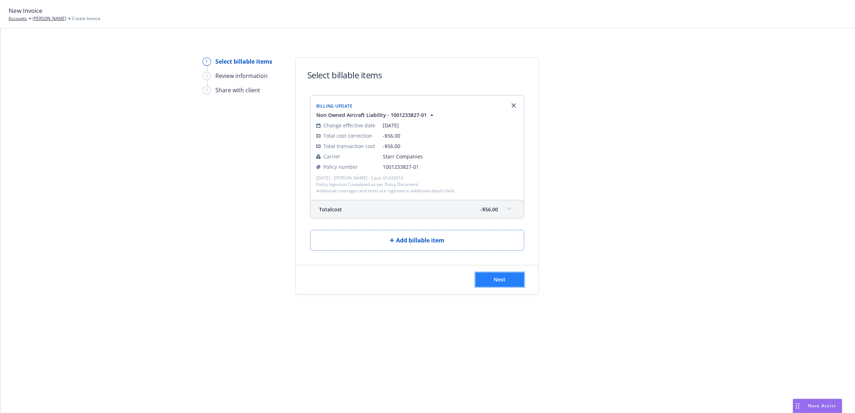
click at [493, 284] on button "Next" at bounding box center [499, 280] width 49 height 14
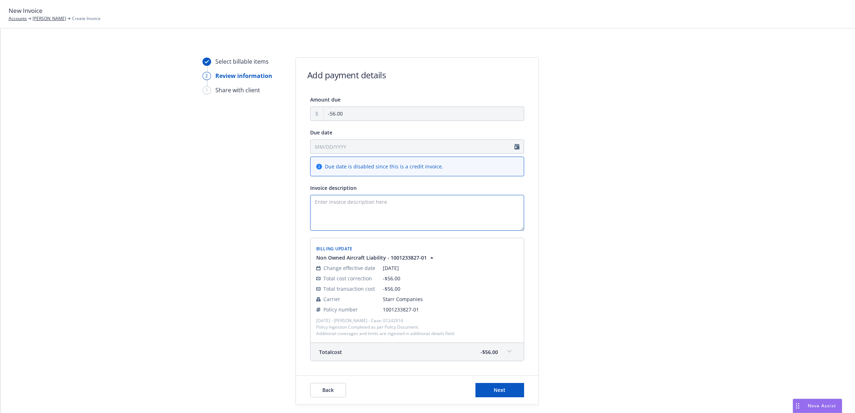
click at [395, 219] on textarea "Invoice description" at bounding box center [417, 213] width 214 height 36
paste textarea "25 NOWN CVS - Cancellation"
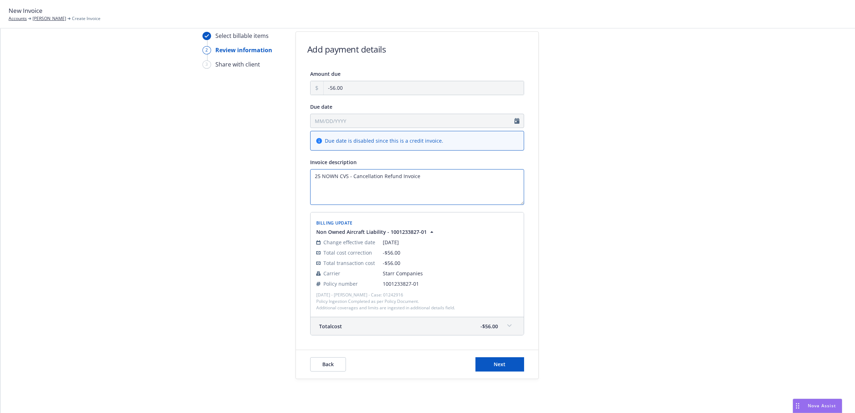
scroll to position [38, 0]
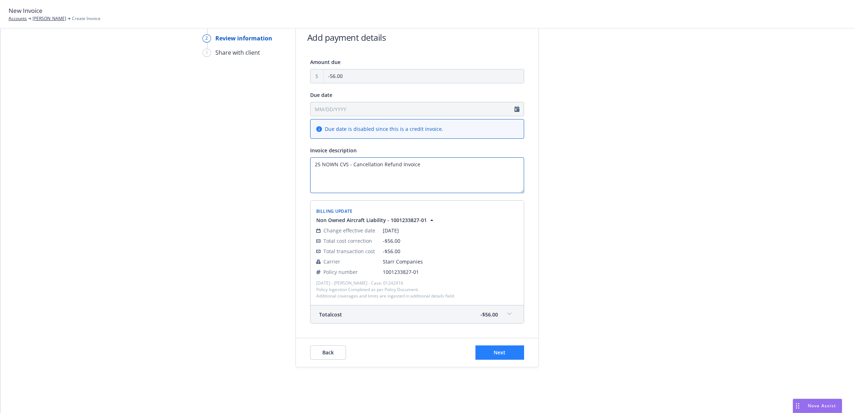
type textarea "25 NOWN CVS - Cancellation Refund Invoice"
click at [500, 357] on button "Next" at bounding box center [499, 353] width 49 height 14
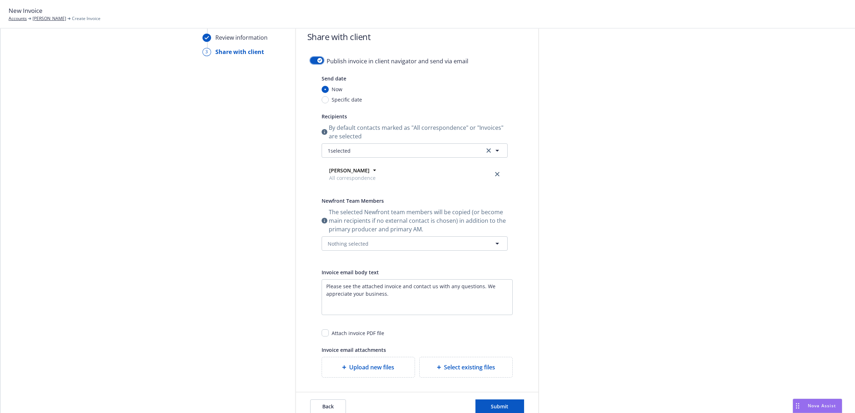
click at [310, 58] on button "button" at bounding box center [317, 60] width 14 height 7
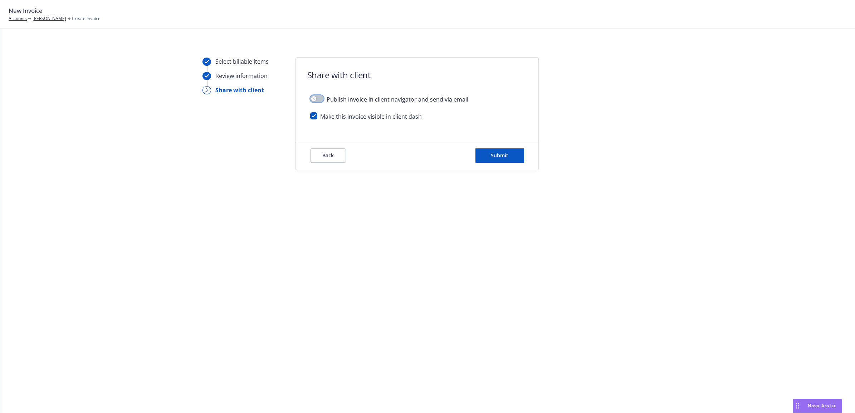
scroll to position [0, 0]
click at [510, 158] on button "Submit" at bounding box center [499, 155] width 49 height 14
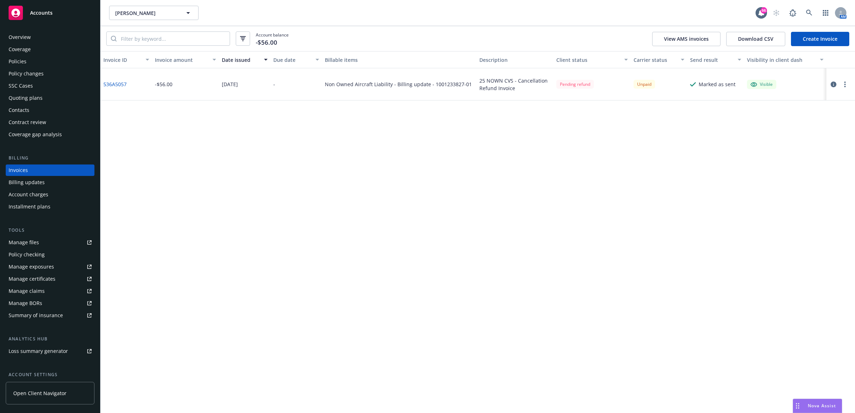
click at [45, 59] on div "Policies" at bounding box center [50, 61] width 83 height 11
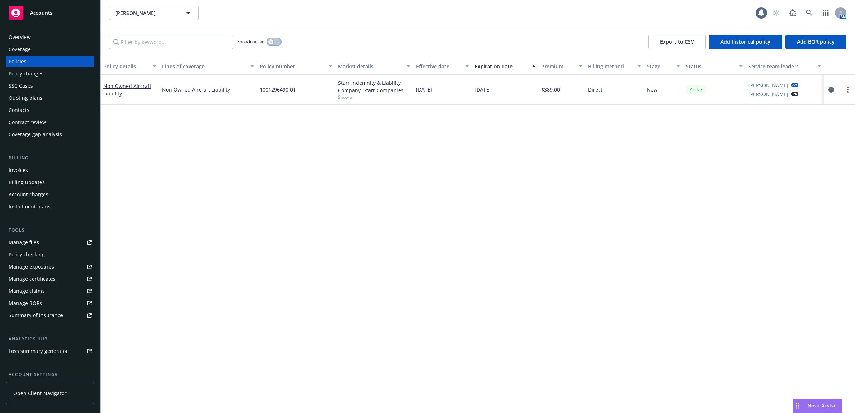
click at [270, 42] on icon "button" at bounding box center [270, 41] width 3 height 3
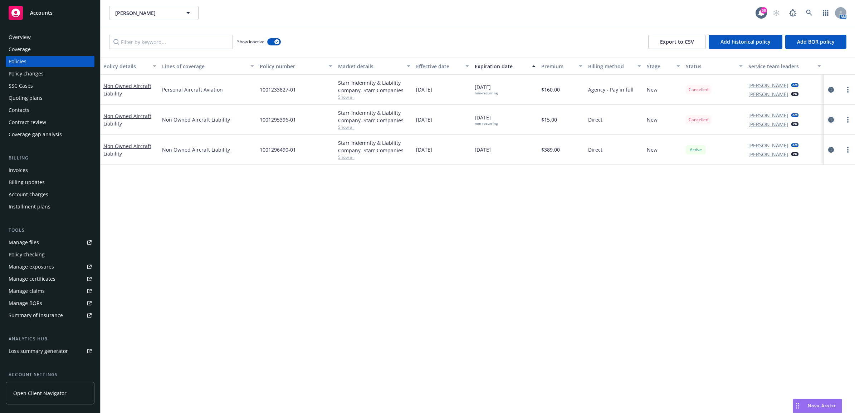
click at [832, 122] on icon "circleInformation" at bounding box center [831, 120] width 6 height 6
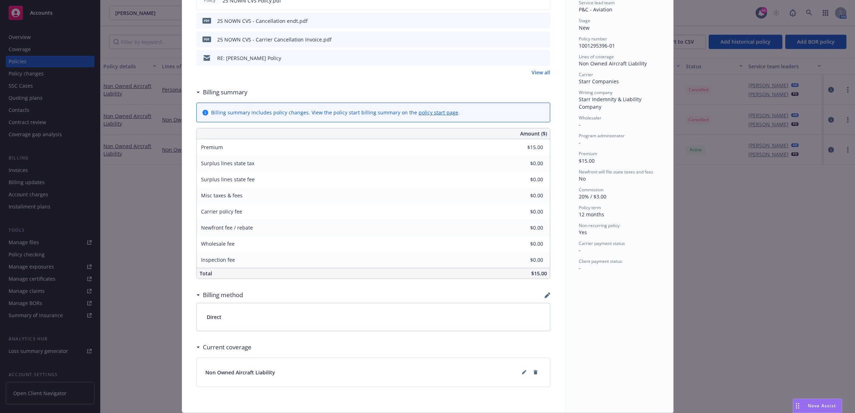
scroll to position [224, 0]
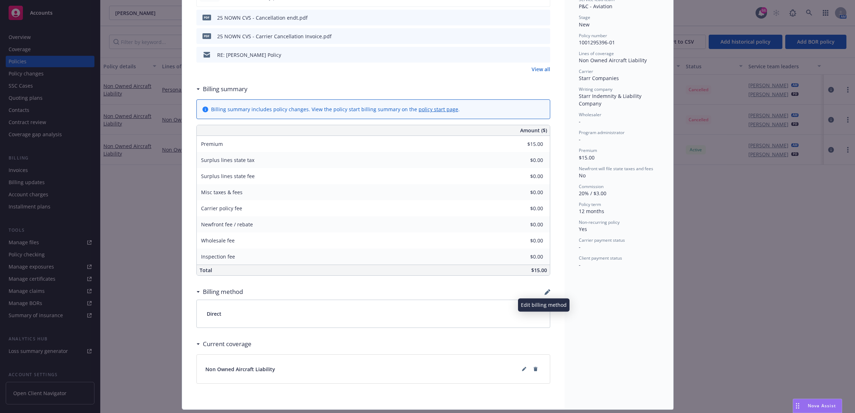
click at [545, 292] on icon "button" at bounding box center [547, 292] width 6 height 6
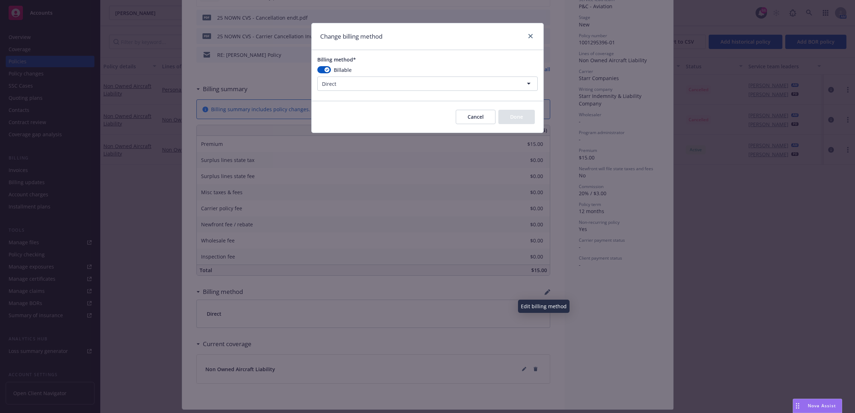
click at [399, 89] on html "Accounts Overview Coverage Policies Policy changes SSC Cases Quoting plans Cont…" at bounding box center [427, 206] width 855 height 413
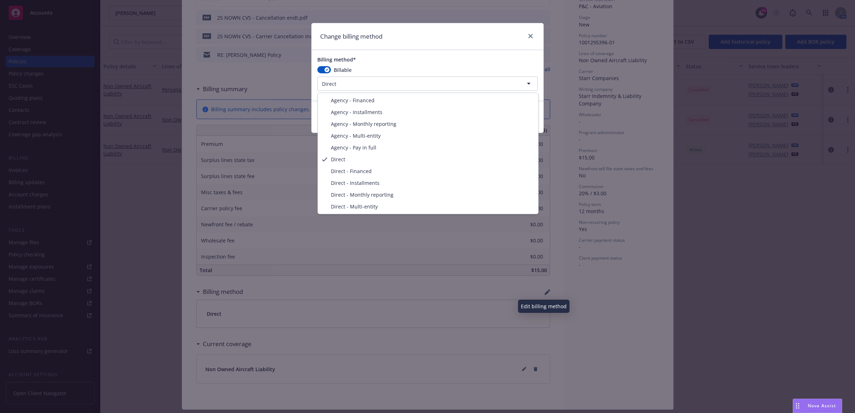
select select "AGENCY_PAY_IN_FULL"
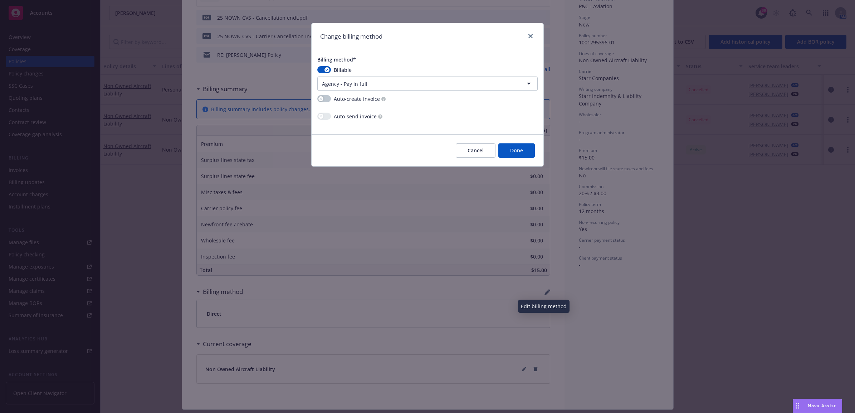
click at [523, 154] on button "Done" at bounding box center [516, 150] width 36 height 14
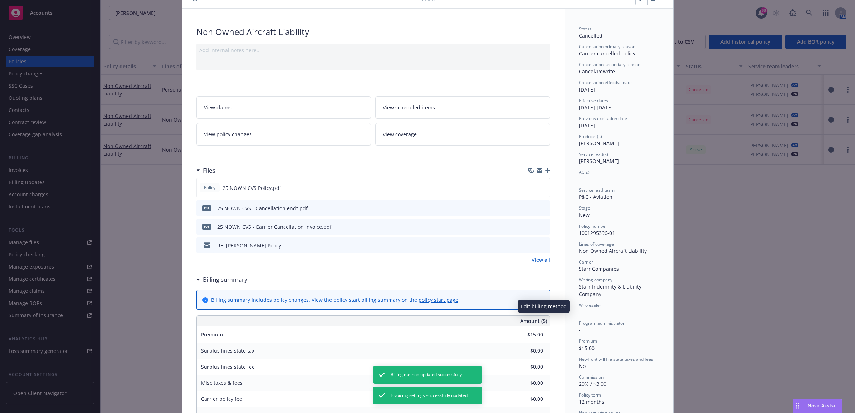
scroll to position [0, 0]
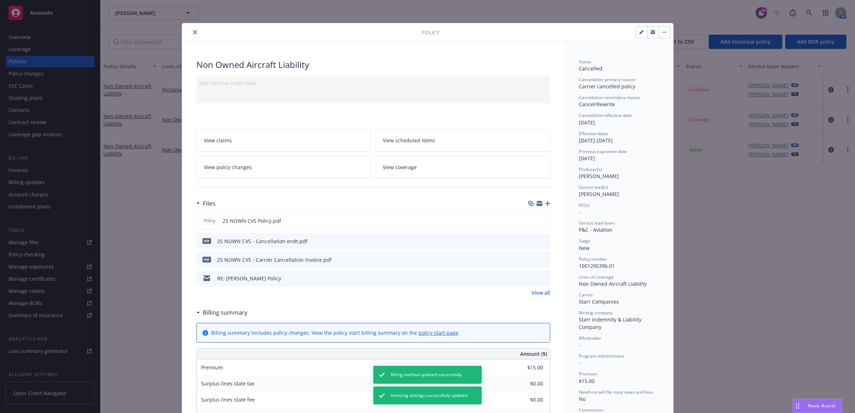
drag, startPoint x: 541, startPoint y: 260, endPoint x: 544, endPoint y: 266, distance: 6.9
click at [541, 260] on icon "preview file" at bounding box center [543, 259] width 6 height 5
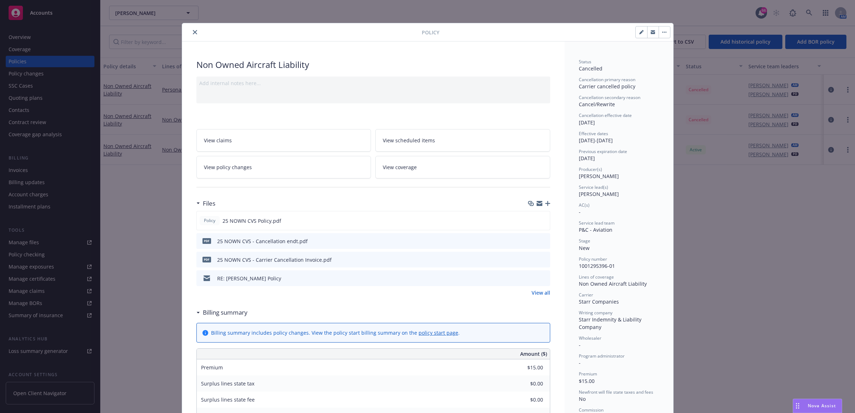
click at [52, 77] on div "Policy Non Owned Aircraft Liability Add internal notes here... View claims View…" at bounding box center [427, 206] width 855 height 413
click at [192, 29] on button "close" at bounding box center [195, 32] width 9 height 9
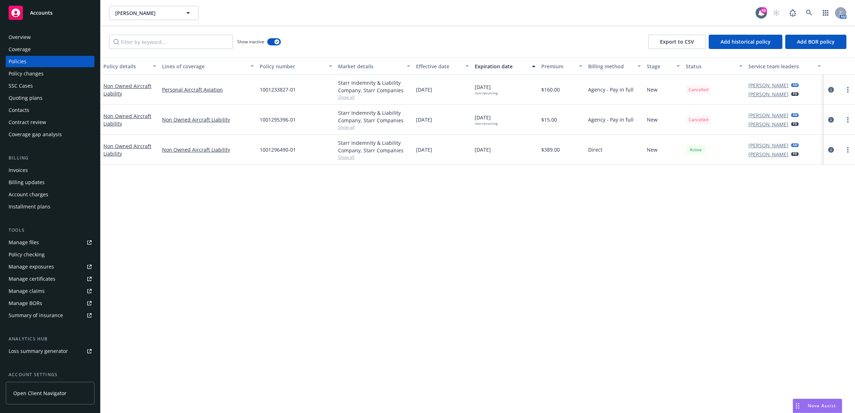
click at [36, 166] on div "Invoices" at bounding box center [50, 170] width 83 height 11
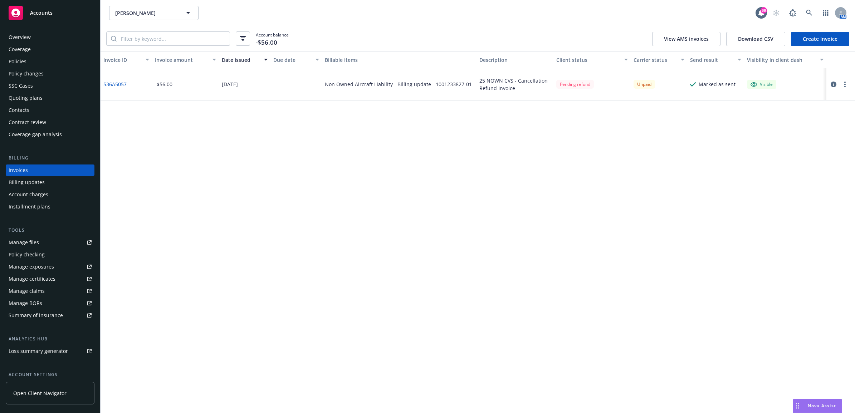
click at [804, 36] on link "Create Invoice" at bounding box center [820, 39] width 58 height 14
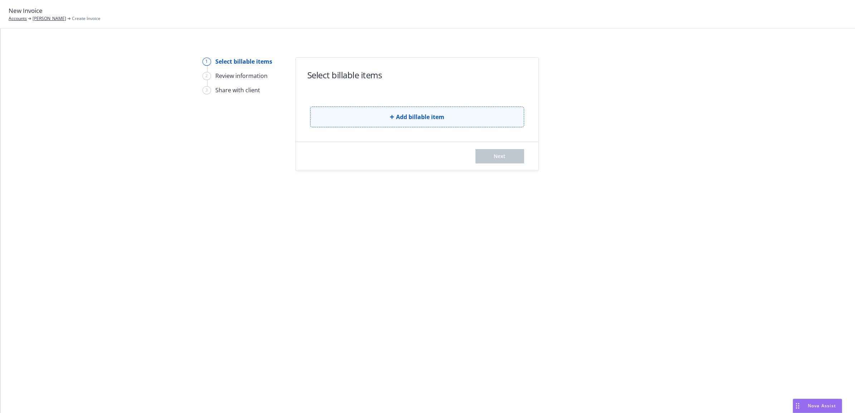
click at [412, 107] on button "Add billable item" at bounding box center [417, 117] width 214 height 21
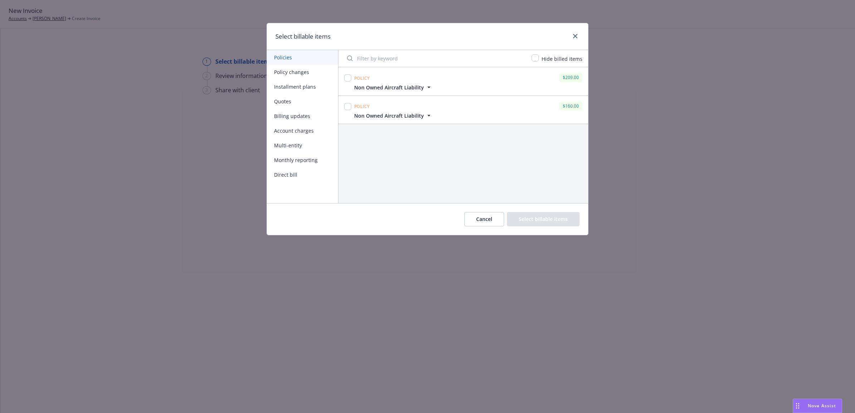
click at [290, 116] on button "Billing updates" at bounding box center [302, 116] width 71 height 15
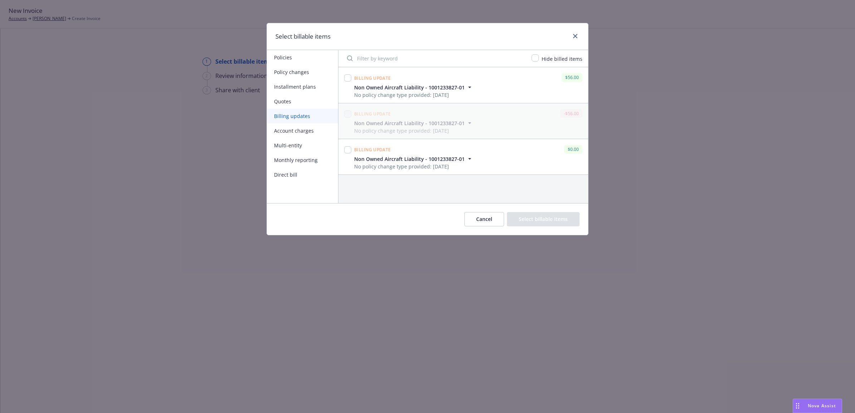
click at [485, 213] on button "Cancel" at bounding box center [484, 219] width 40 height 14
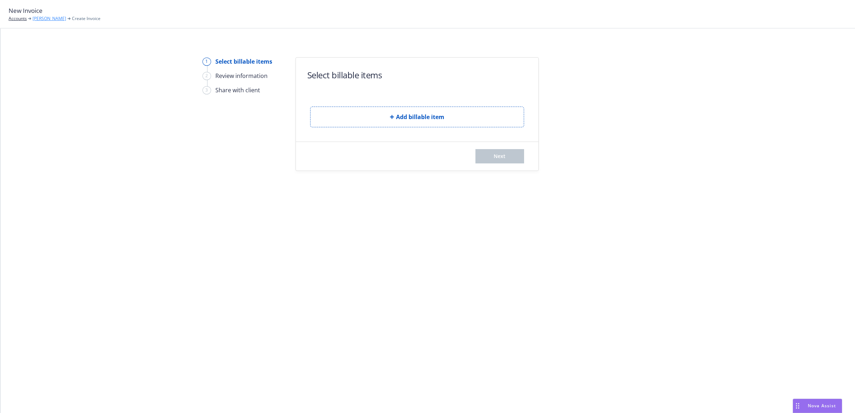
click at [45, 18] on link "[PERSON_NAME]" at bounding box center [50, 18] width 34 height 6
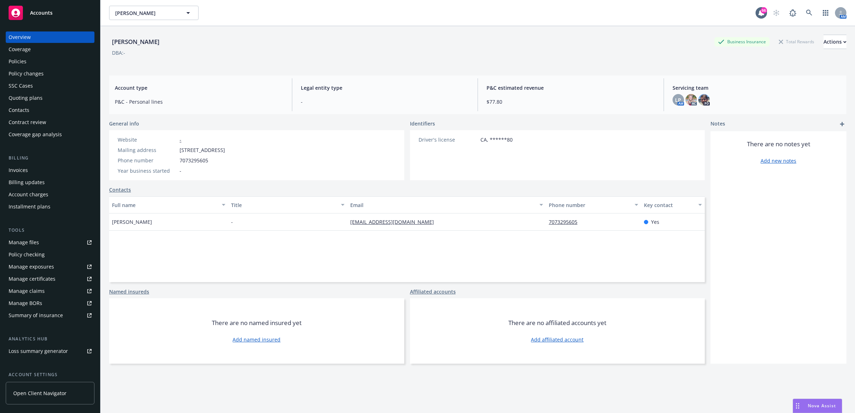
click at [30, 64] on div "Policies" at bounding box center [50, 61] width 83 height 11
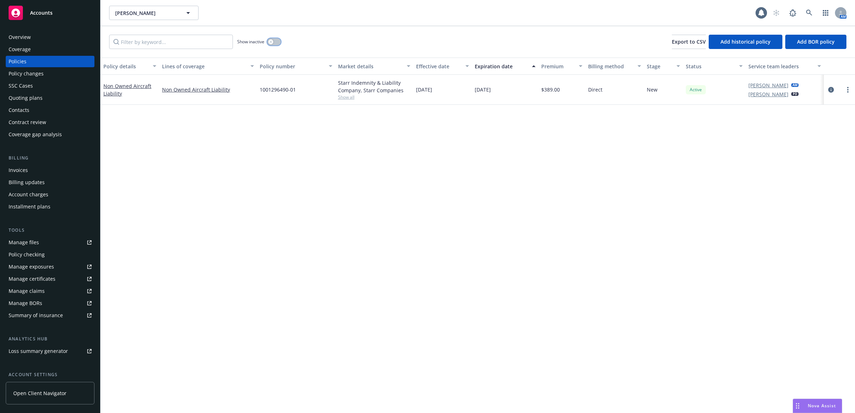
click at [271, 42] on icon "button" at bounding box center [270, 41] width 3 height 3
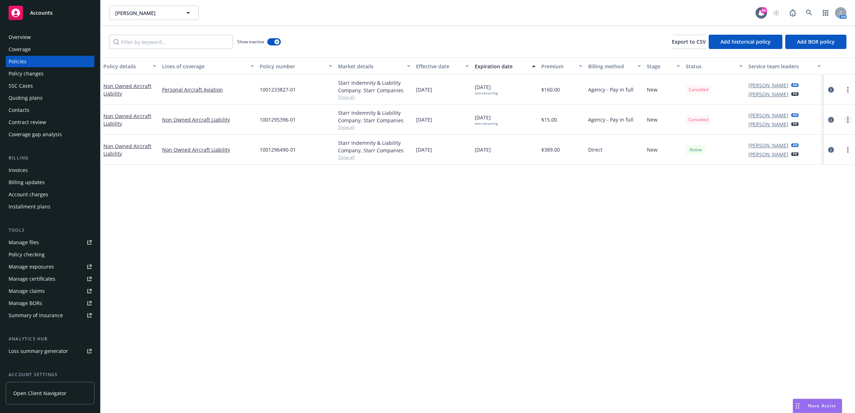
click at [848, 122] on circle "more" at bounding box center [847, 121] width 1 height 1
click at [741, 209] on div "Policy details Lines of coverage Policy number Market details Effective date Ex…" at bounding box center [478, 236] width 754 height 356
click at [832, 120] on icon "circleInformation" at bounding box center [831, 120] width 6 height 6
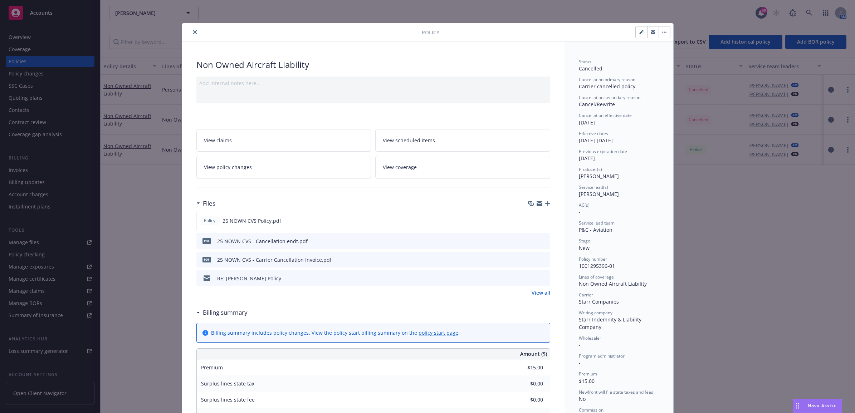
click at [637, 35] on button "button" at bounding box center [641, 31] width 11 height 11
select select "NEW"
select select "12"
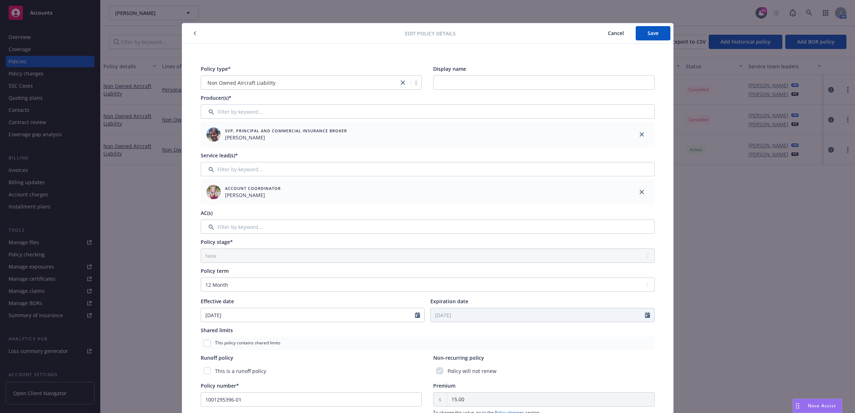
click at [618, 33] on span "Cancel" at bounding box center [616, 33] width 16 height 7
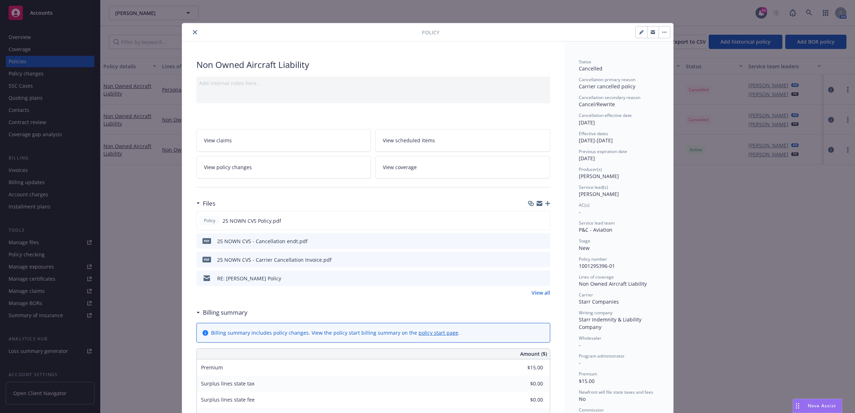
click at [193, 31] on icon "close" at bounding box center [195, 32] width 4 height 4
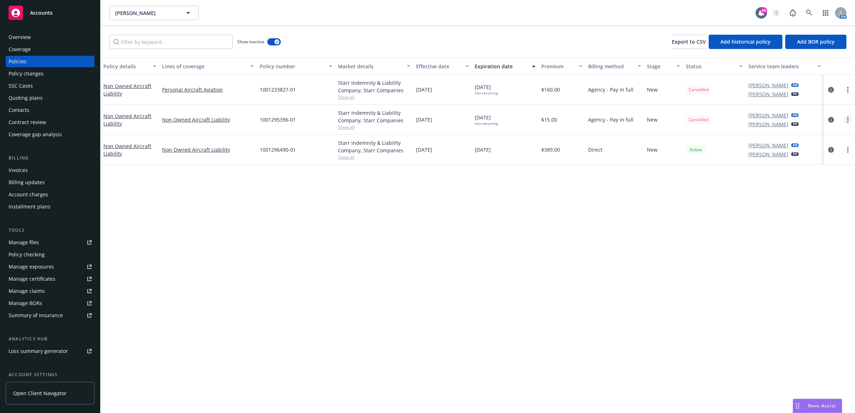
click at [849, 119] on link "more" at bounding box center [847, 120] width 9 height 9
click at [626, 201] on div "Policy details Lines of coverage Policy number Market details Effective date Ex…" at bounding box center [478, 236] width 754 height 356
click at [828, 119] on icon "circleInformation" at bounding box center [831, 120] width 6 height 6
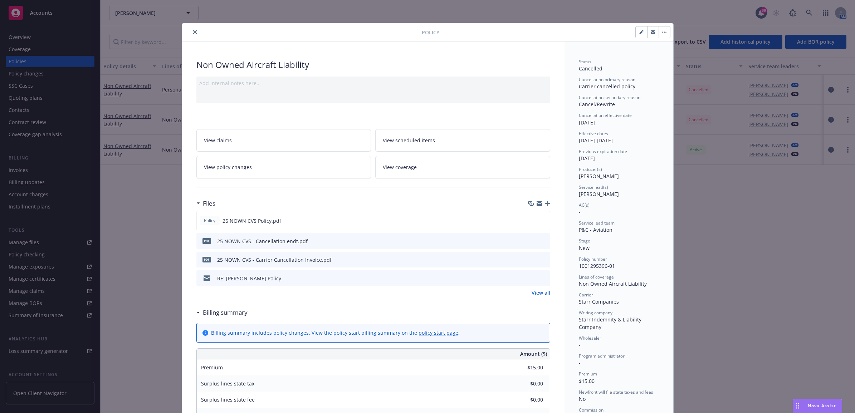
click at [193, 30] on icon "close" at bounding box center [195, 32] width 4 height 4
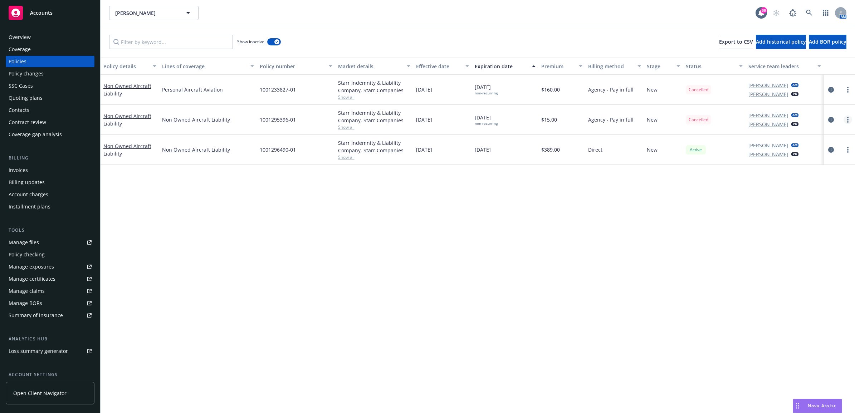
click at [847, 118] on icon "more" at bounding box center [847, 120] width 1 height 6
click at [645, 226] on div "Policy details Lines of coverage Policy number Market details Effective date Ex…" at bounding box center [478, 236] width 754 height 356
click at [830, 118] on icon "circleInformation" at bounding box center [831, 120] width 6 height 6
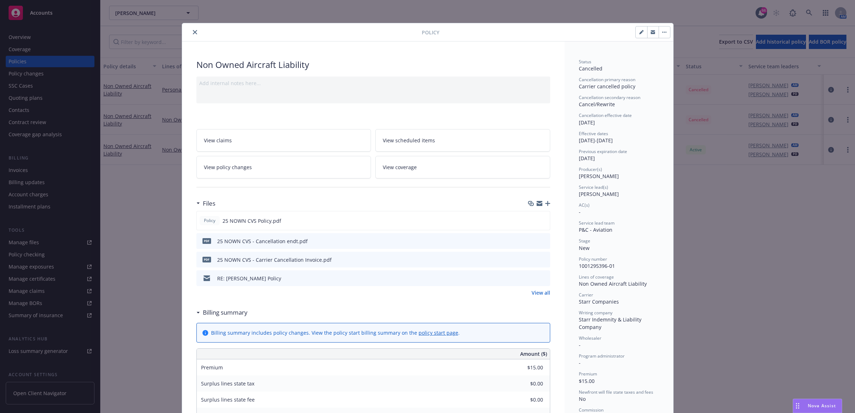
click at [638, 36] on button "button" at bounding box center [641, 31] width 11 height 11
select select "NEW"
select select "12"
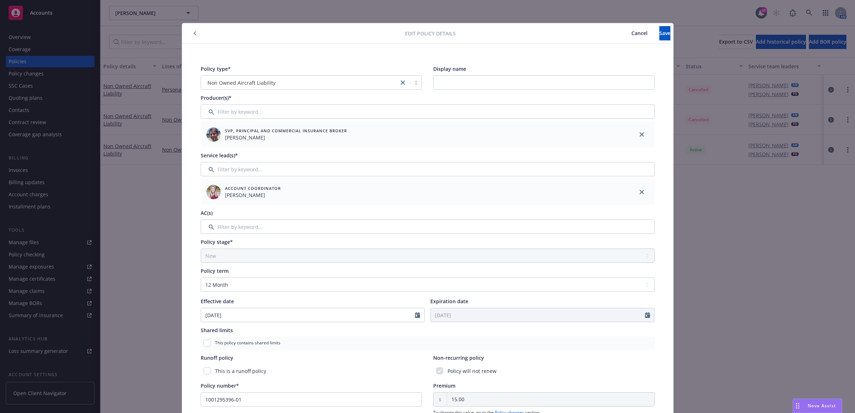
click at [631, 33] on span "Cancel" at bounding box center [639, 33] width 16 height 7
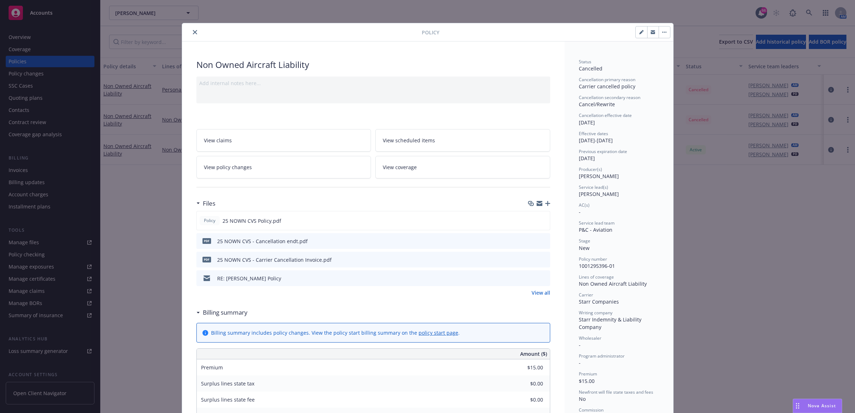
click at [191, 29] on button "close" at bounding box center [195, 32] width 9 height 9
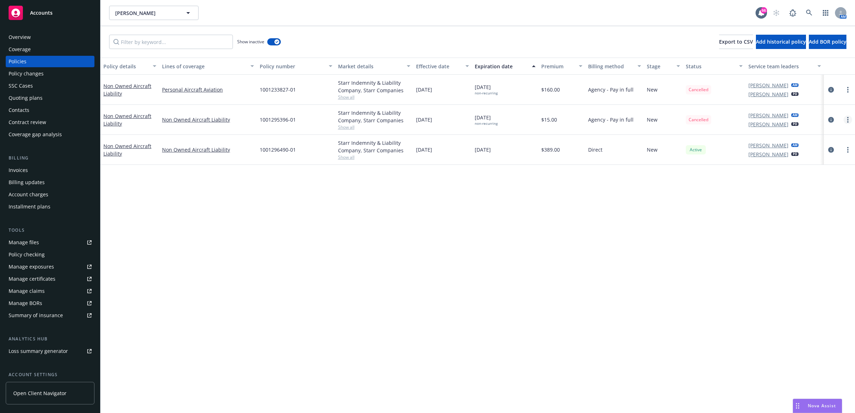
click at [847, 119] on icon "more" at bounding box center [847, 120] width 1 height 6
click at [833, 120] on icon "circleInformation" at bounding box center [831, 120] width 6 height 6
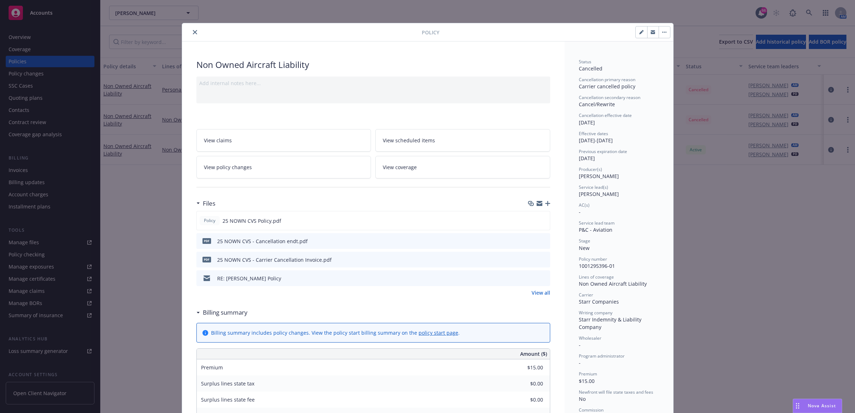
scroll to position [21, 0]
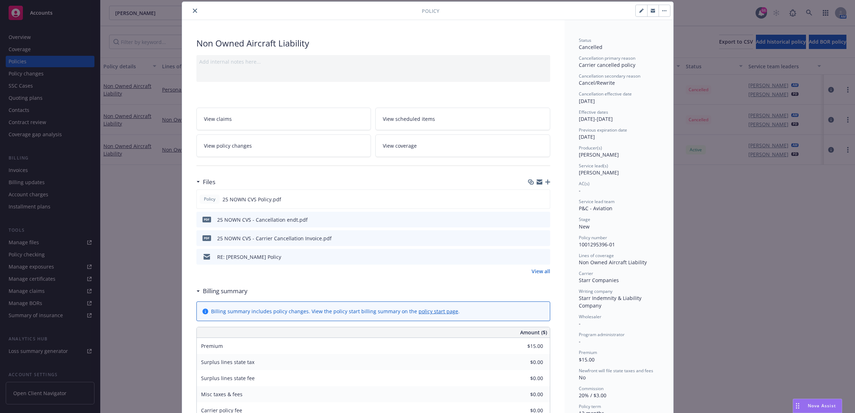
click at [225, 150] on span "View policy changes" at bounding box center [228, 146] width 48 height 8
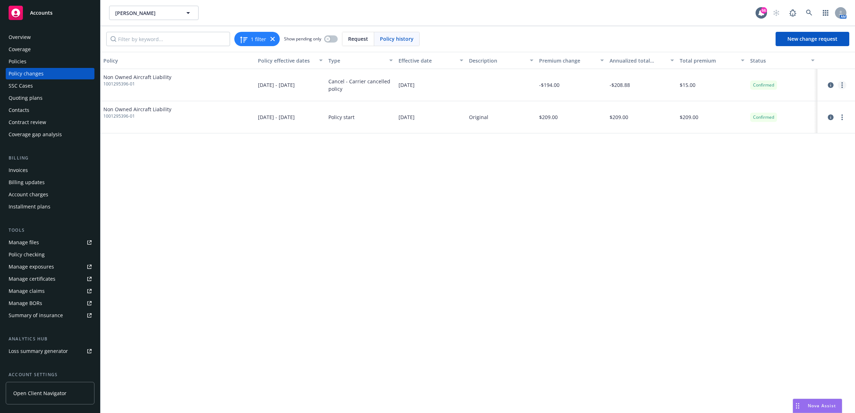
click at [840, 84] on link "more" at bounding box center [842, 85] width 9 height 9
click at [800, 141] on link "Edit billing info" at bounding box center [784, 143] width 123 height 14
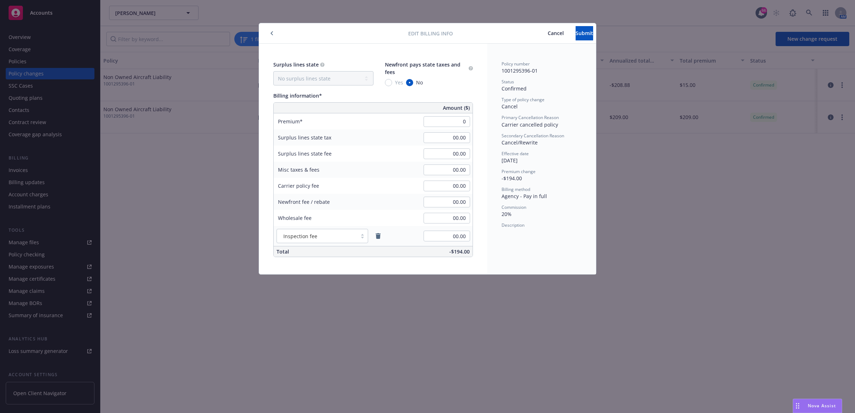
type input "00.00"
click at [570, 151] on div "Effective date" at bounding box center [541, 154] width 80 height 6
click at [575, 31] on span "Submit" at bounding box center [584, 33] width 18 height 7
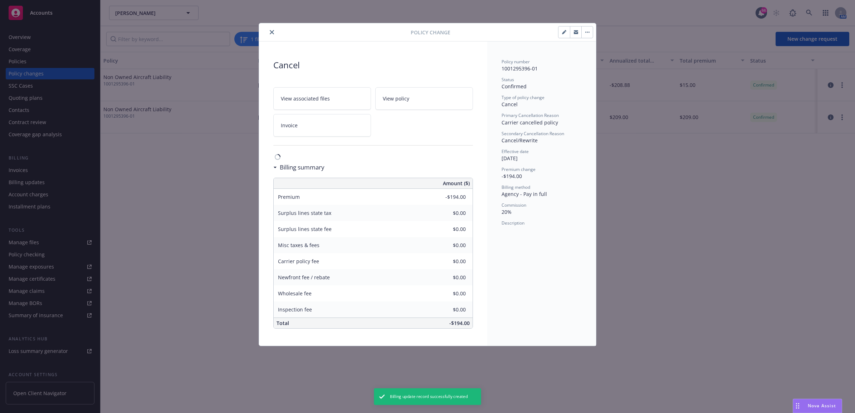
type input "$0.00"
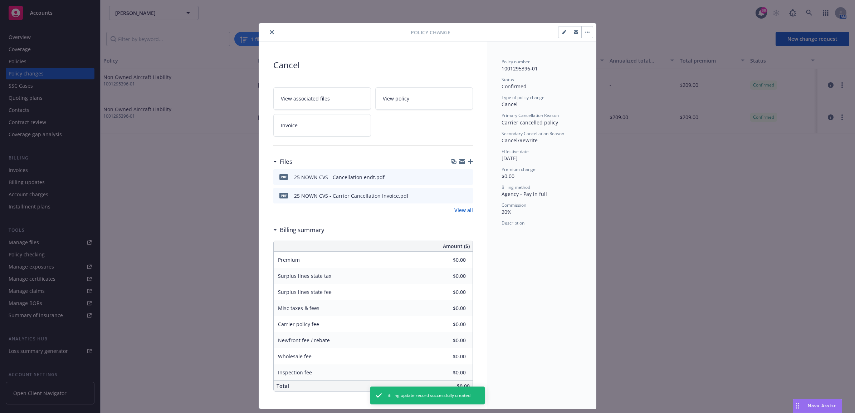
click at [268, 32] on button "close" at bounding box center [272, 32] width 9 height 9
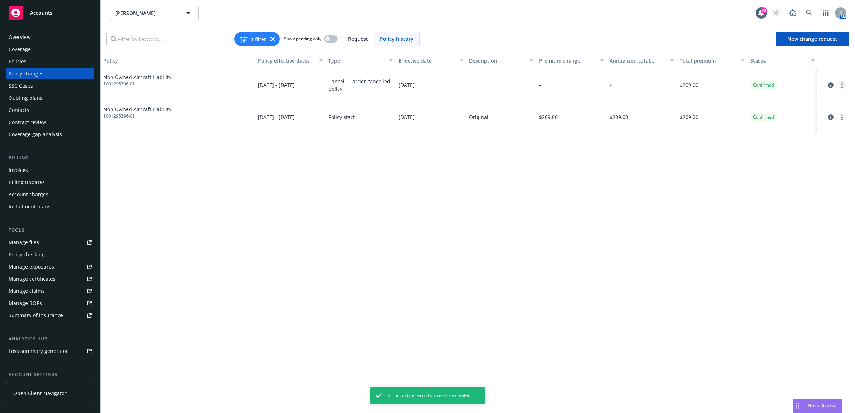
click at [841, 82] on icon "more" at bounding box center [841, 85] width 1 height 6
click at [808, 140] on link "Edit billing info" at bounding box center [784, 143] width 123 height 14
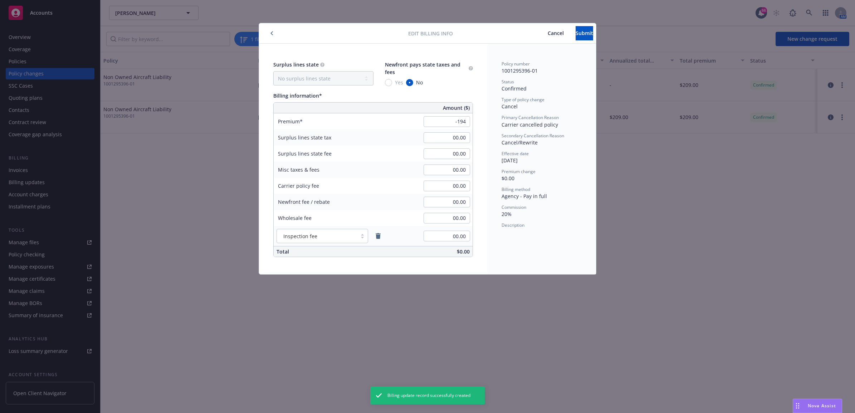
type input "-194.00"
click at [544, 247] on div "Policy number 1001295396-01 Status Confirmed Type of policy change Cancel Prima…" at bounding box center [541, 159] width 109 height 231
click at [579, 30] on span "Submit" at bounding box center [584, 33] width 18 height 7
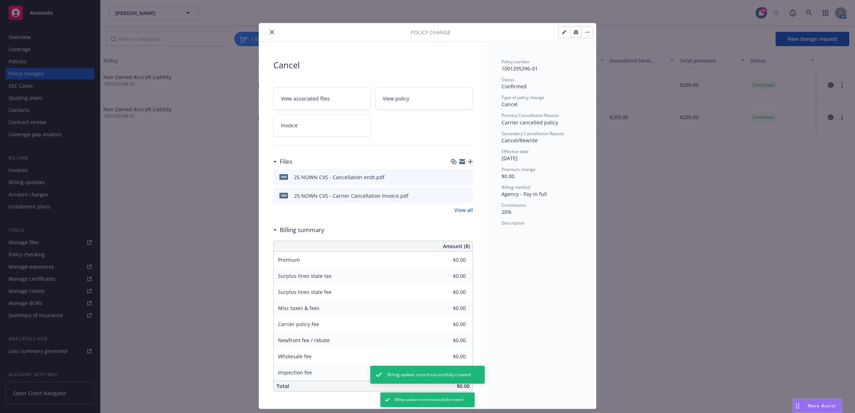
type input "-$194.00"
click at [271, 32] on button "close" at bounding box center [272, 32] width 9 height 9
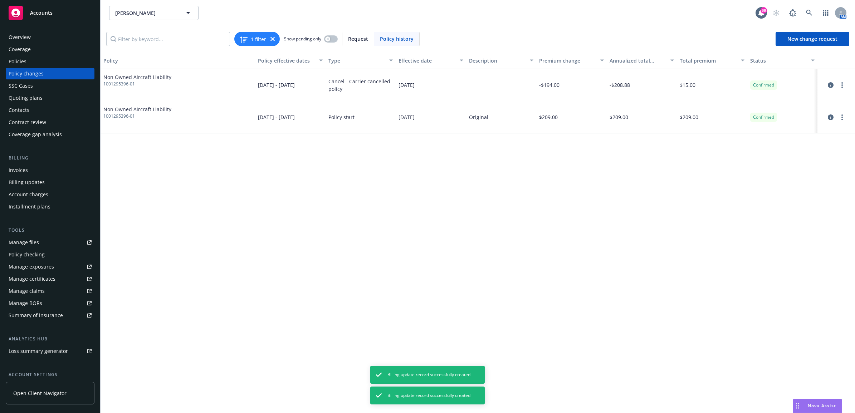
click at [41, 169] on div "Invoices" at bounding box center [50, 170] width 83 height 11
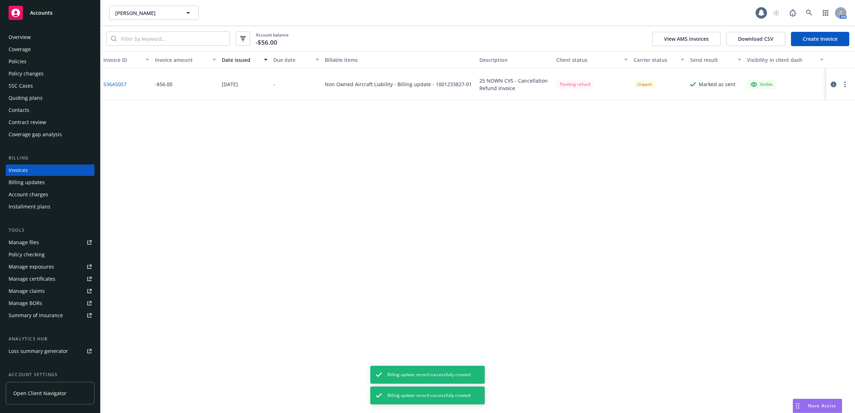
click at [809, 33] on link "Create Invoice" at bounding box center [820, 39] width 58 height 14
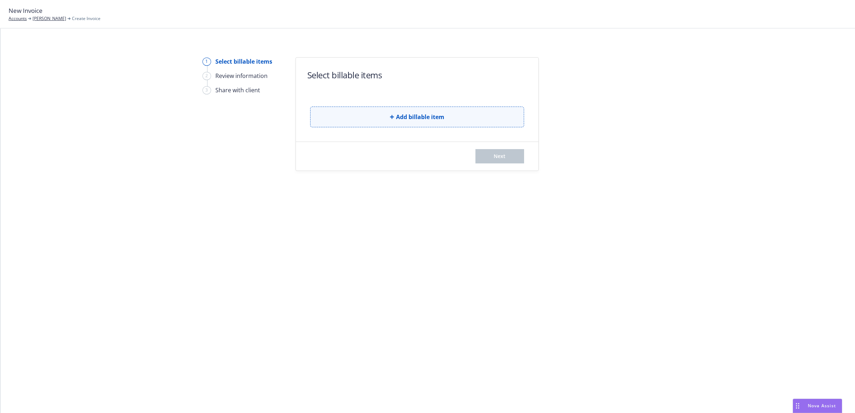
click at [359, 124] on button "Add billable item" at bounding box center [417, 117] width 214 height 21
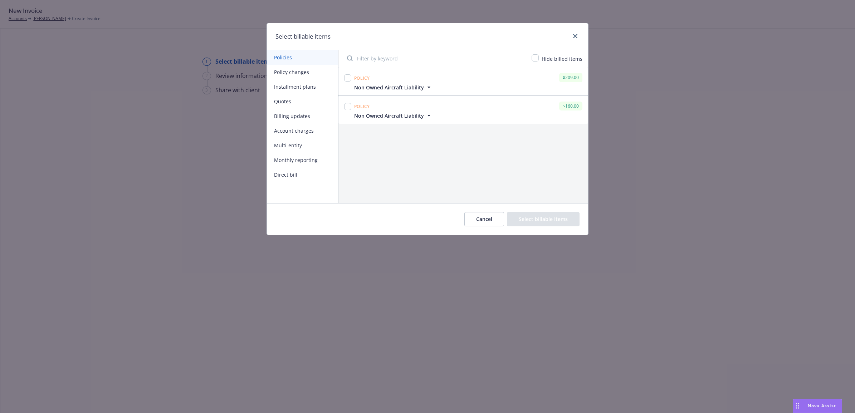
click at [286, 116] on button "Billing updates" at bounding box center [302, 116] width 71 height 15
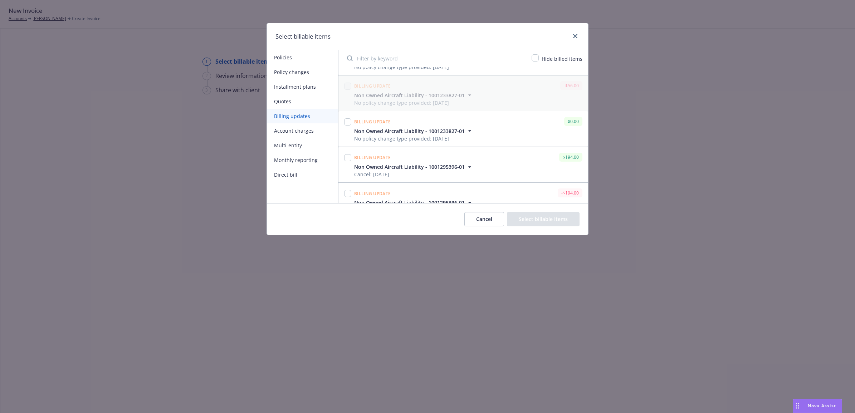
scroll to position [43, 0]
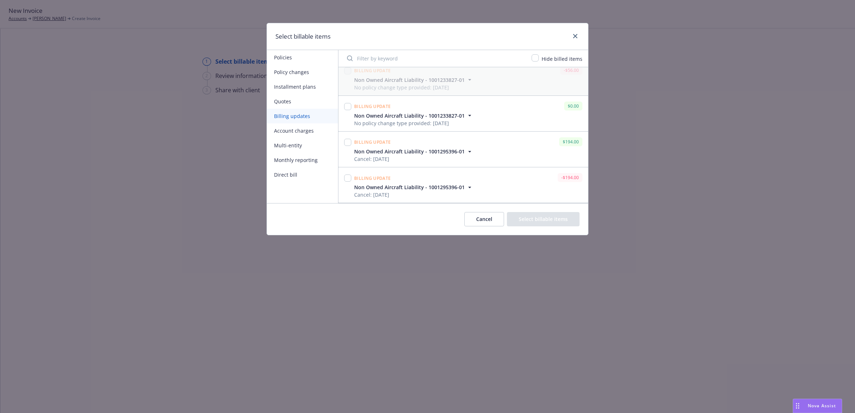
click at [346, 183] on div at bounding box center [347, 178] width 7 height 10
click at [345, 181] on input "checkbox" at bounding box center [347, 178] width 7 height 7
checkbox input "true"
click at [553, 221] on button "Select billable items" at bounding box center [543, 219] width 73 height 14
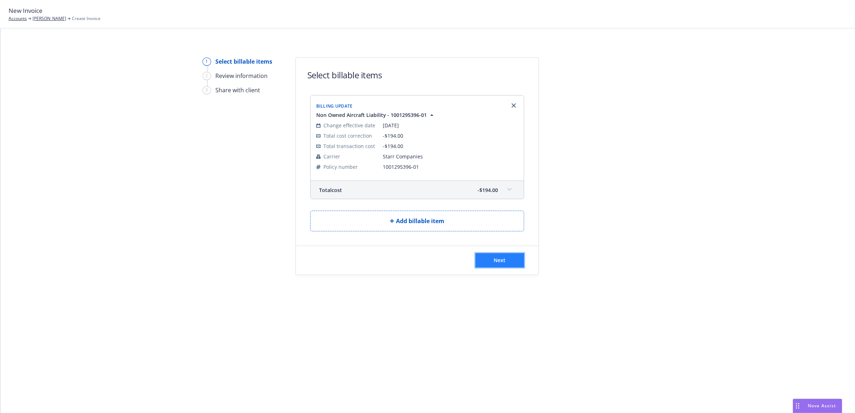
click at [517, 261] on button "Next" at bounding box center [499, 260] width 49 height 14
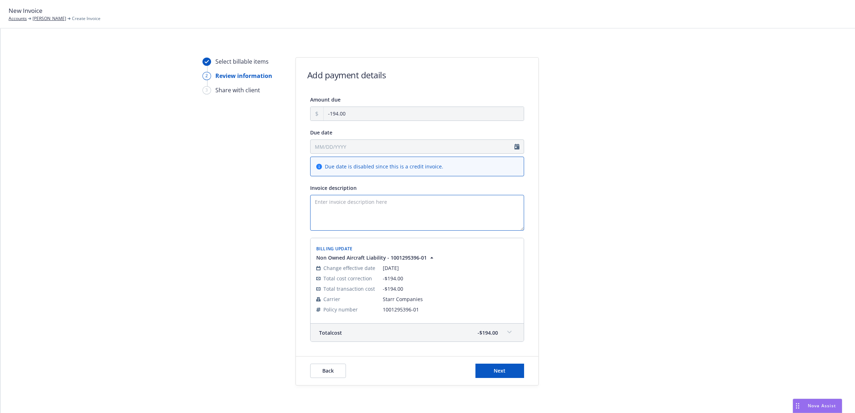
paste textarea "25 NOWN CVS - Cancellation"
drag, startPoint x: 471, startPoint y: 213, endPoint x: 276, endPoint y: 210, distance: 195.0
click at [262, 213] on div "Select billable items 2 Review information 3 Share with client Add payment deta…" at bounding box center [427, 221] width 837 height 328
type textarea "25 NOWN CVS - Cancellation Refund Invoice"
click at [502, 377] on button "Next" at bounding box center [499, 371] width 49 height 14
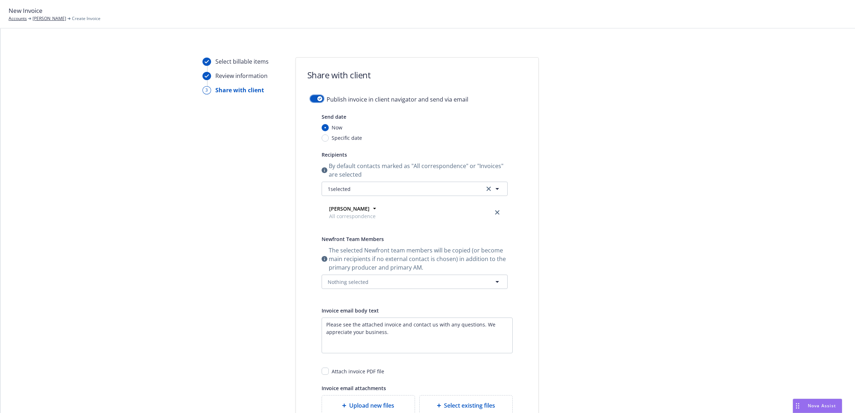
click at [318, 98] on icon "button" at bounding box center [319, 99] width 3 height 2
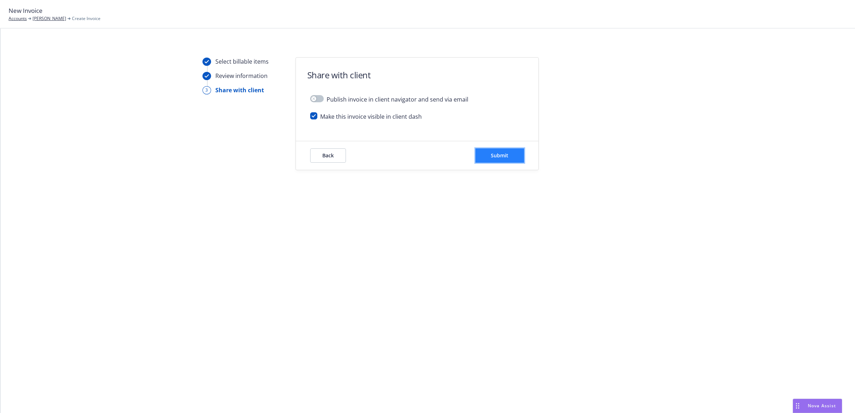
click at [500, 153] on span "Submit" at bounding box center [500, 155] width 18 height 7
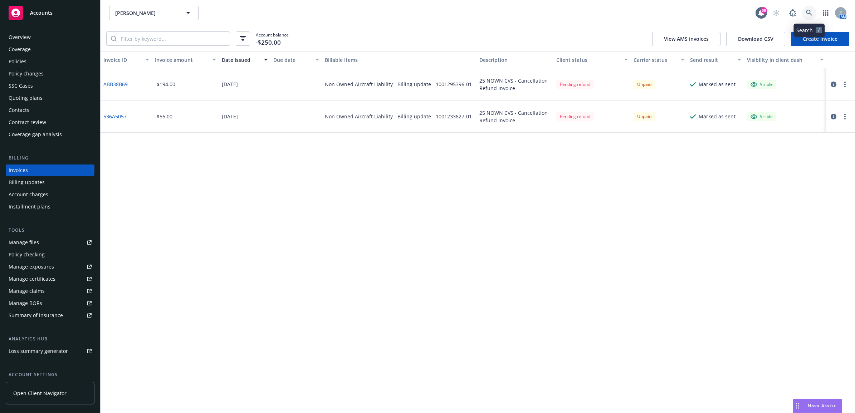
click at [807, 15] on icon at bounding box center [809, 13] width 6 height 6
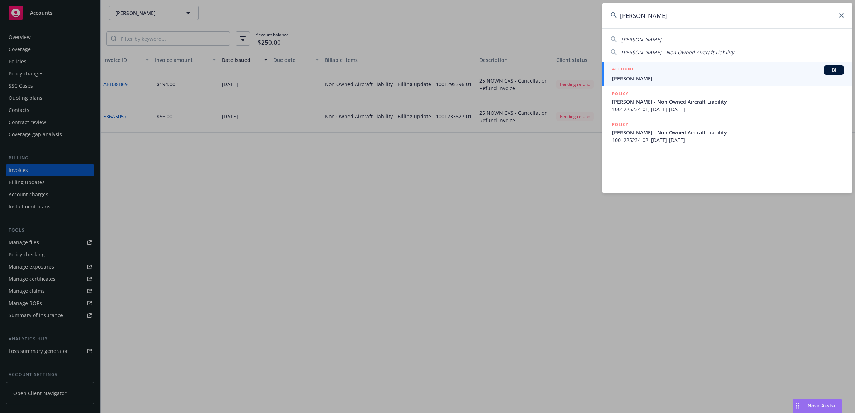
type input "theodore talb"
click at [673, 76] on span "[PERSON_NAME]" at bounding box center [728, 79] width 232 height 8
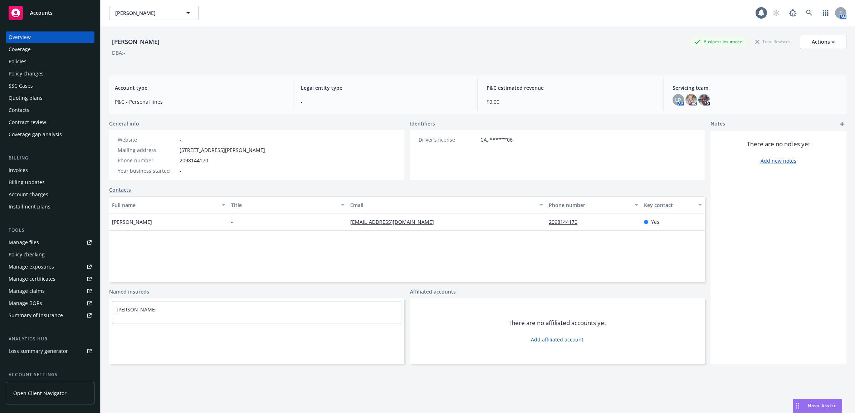
click at [52, 67] on div "Policies" at bounding box center [50, 61] width 83 height 11
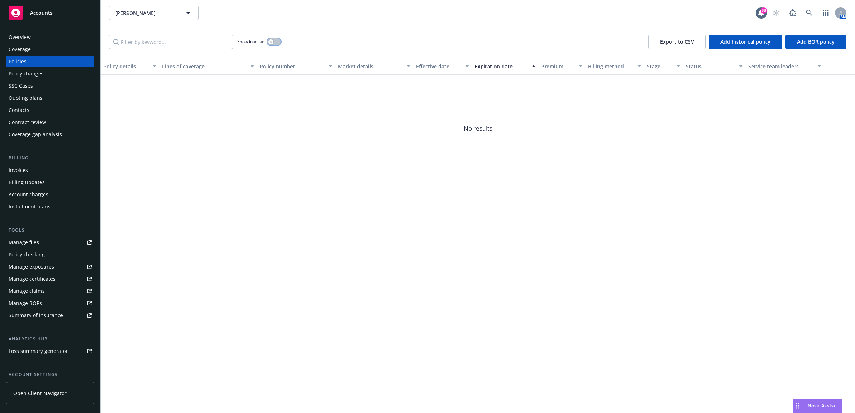
click at [274, 44] on button "button" at bounding box center [274, 41] width 14 height 7
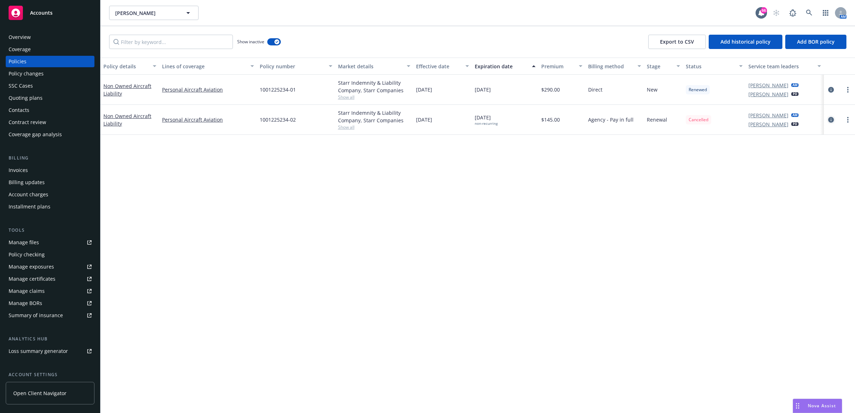
click at [829, 120] on icon "circleInformation" at bounding box center [831, 120] width 6 height 6
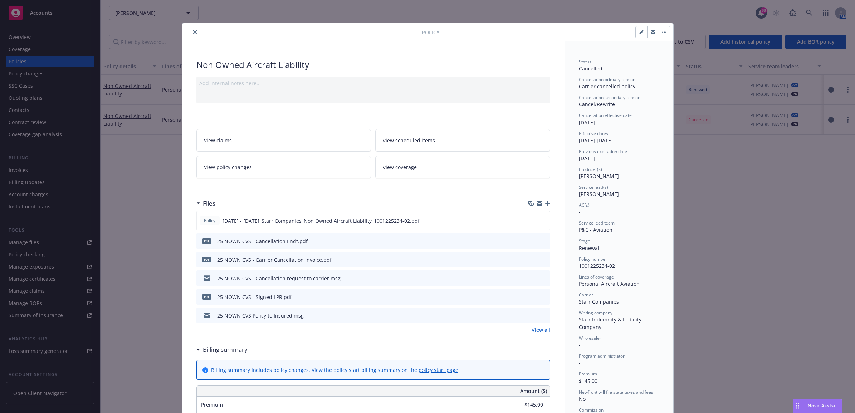
click at [254, 165] on link "View policy changes" at bounding box center [283, 167] width 175 height 23
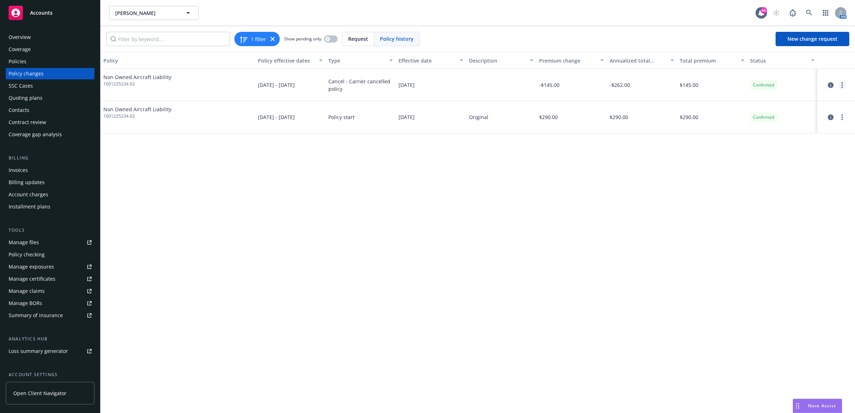
click at [840, 84] on link "more" at bounding box center [842, 85] width 9 height 9
click at [799, 143] on link "Edit billing info" at bounding box center [784, 143] width 123 height 14
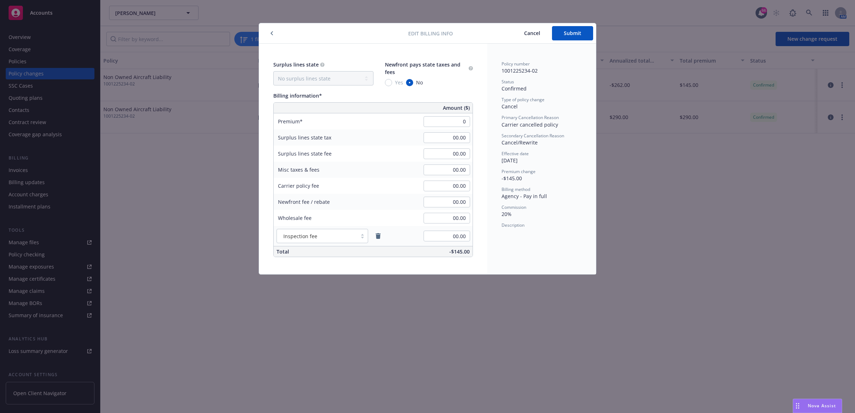
type input "00.00"
click at [498, 137] on div "Policy number 1001225234-02 Status Confirmed Type of policy change Cancel Prima…" at bounding box center [541, 159] width 109 height 231
click at [569, 42] on div "Edit billing info Cancel Submit" at bounding box center [427, 33] width 337 height 20
click at [555, 37] on button "Submit" at bounding box center [572, 33] width 41 height 14
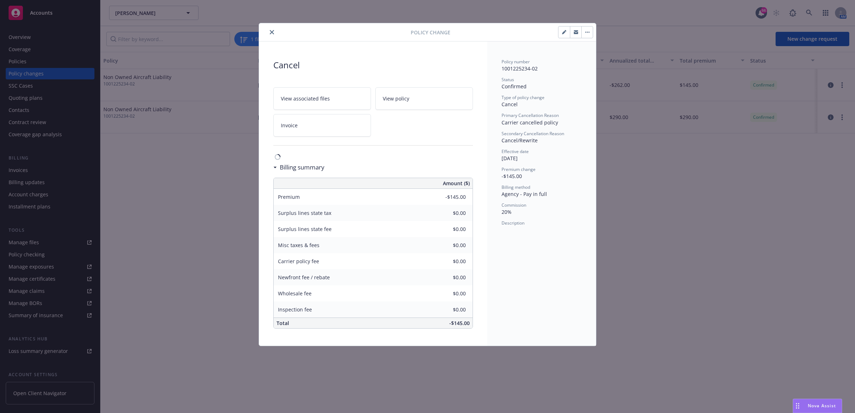
type input "$0.00"
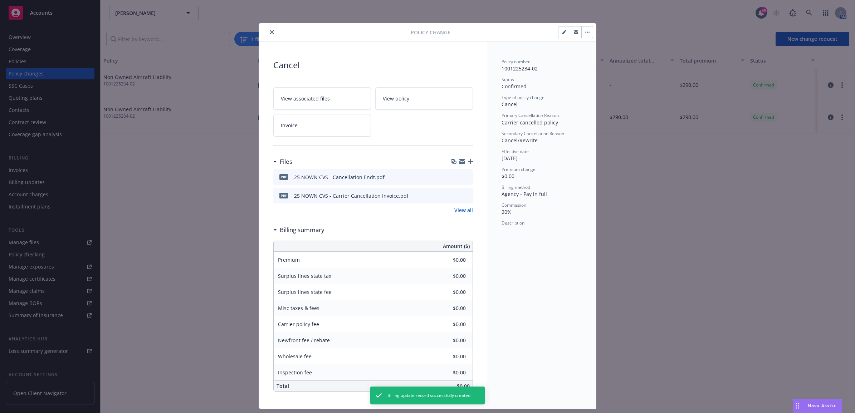
click at [270, 34] on icon "close" at bounding box center [272, 32] width 4 height 4
click at [270, 30] on icon "close" at bounding box center [272, 32] width 4 height 4
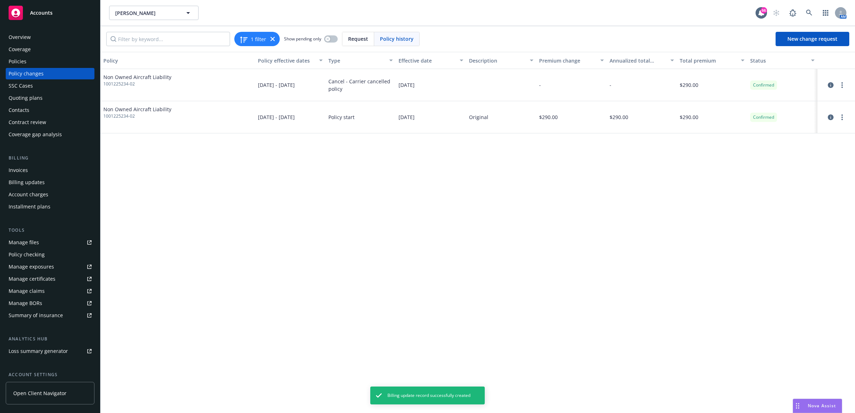
click at [52, 61] on div "Policies" at bounding box center [50, 61] width 83 height 11
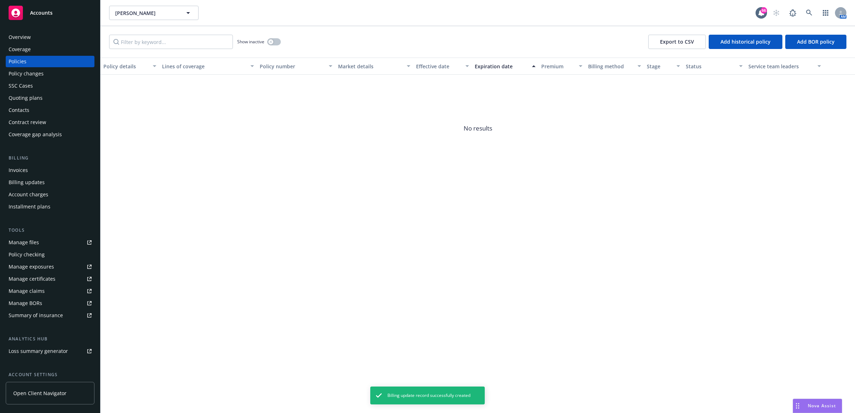
click at [267, 40] on div "Show inactive" at bounding box center [259, 42] width 44 height 14
click at [271, 41] on icon "button" at bounding box center [270, 41] width 3 height 3
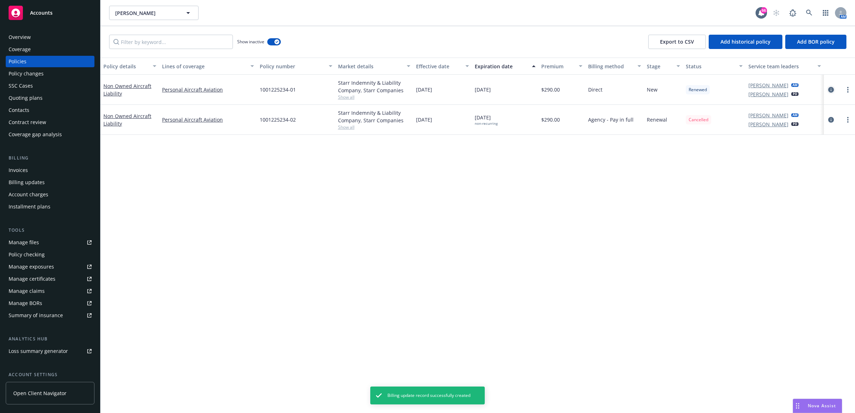
click at [828, 90] on icon "circleInformation" at bounding box center [831, 90] width 6 height 6
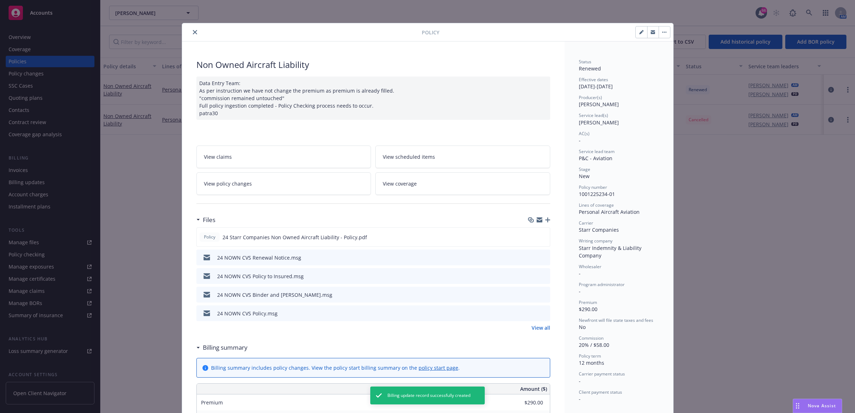
click at [194, 29] on button "close" at bounding box center [195, 32] width 9 height 9
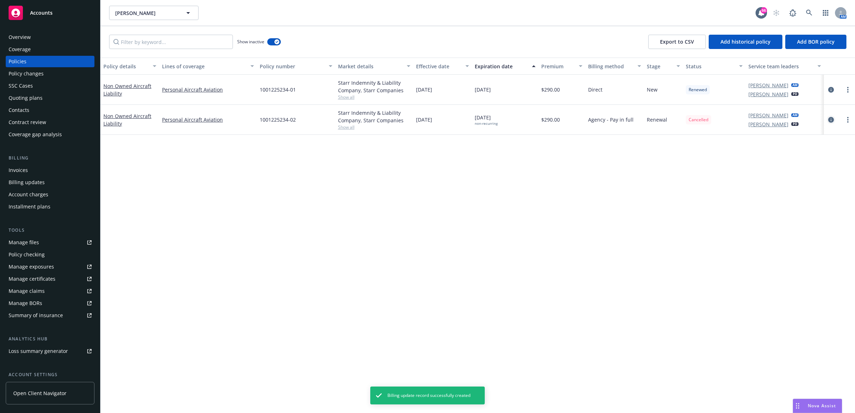
click at [829, 121] on icon "circleInformation" at bounding box center [831, 120] width 6 height 6
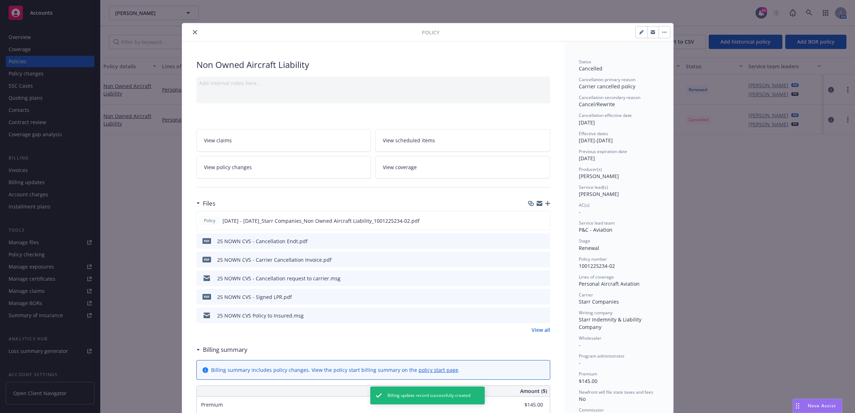
scroll to position [21, 0]
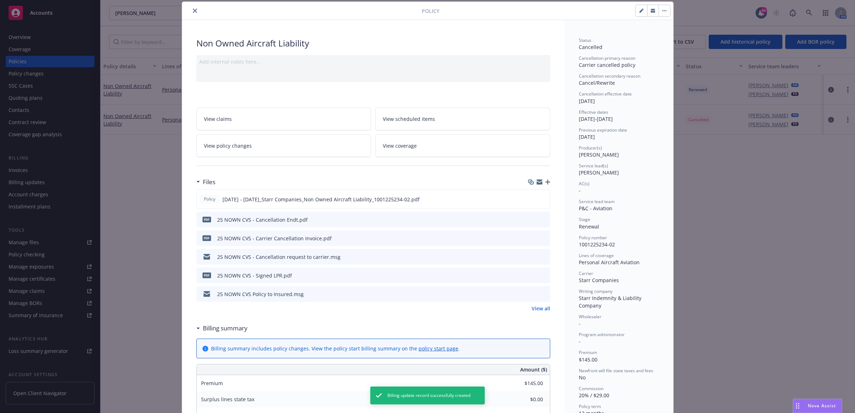
type input "$290.00"
click at [683, 190] on div "Policy Non Owned Aircraft Liability Add internal notes here... View claims View…" at bounding box center [427, 206] width 855 height 413
click at [193, 9] on icon "close" at bounding box center [195, 11] width 4 height 4
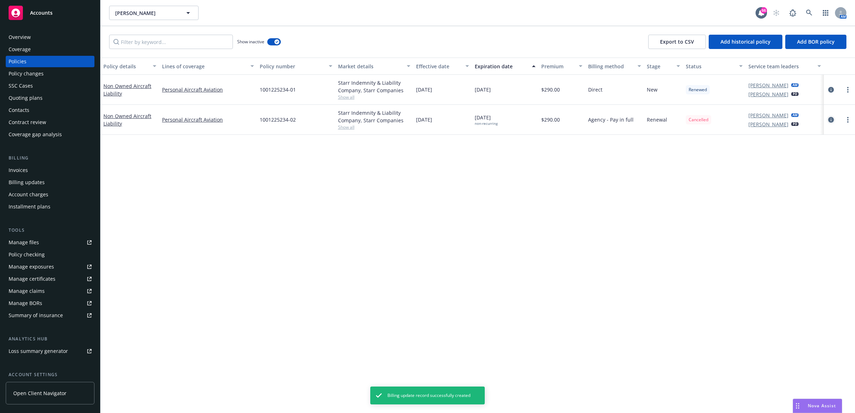
click at [831, 121] on icon "circleInformation" at bounding box center [831, 120] width 6 height 6
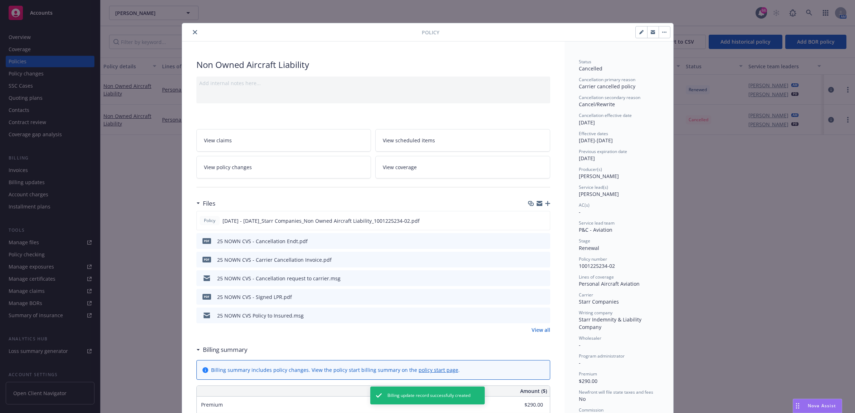
scroll to position [21, 0]
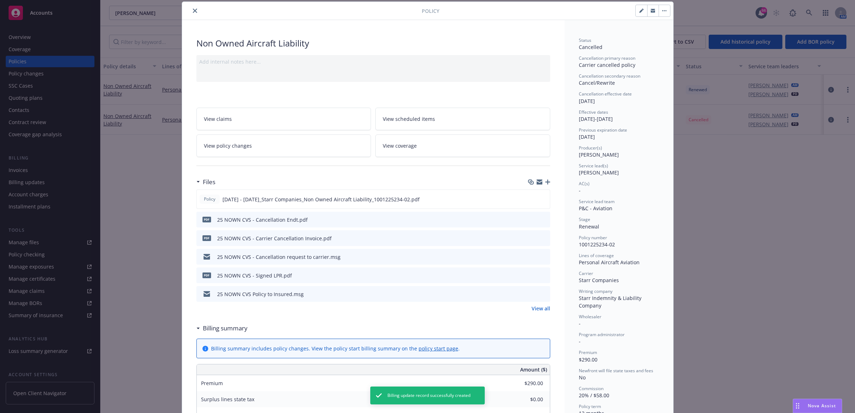
click at [224, 146] on span "View policy changes" at bounding box center [228, 146] width 48 height 8
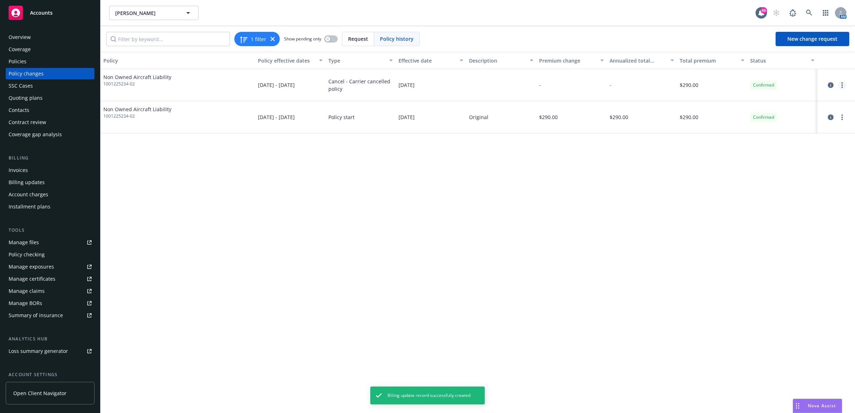
click at [841, 83] on icon "more" at bounding box center [841, 85] width 1 height 6
click at [793, 137] on link "Edit billing info" at bounding box center [784, 143] width 123 height 14
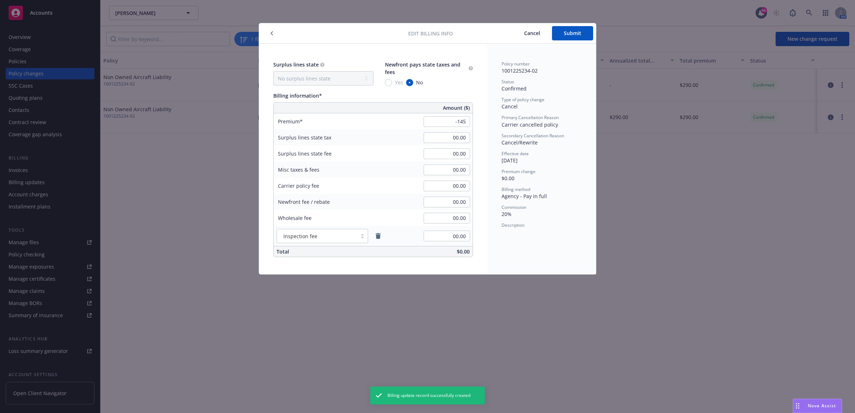
type input "-145.00"
click at [530, 251] on div "Policy number 1001225234-02 Status Confirmed Type of policy change Cancel Prima…" at bounding box center [541, 159] width 109 height 231
click at [576, 33] on span "Submit" at bounding box center [573, 33] width 18 height 7
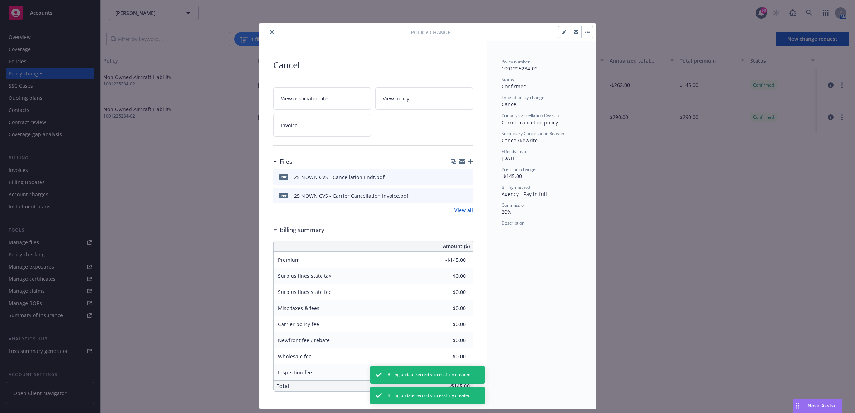
click at [270, 32] on icon "close" at bounding box center [272, 32] width 4 height 4
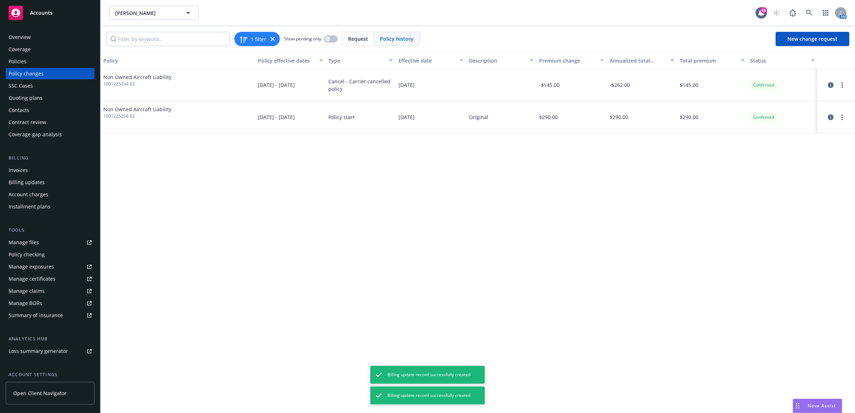
click at [38, 172] on div "Invoices" at bounding box center [50, 170] width 83 height 11
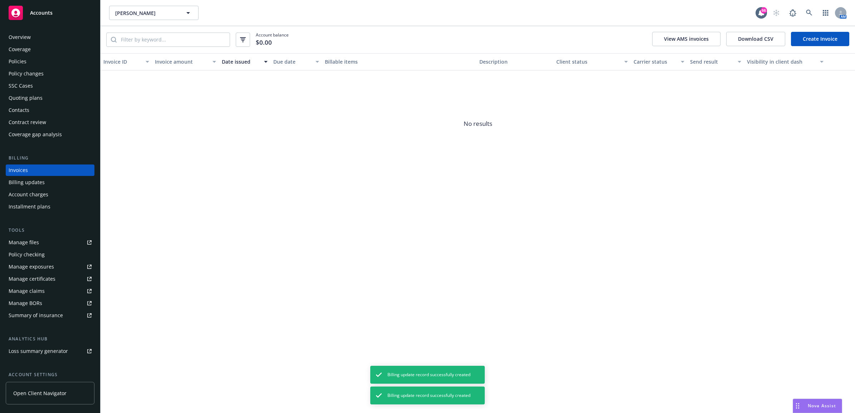
click at [799, 38] on link "Create Invoice" at bounding box center [820, 39] width 58 height 14
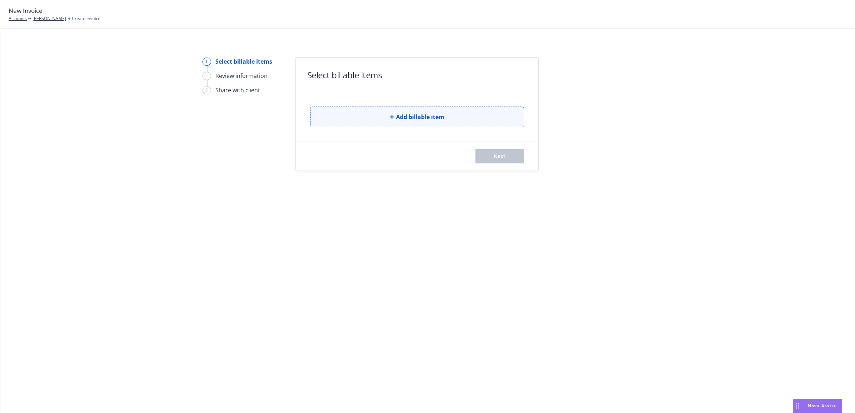
click at [333, 111] on button "Add billable item" at bounding box center [417, 117] width 214 height 21
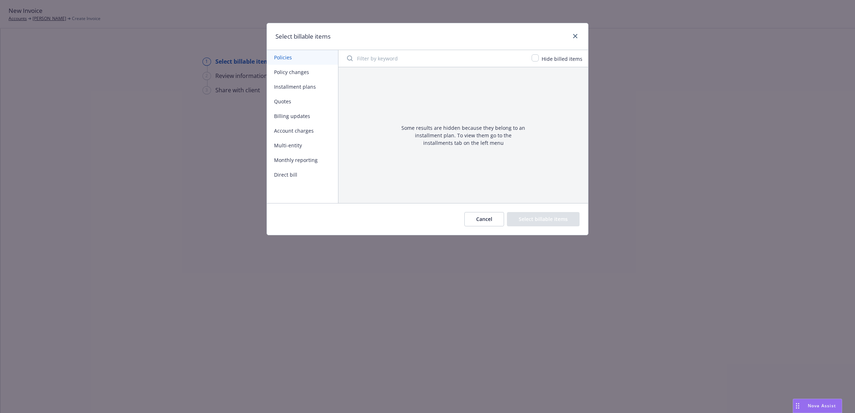
click at [300, 73] on button "Policy changes" at bounding box center [302, 72] width 71 height 15
click at [294, 116] on button "Billing updates" at bounding box center [302, 116] width 71 height 15
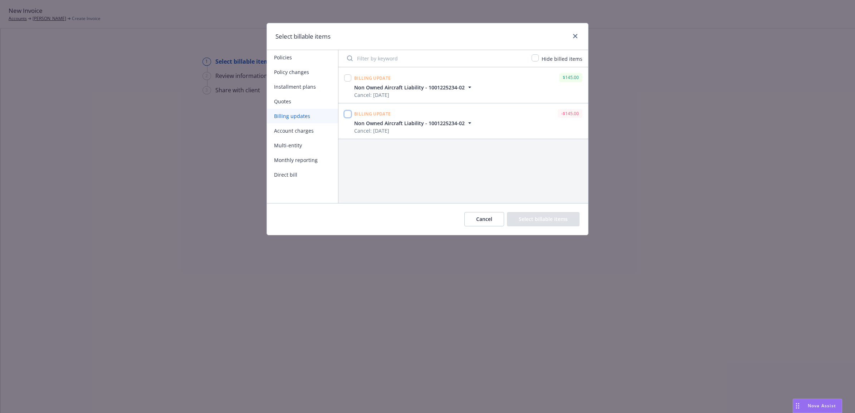
click at [348, 113] on input "checkbox" at bounding box center [347, 114] width 7 height 7
checkbox input "true"
click at [573, 217] on button "Select billable items" at bounding box center [543, 219] width 73 height 14
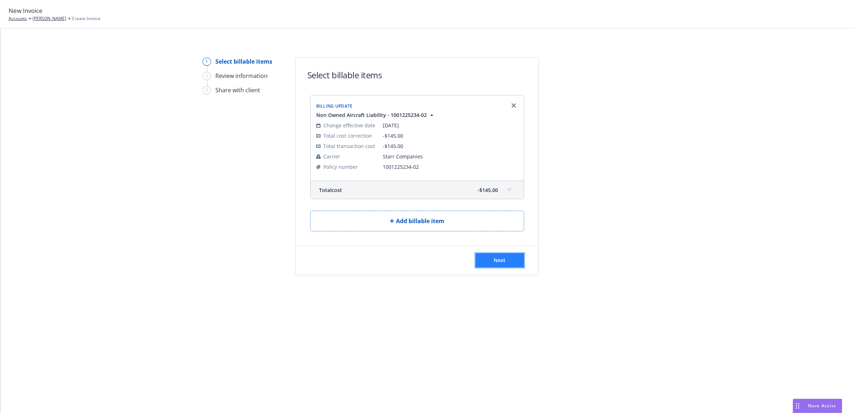
click at [496, 260] on span "Next" at bounding box center [500, 260] width 12 height 7
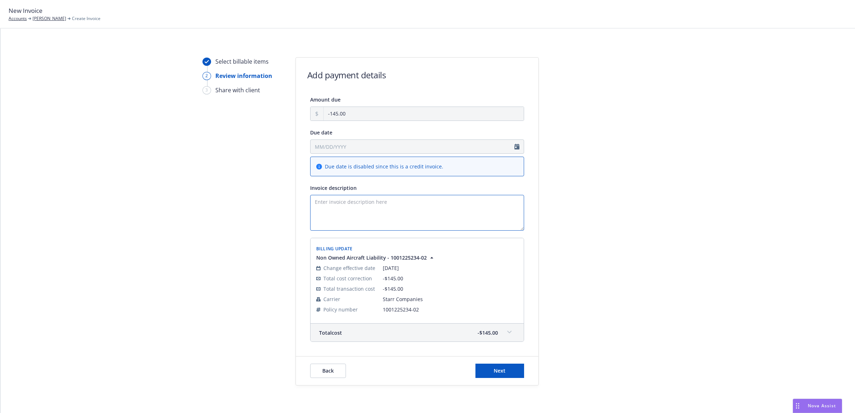
paste textarea "25 NOWN CVS - Cancellation Refund Invoice"
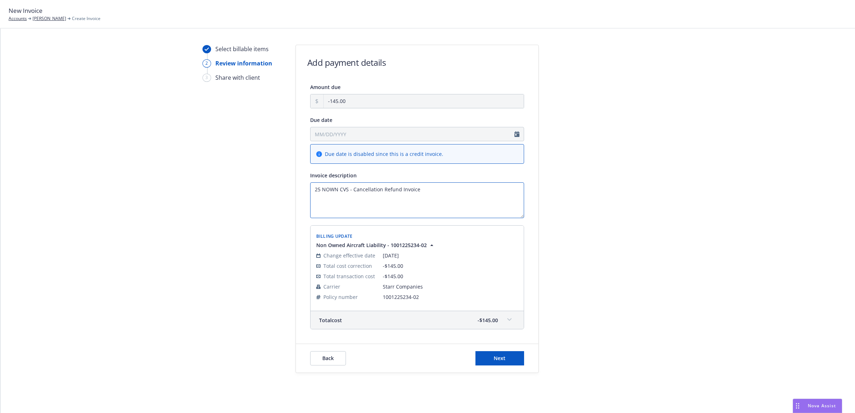
scroll to position [19, 0]
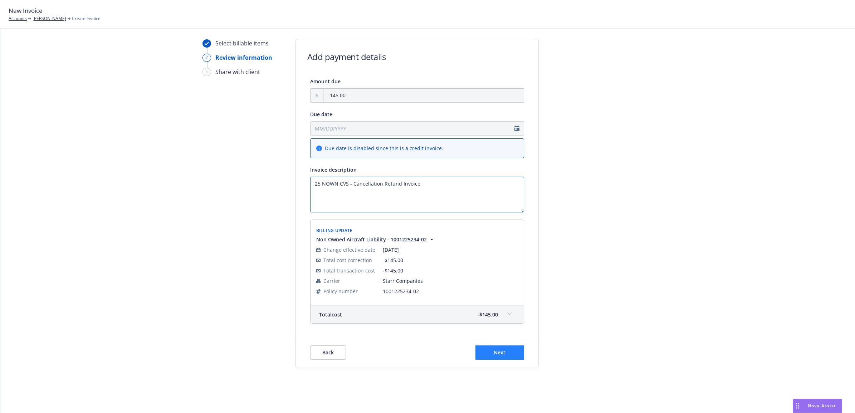
type textarea "25 NOWN CVS - Cancellation Refund Invoice"
click at [496, 354] on span "Next" at bounding box center [500, 352] width 12 height 7
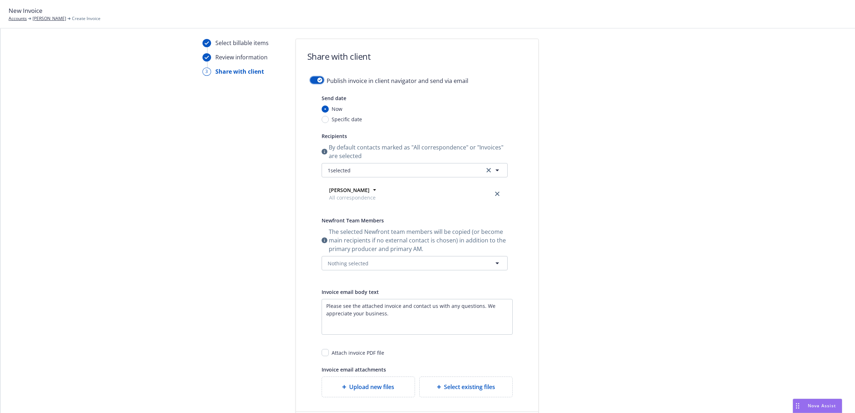
click at [318, 80] on icon "button" at bounding box center [319, 80] width 3 height 2
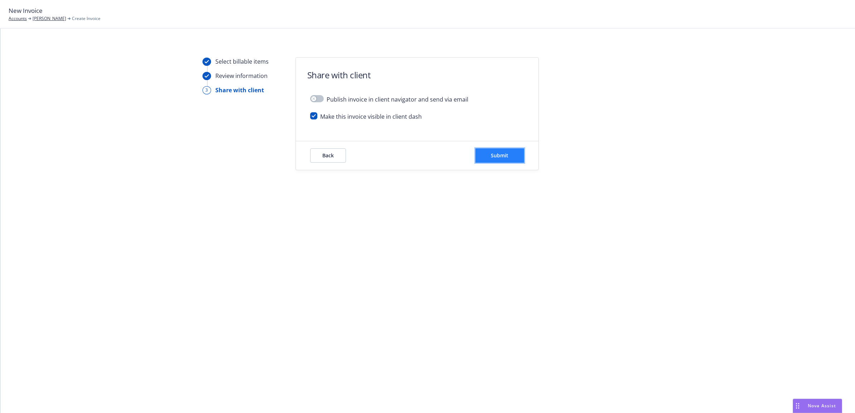
click at [489, 158] on button "Submit" at bounding box center [499, 155] width 49 height 14
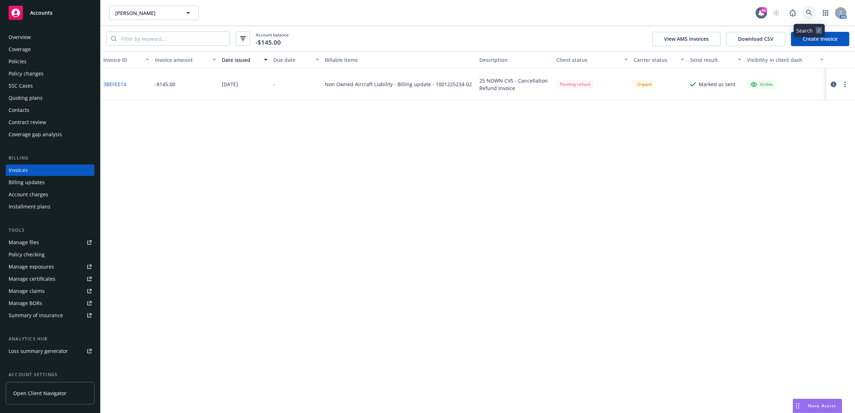
click at [809, 14] on icon at bounding box center [809, 13] width 6 height 6
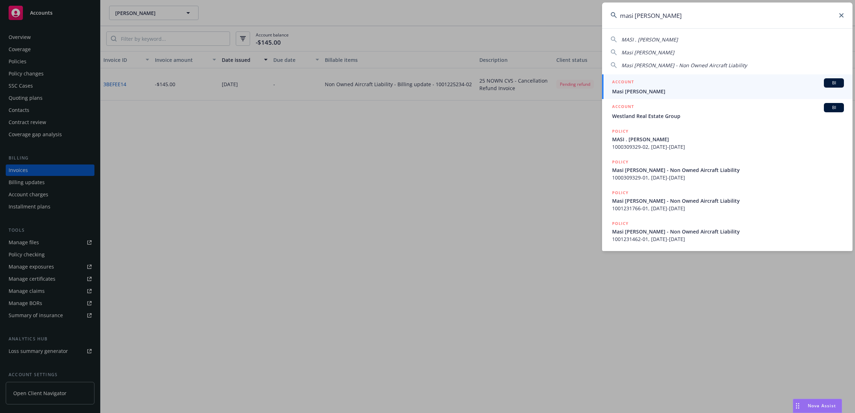
type input "masi bayless"
click at [662, 89] on span "Masi Bayless" at bounding box center [728, 92] width 232 height 8
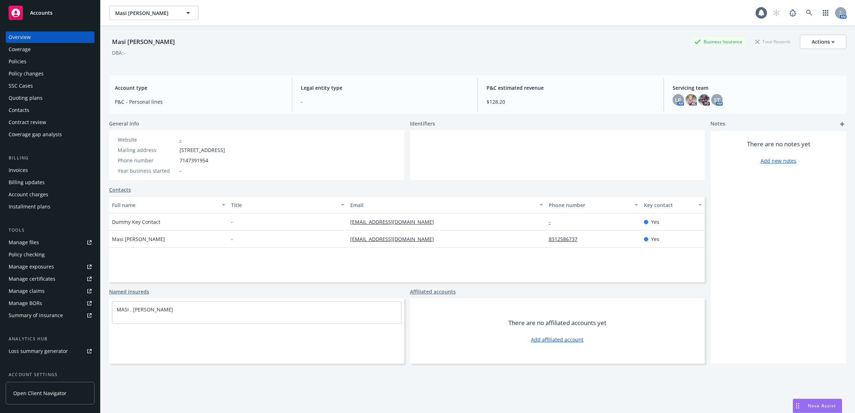
click at [64, 59] on div "Policies" at bounding box center [50, 61] width 83 height 11
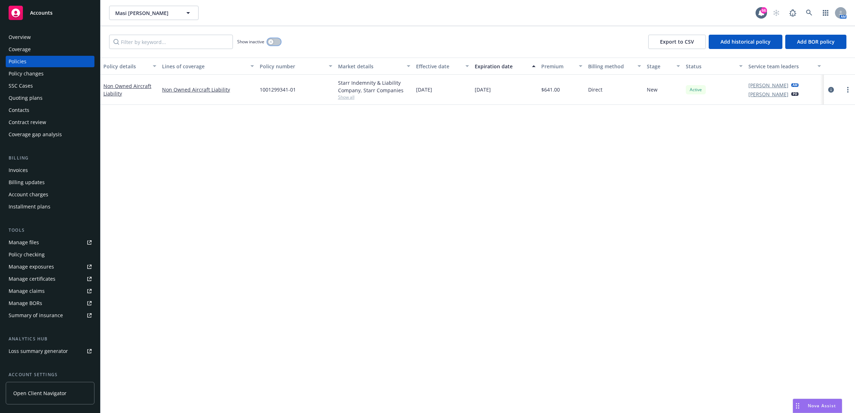
click at [274, 42] on button "button" at bounding box center [274, 41] width 14 height 7
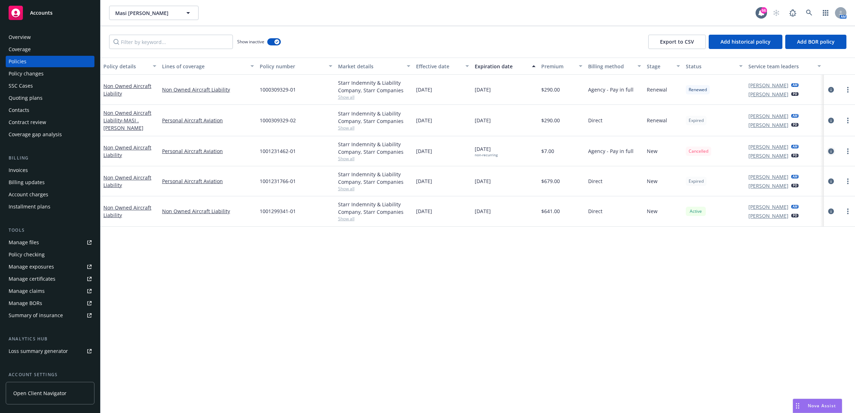
click at [828, 149] on icon "circleInformation" at bounding box center [831, 151] width 6 height 6
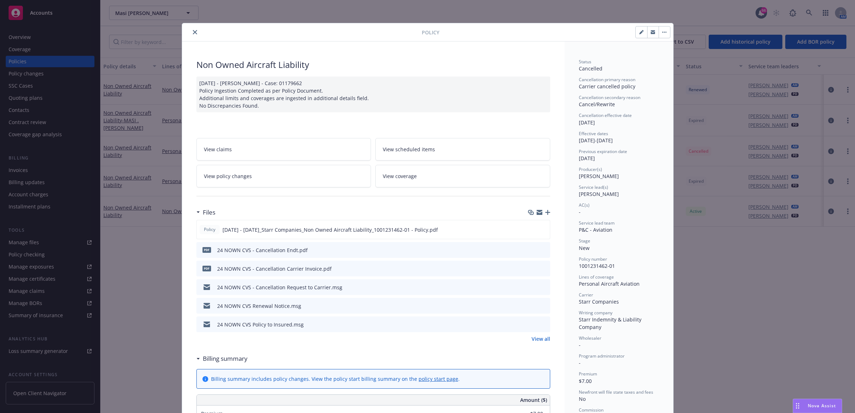
click at [241, 176] on span "View policy changes" at bounding box center [228, 176] width 48 height 8
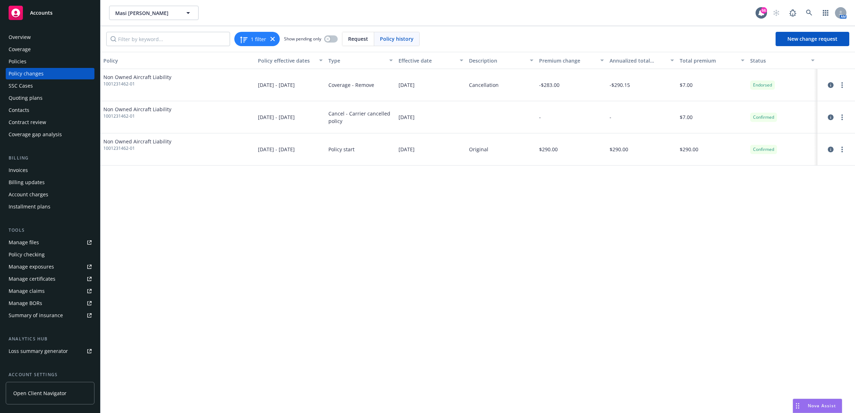
click at [51, 63] on div "Policies" at bounding box center [50, 61] width 83 height 11
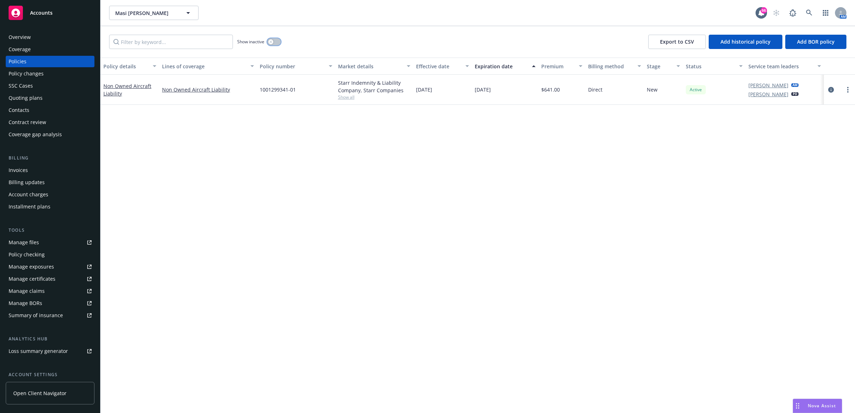
click at [269, 45] on button "button" at bounding box center [274, 41] width 14 height 7
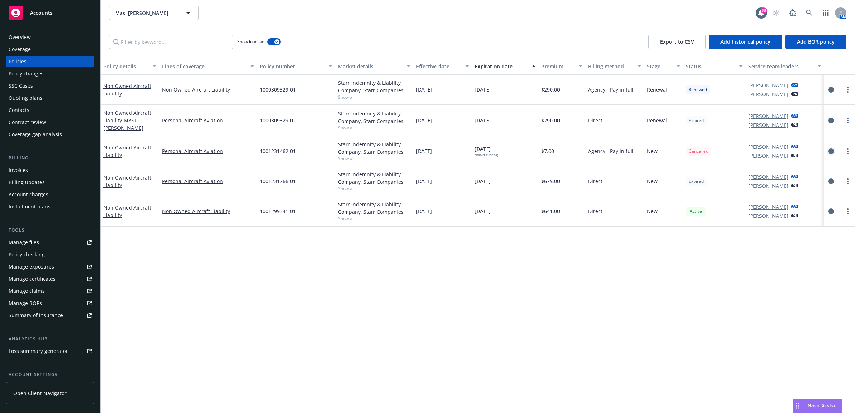
click at [830, 149] on icon "circleInformation" at bounding box center [831, 151] width 6 height 6
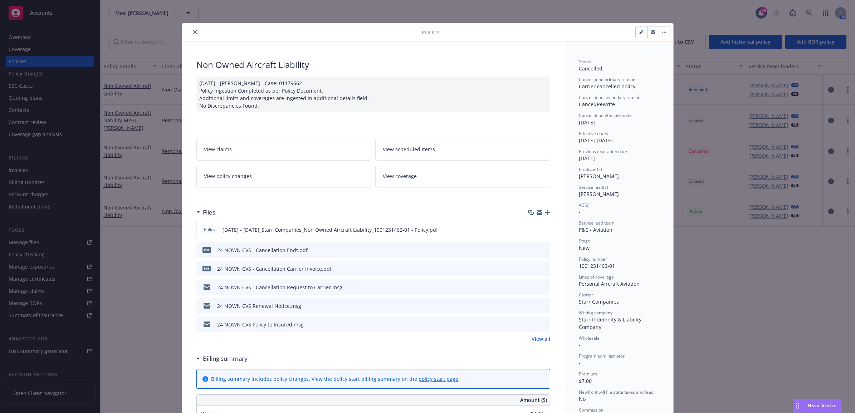
scroll to position [21, 0]
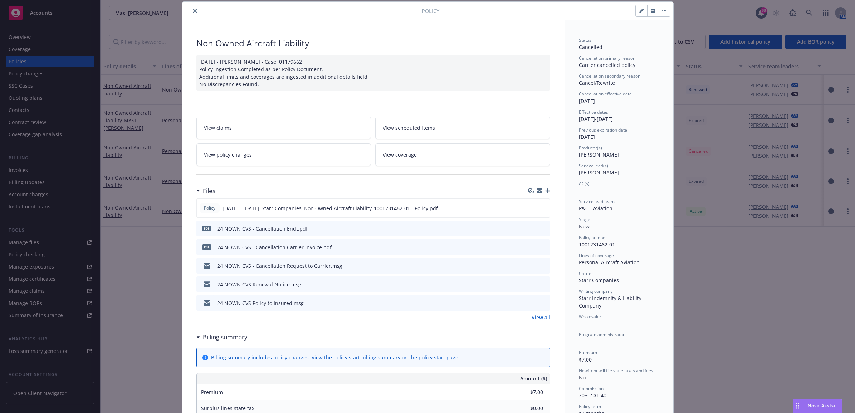
click at [543, 245] on icon "preview file" at bounding box center [543, 246] width 6 height 5
click at [322, 154] on link "View policy changes" at bounding box center [283, 154] width 175 height 23
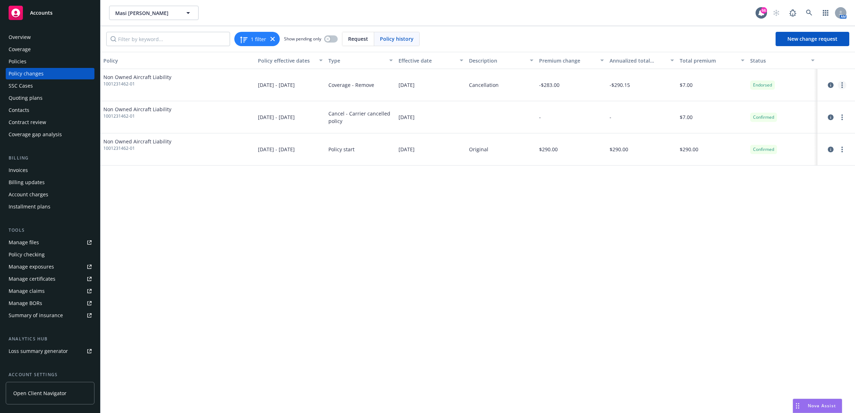
click at [843, 87] on link "more" at bounding box center [842, 85] width 9 height 9
click at [785, 143] on link "Edit billing info" at bounding box center [784, 143] width 123 height 14
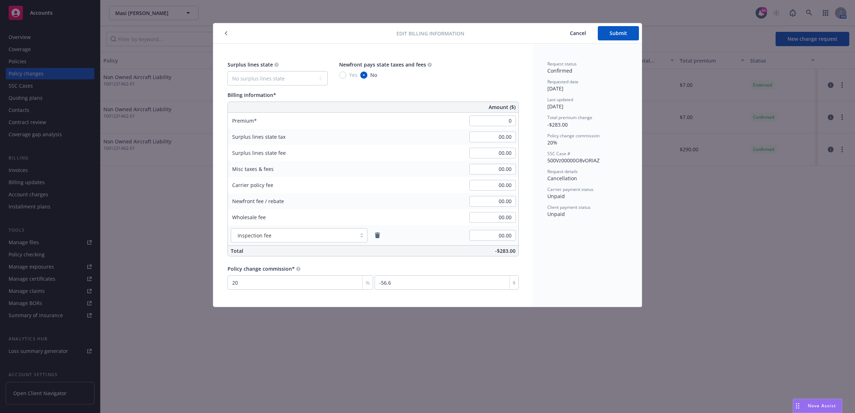
type input "00.00"
type input "0"
click at [620, 72] on div "Request status Confirmed" at bounding box center [587, 68] width 80 height 14
click at [617, 38] on button "Submit" at bounding box center [618, 33] width 41 height 14
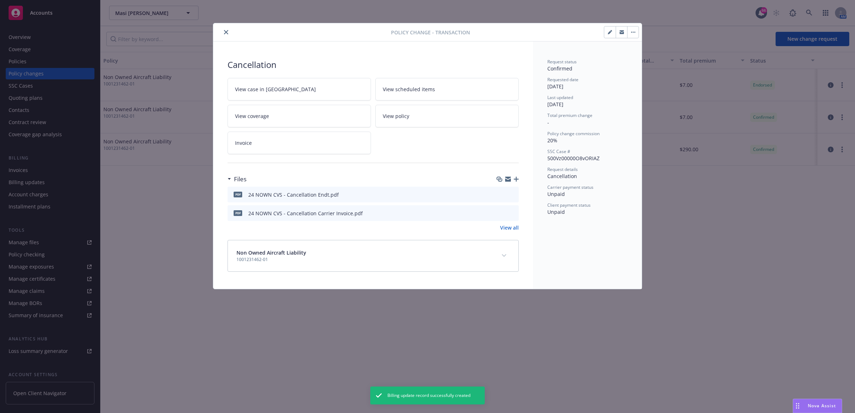
click at [226, 31] on icon "close" at bounding box center [226, 32] width 4 height 4
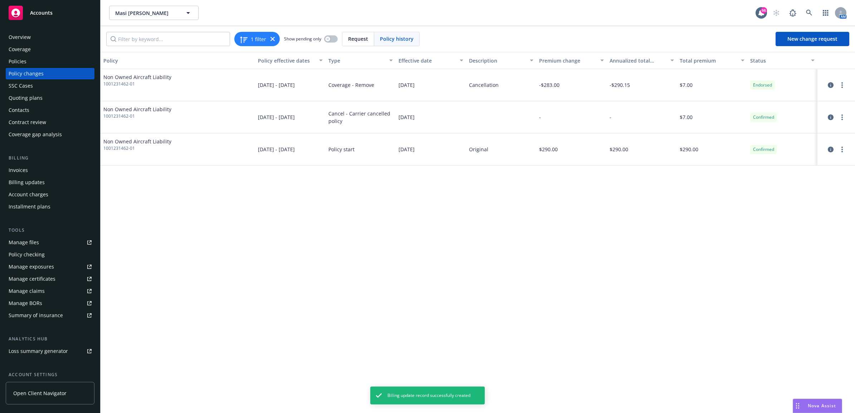
click at [11, 62] on div "Policies" at bounding box center [18, 61] width 18 height 11
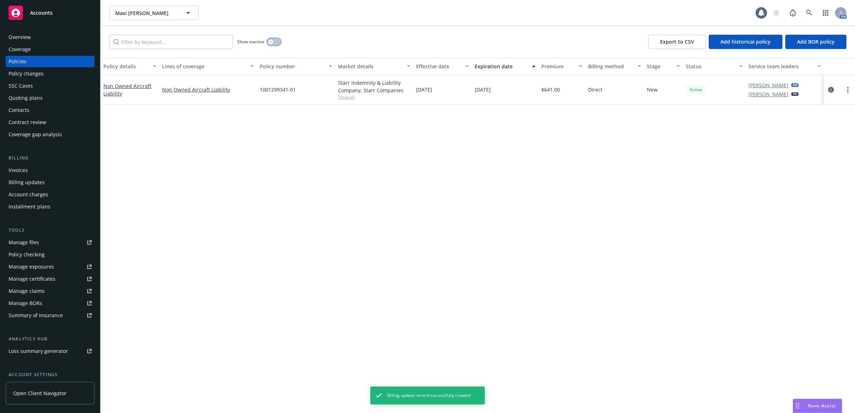
click at [273, 38] on button "button" at bounding box center [274, 41] width 14 height 7
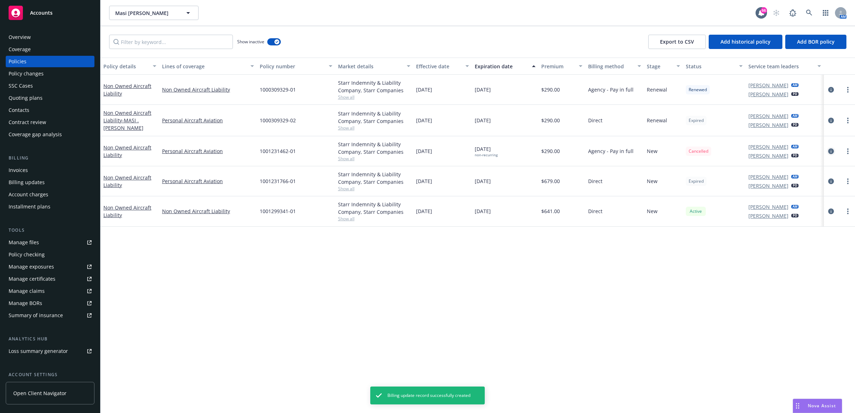
click at [828, 150] on icon "circleInformation" at bounding box center [831, 151] width 6 height 6
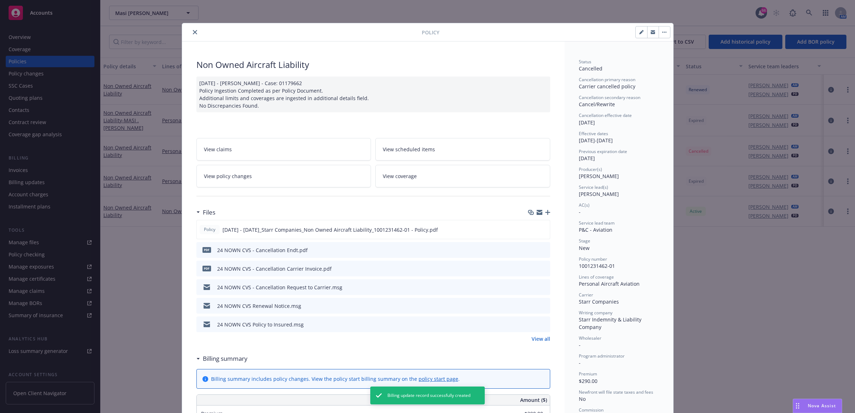
scroll to position [21, 0]
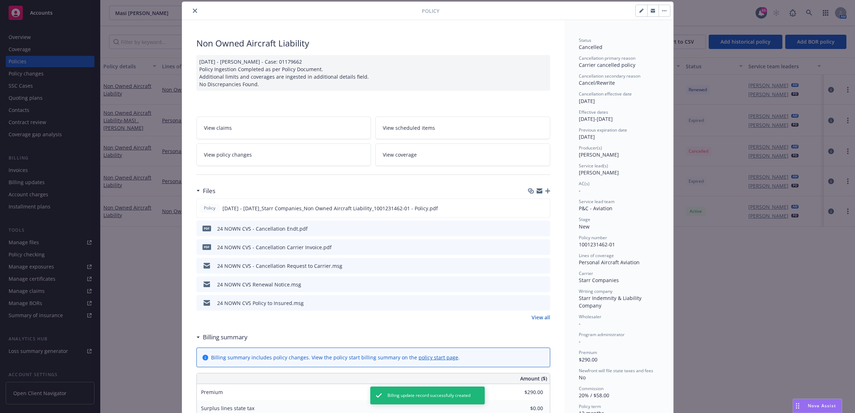
click at [225, 158] on span "View policy changes" at bounding box center [228, 155] width 48 height 8
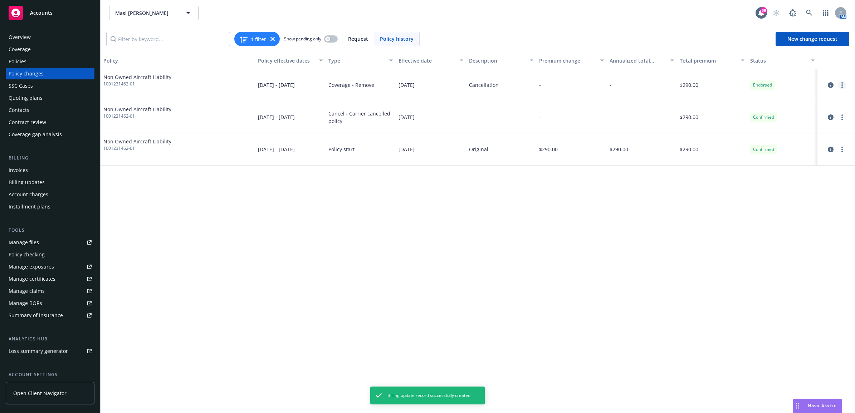
click at [842, 88] on link "more" at bounding box center [842, 85] width 9 height 9
click at [574, 245] on div "Policy Policy effective dates Type Effective date Description Premium change An…" at bounding box center [478, 232] width 754 height 361
click at [842, 114] on icon "more" at bounding box center [841, 117] width 1 height 6
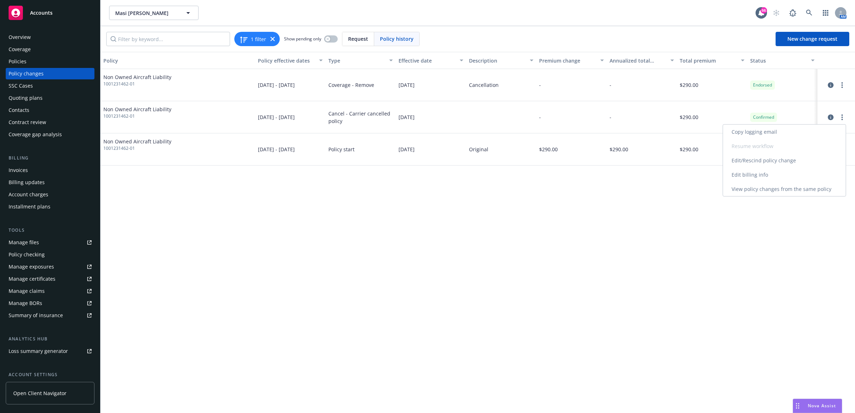
click at [770, 169] on link "Edit billing info" at bounding box center [784, 175] width 123 height 14
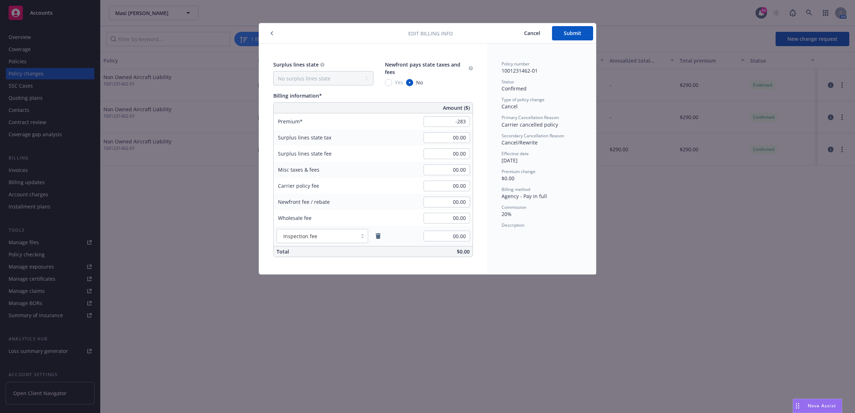
type input "-283.00"
click at [551, 171] on div "Premium change" at bounding box center [541, 171] width 80 height 6
click at [567, 36] on span "Submit" at bounding box center [573, 33] width 18 height 7
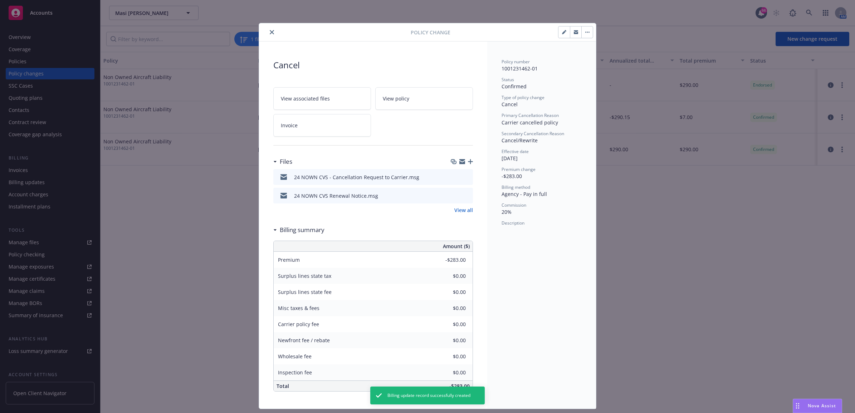
click at [270, 29] on button "close" at bounding box center [272, 32] width 9 height 9
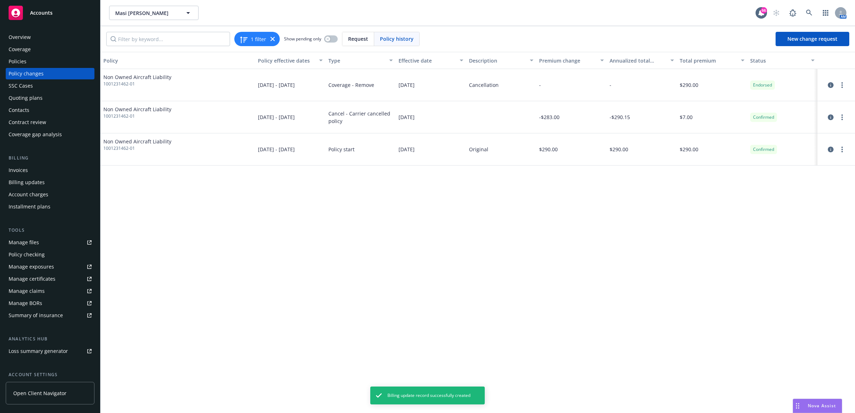
click at [40, 171] on div "Invoices" at bounding box center [50, 170] width 83 height 11
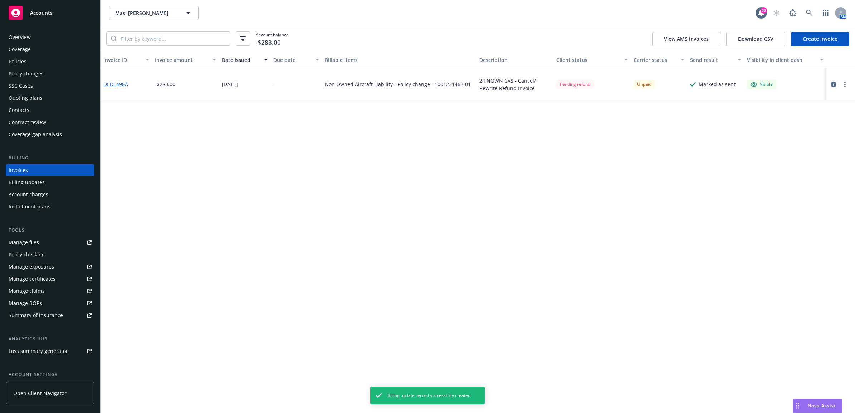
click at [832, 42] on link "Create Invoice" at bounding box center [820, 39] width 58 height 14
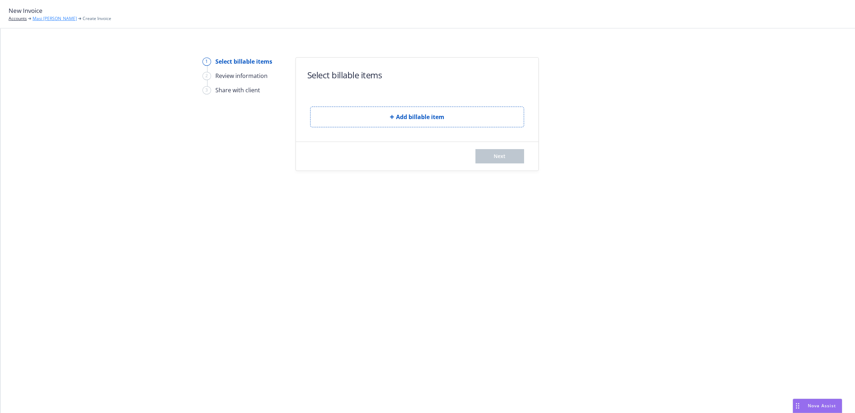
click at [40, 18] on link "Masi [PERSON_NAME]" at bounding box center [55, 18] width 44 height 6
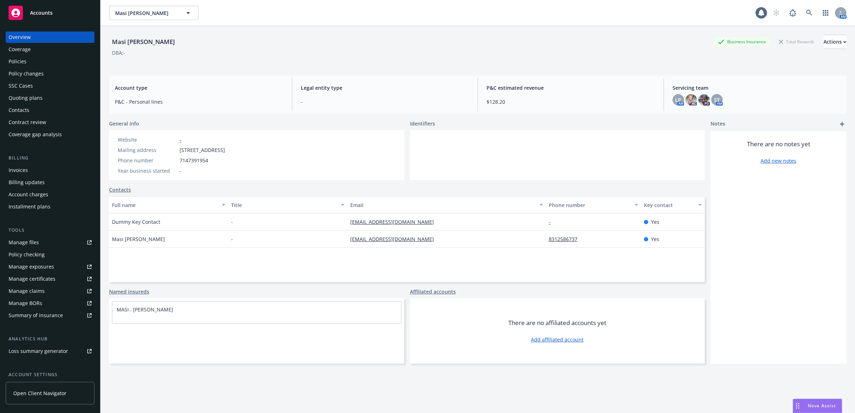
click at [30, 169] on div "Invoices" at bounding box center [50, 170] width 83 height 11
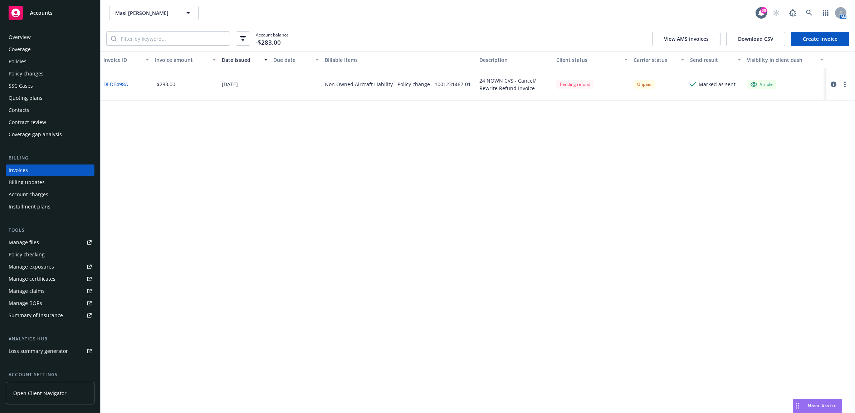
click at [69, 66] on div "Policies" at bounding box center [50, 61] width 83 height 11
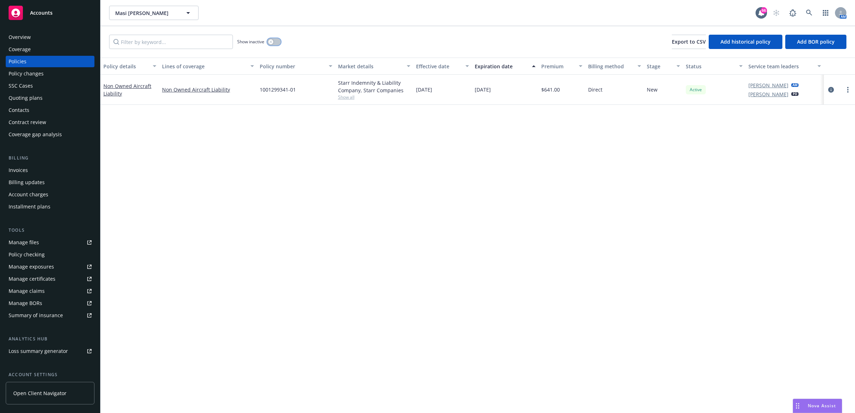
click at [276, 40] on button "button" at bounding box center [274, 41] width 14 height 7
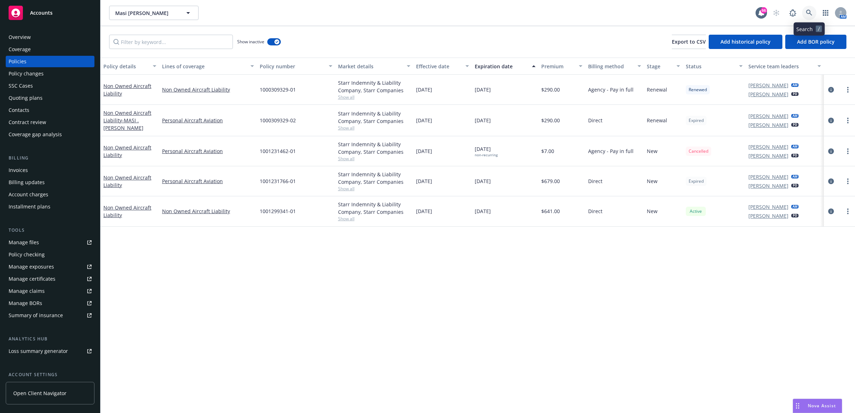
click at [809, 13] on icon at bounding box center [809, 13] width 6 height 6
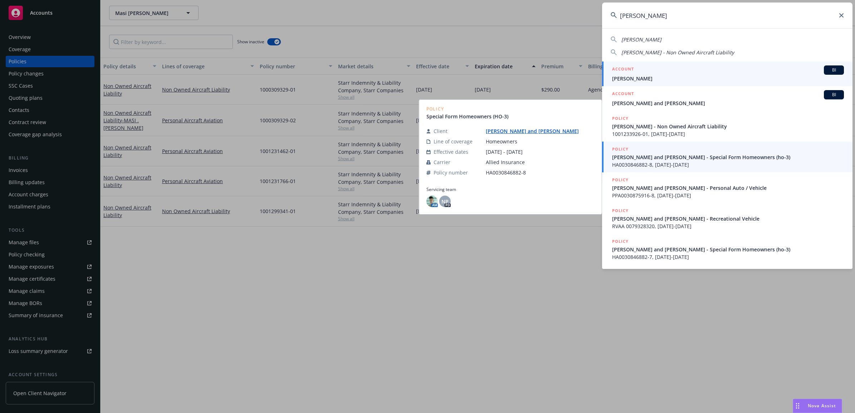
type input "timothy doole"
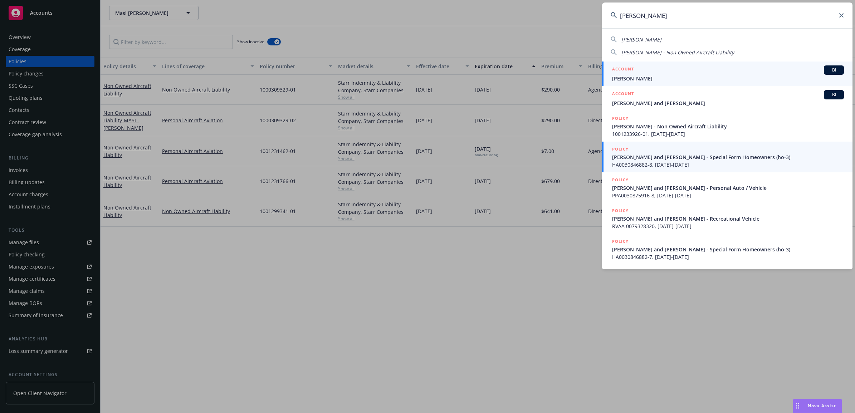
click at [651, 76] on span "[PERSON_NAME]" at bounding box center [728, 79] width 232 height 8
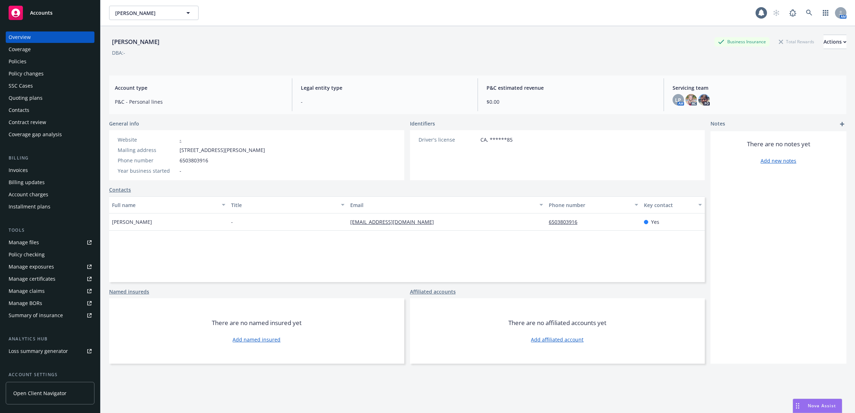
click at [28, 63] on div "Policies" at bounding box center [50, 61] width 83 height 11
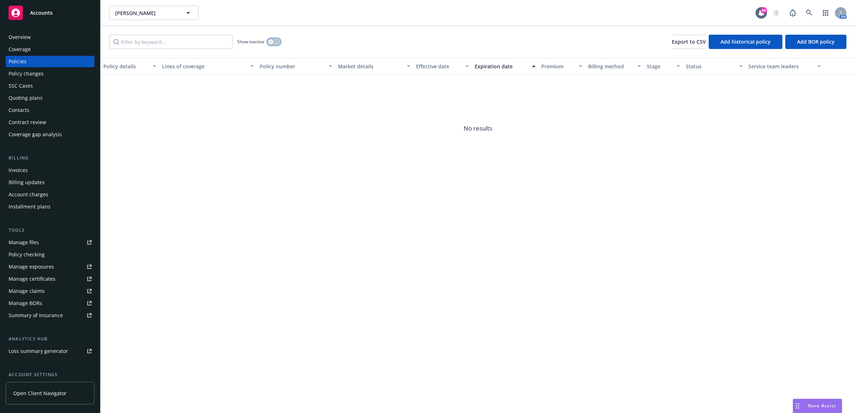
click at [269, 40] on icon "button" at bounding box center [270, 41] width 3 height 3
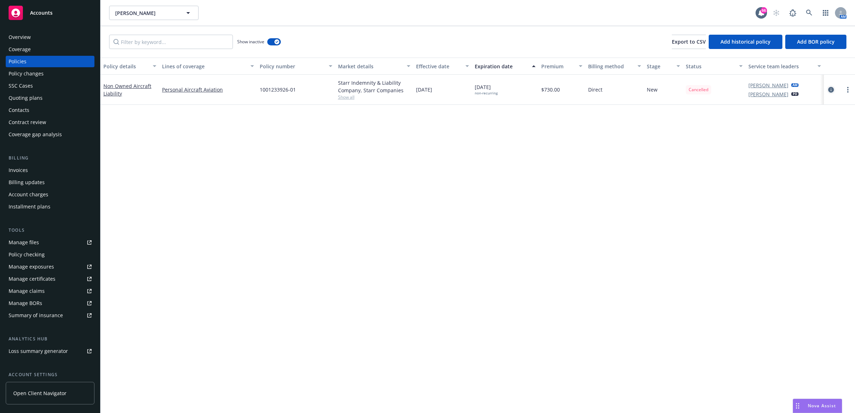
click at [831, 89] on icon "circleInformation" at bounding box center [831, 90] width 6 height 6
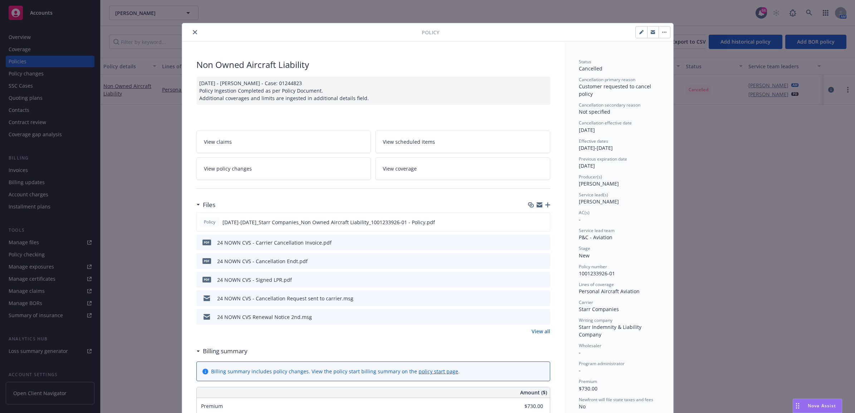
click at [229, 173] on link "View policy changes" at bounding box center [283, 168] width 175 height 23
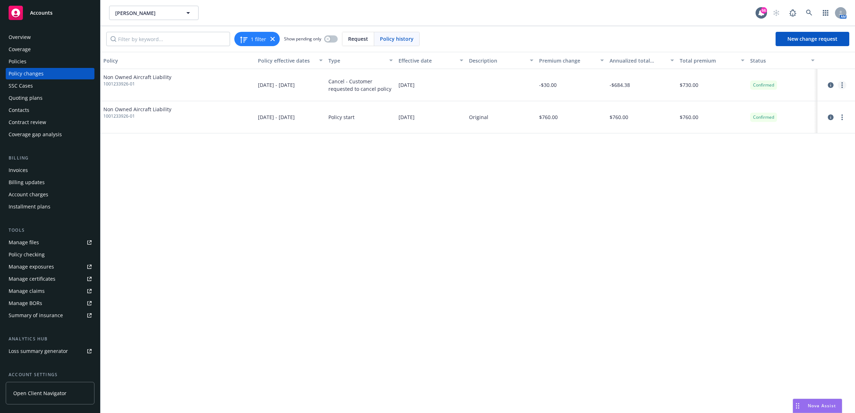
click at [843, 82] on link "more" at bounding box center [842, 85] width 9 height 9
click at [772, 141] on link "Edit billing info" at bounding box center [784, 143] width 123 height 14
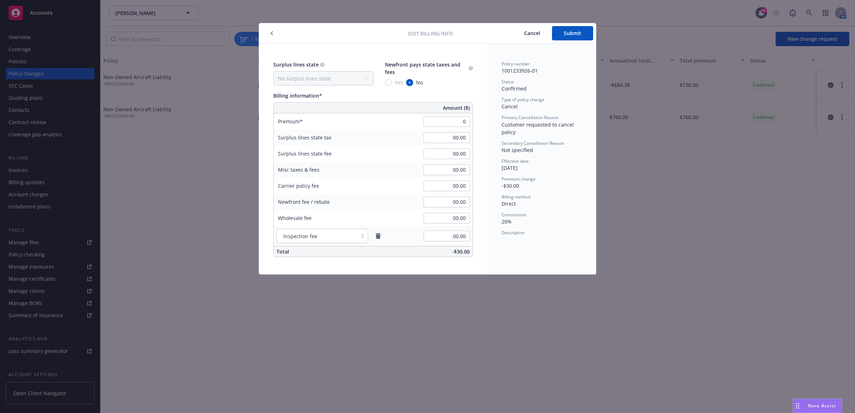
type input "00.00"
drag, startPoint x: 560, startPoint y: 74, endPoint x: 574, endPoint y: 42, distance: 35.1
click at [562, 74] on div "Policy number 1001233926-01 Status Confirmed Type of policy change Cancel Prima…" at bounding box center [541, 148] width 80 height 175
click at [576, 36] on button "Submit" at bounding box center [572, 33] width 41 height 14
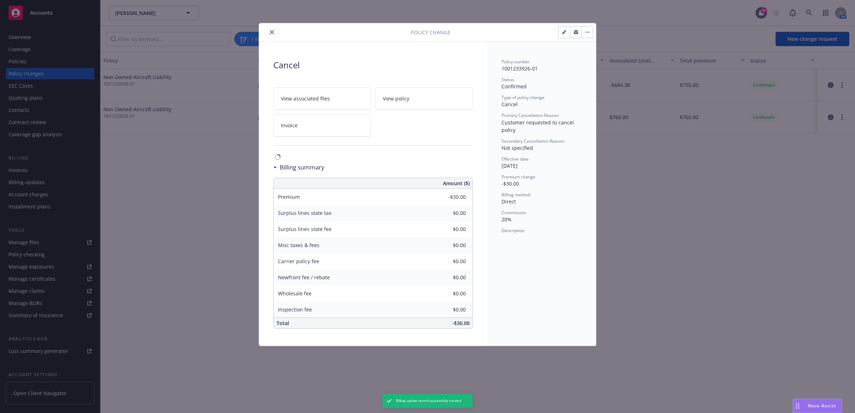
type input "$0.00"
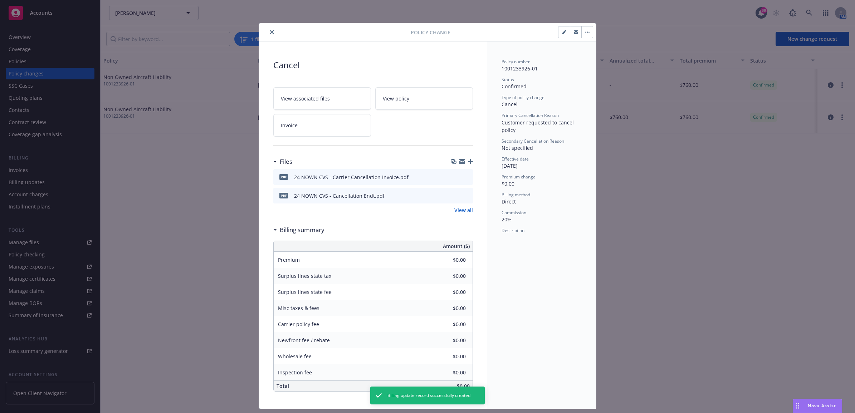
click at [270, 36] on div at bounding box center [336, 32] width 149 height 9
click at [268, 33] on button "close" at bounding box center [272, 32] width 9 height 9
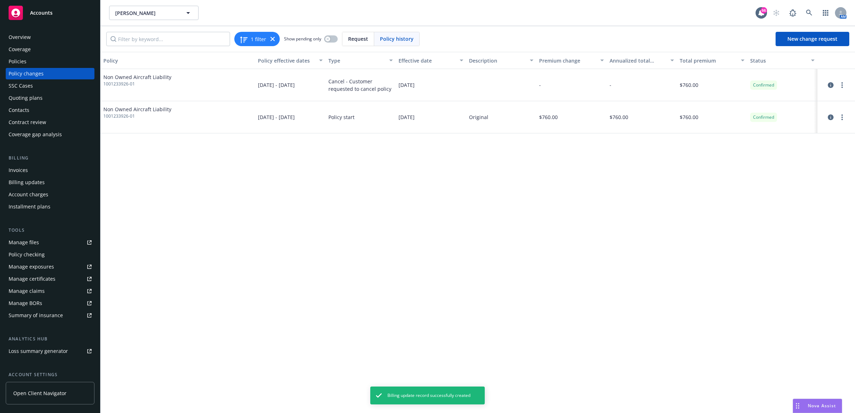
click at [46, 65] on div "Policies" at bounding box center [50, 61] width 83 height 11
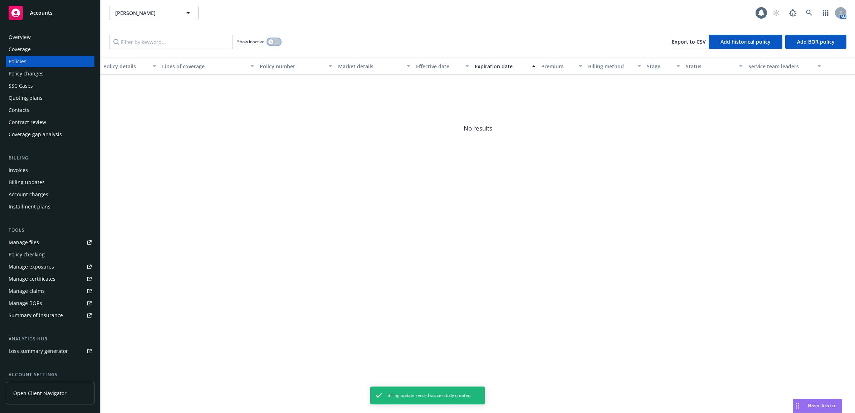
click at [275, 43] on button "button" at bounding box center [274, 41] width 14 height 7
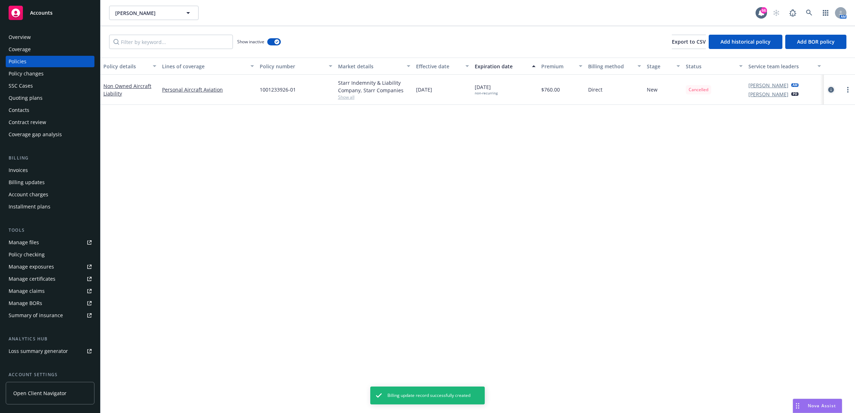
click at [832, 89] on icon "circleInformation" at bounding box center [831, 90] width 6 height 6
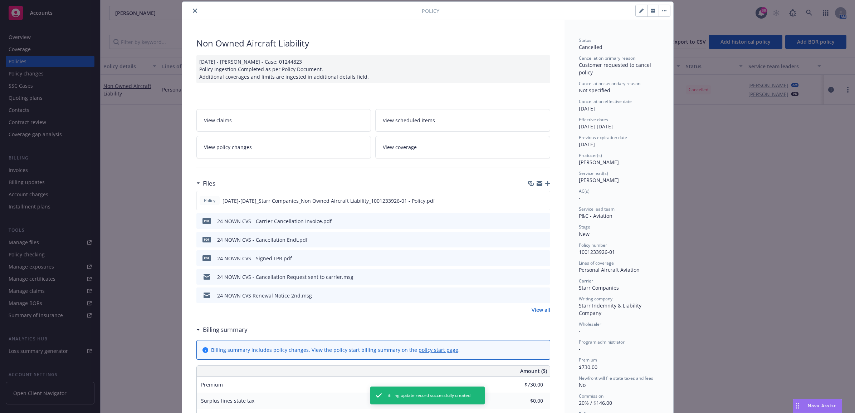
type input "$760.00"
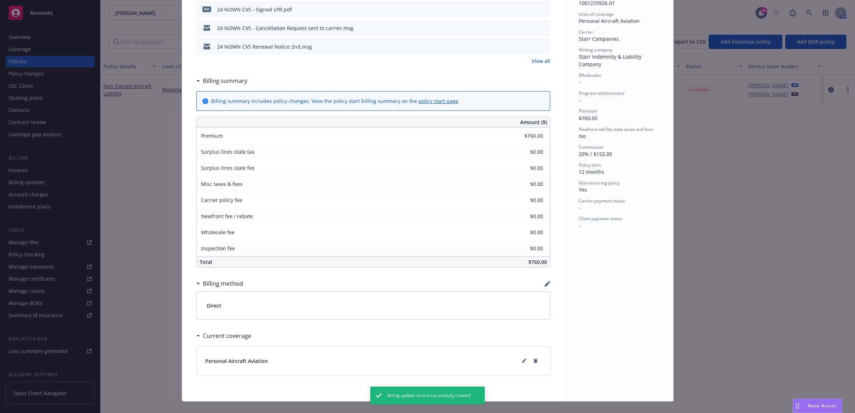
scroll to position [283, 0]
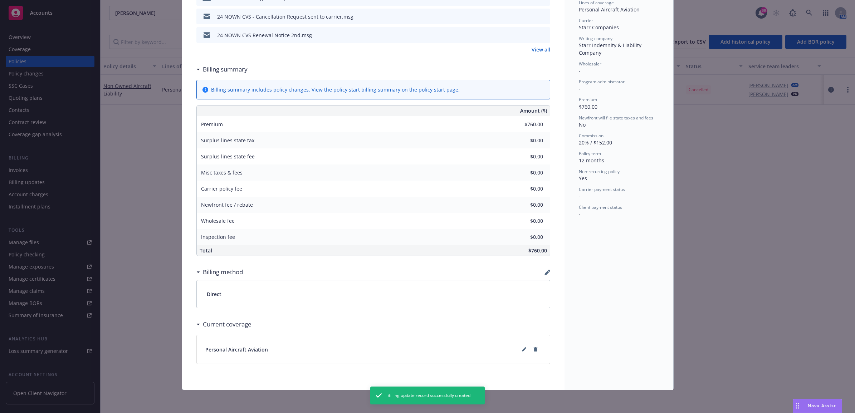
click at [545, 273] on icon "button" at bounding box center [547, 273] width 6 height 6
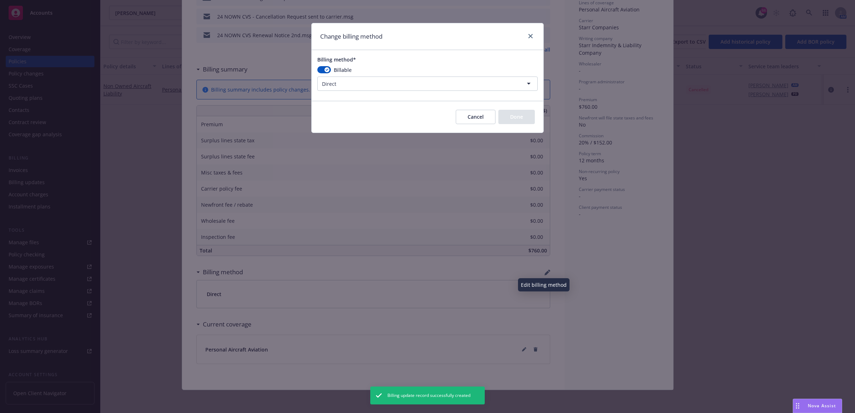
click at [400, 88] on html "Accounts Overview Coverage Policies Policy changes SSC Cases Quoting plans Cont…" at bounding box center [427, 206] width 855 height 413
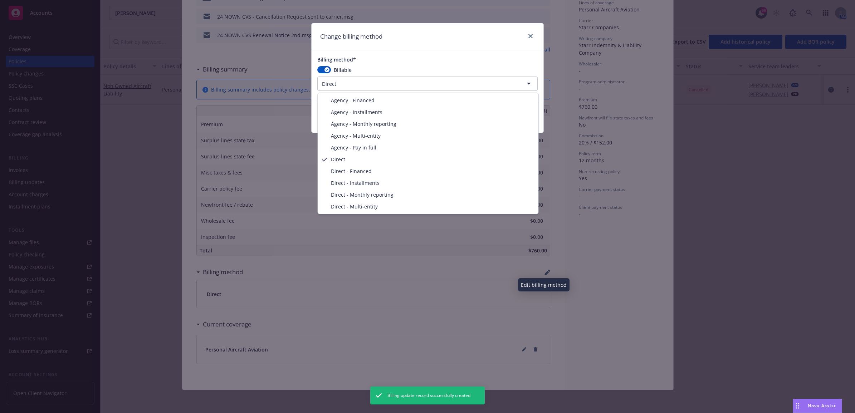
select select "AGENCY_PAY_IN_FULL"
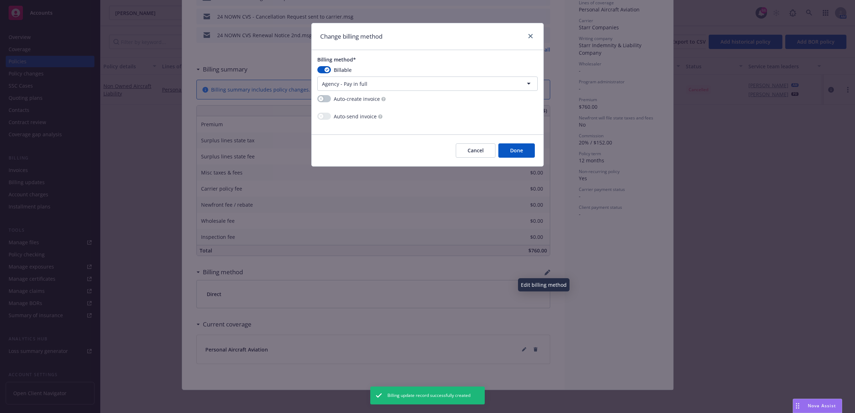
click at [518, 153] on button "Done" at bounding box center [516, 150] width 36 height 14
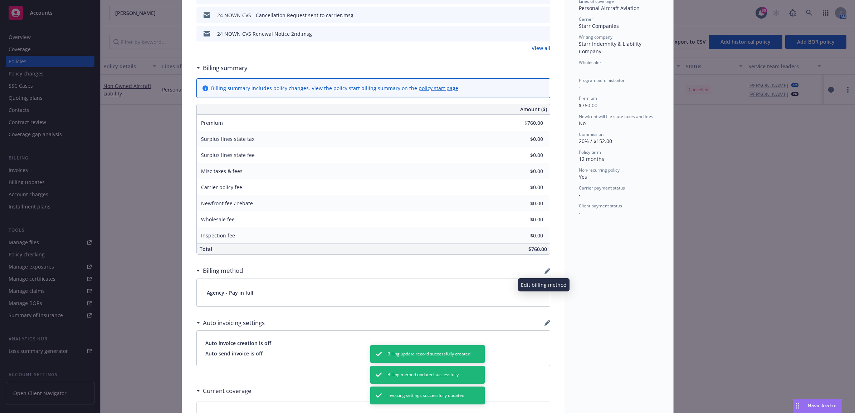
scroll to position [15, 0]
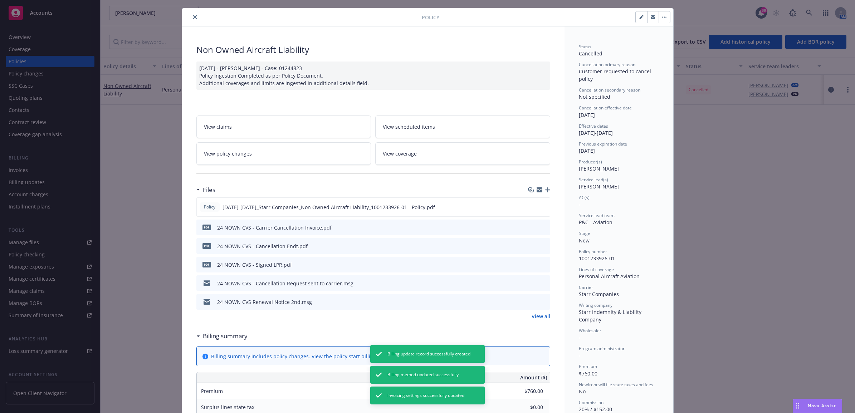
click at [193, 16] on icon "close" at bounding box center [195, 17] width 4 height 4
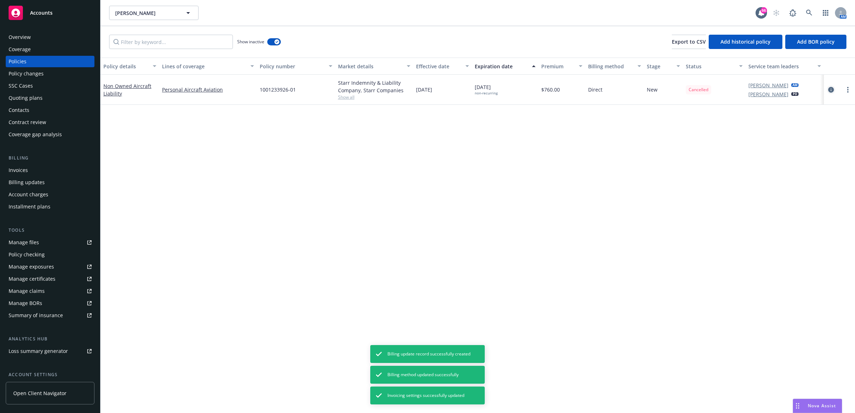
click at [832, 90] on icon "circleInformation" at bounding box center [831, 90] width 6 height 6
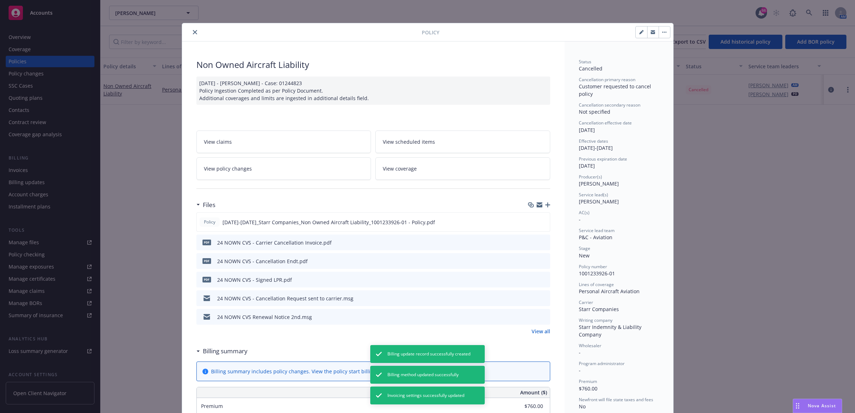
scroll to position [21, 0]
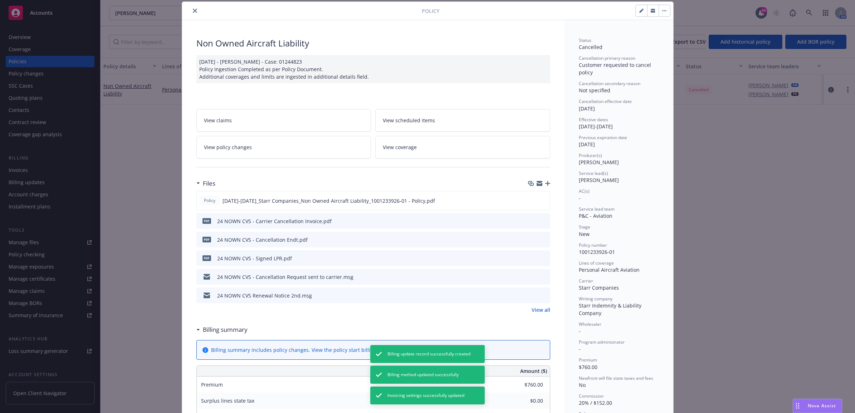
click at [240, 143] on span "View policy changes" at bounding box center [228, 147] width 48 height 8
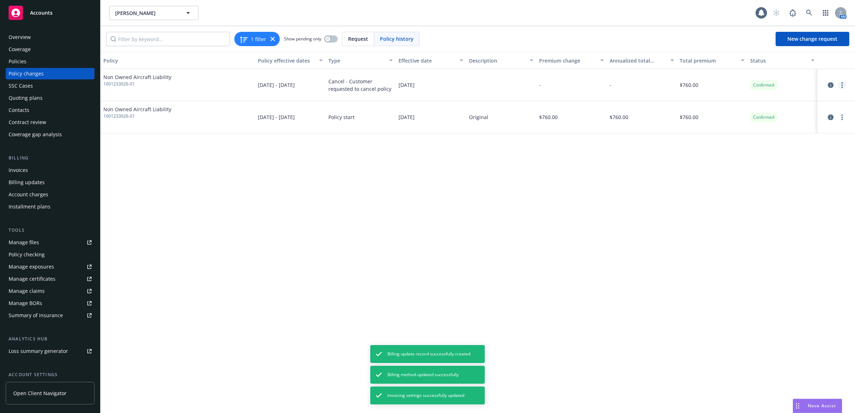
click at [839, 84] on link "more" at bounding box center [842, 85] width 9 height 9
click at [796, 140] on link "Edit billing info" at bounding box center [784, 143] width 123 height 14
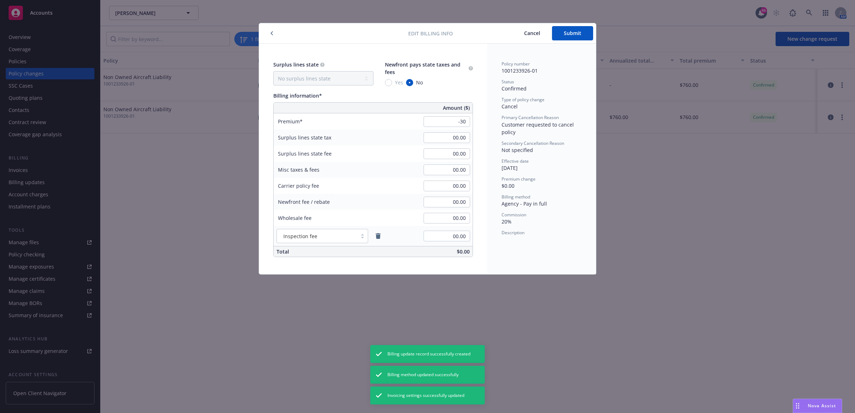
type input "-30.00"
click at [480, 175] on div "Surplus lines state No surplus lines state Alaska Alabama Arkansas Arizona Cali…" at bounding box center [373, 159] width 228 height 231
click at [568, 37] on button "Submit" at bounding box center [572, 33] width 41 height 14
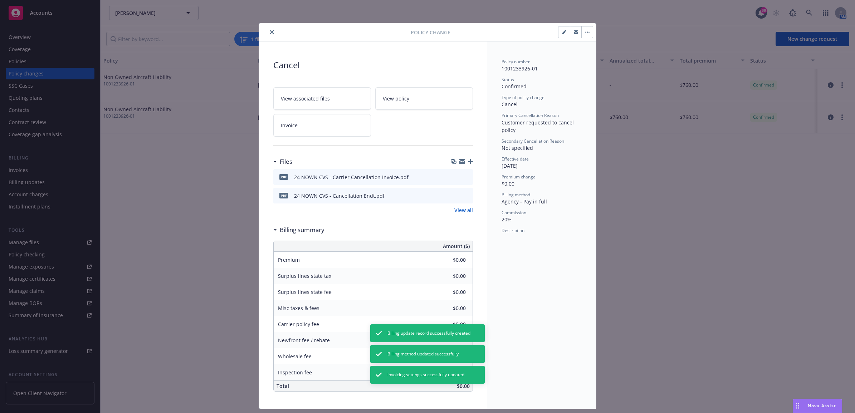
type input "-$30.00"
click at [269, 27] on div "Policy Change" at bounding box center [427, 32] width 337 height 18
click at [269, 29] on button "close" at bounding box center [272, 32] width 9 height 9
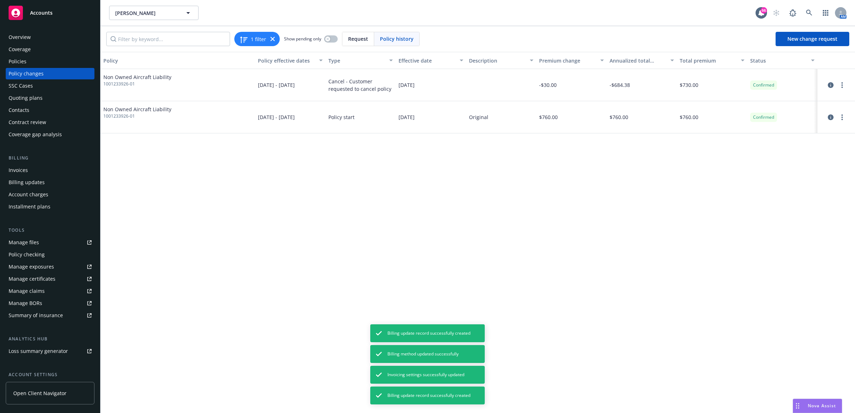
click at [62, 167] on div "Invoices" at bounding box center [50, 170] width 83 height 11
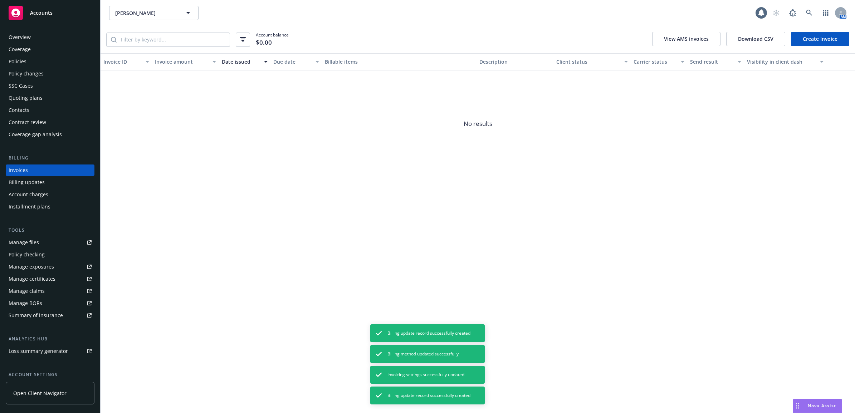
click at [817, 33] on link "Create Invoice" at bounding box center [820, 39] width 58 height 14
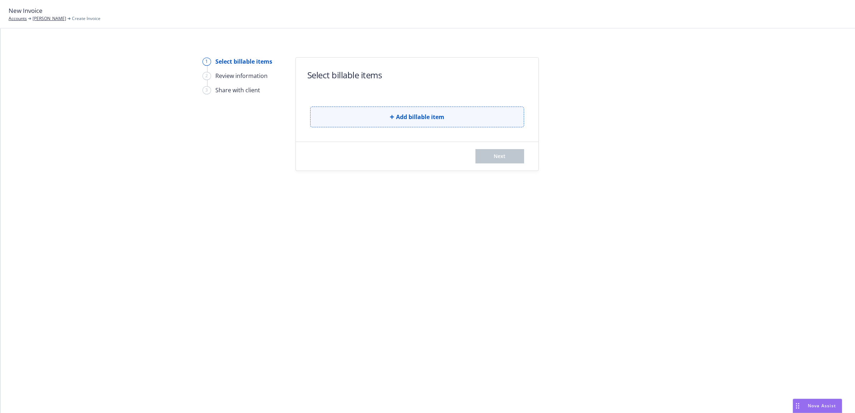
click at [413, 123] on button "Add billable item" at bounding box center [417, 117] width 214 height 21
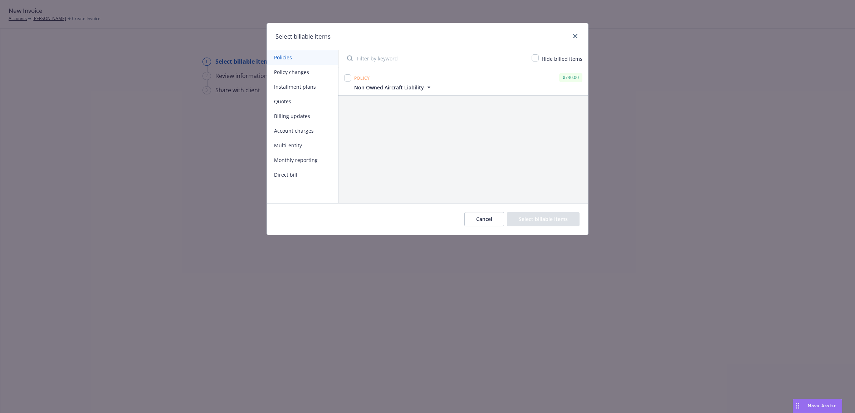
click at [307, 70] on button "Policy changes" at bounding box center [302, 72] width 71 height 15
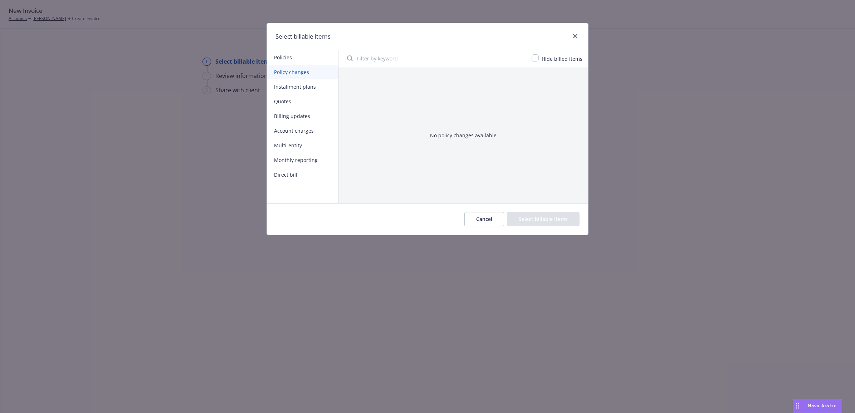
click at [288, 131] on button "Account charges" at bounding box center [302, 130] width 71 height 15
click at [287, 123] on button "Billing updates" at bounding box center [302, 116] width 71 height 15
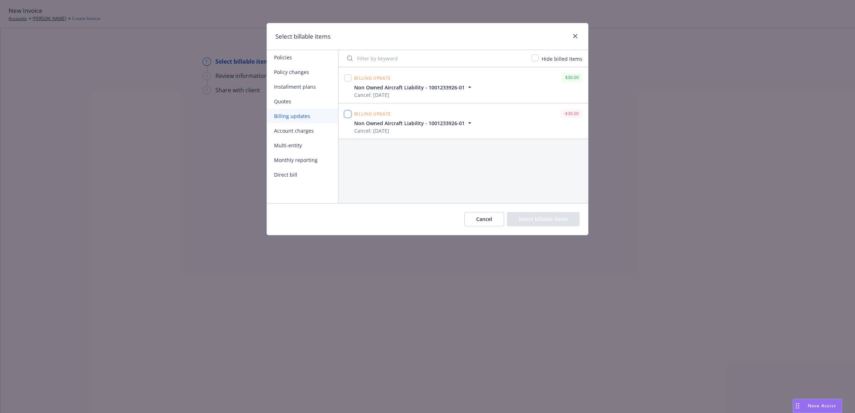
click at [346, 113] on input "checkbox" at bounding box center [347, 114] width 7 height 7
checkbox input "true"
click at [535, 219] on button "Select billable items" at bounding box center [543, 219] width 73 height 14
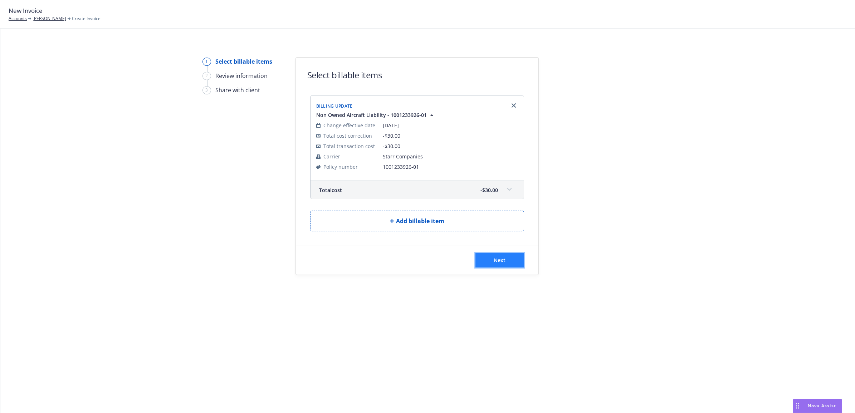
click at [501, 258] on span "Next" at bounding box center [500, 260] width 12 height 7
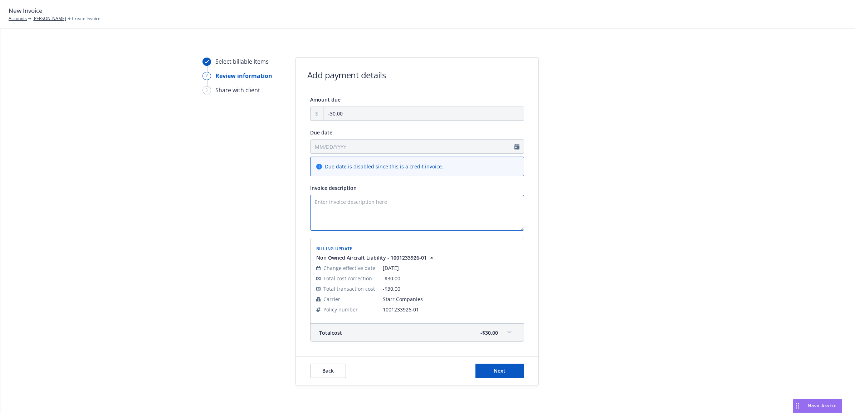
paste textarea "25 NOWN CVS - Cancellation Refund Invoice"
type textarea "25 NOWN CVS - Cancellation Refund Invoice"
click at [511, 370] on button "Next" at bounding box center [499, 371] width 49 height 14
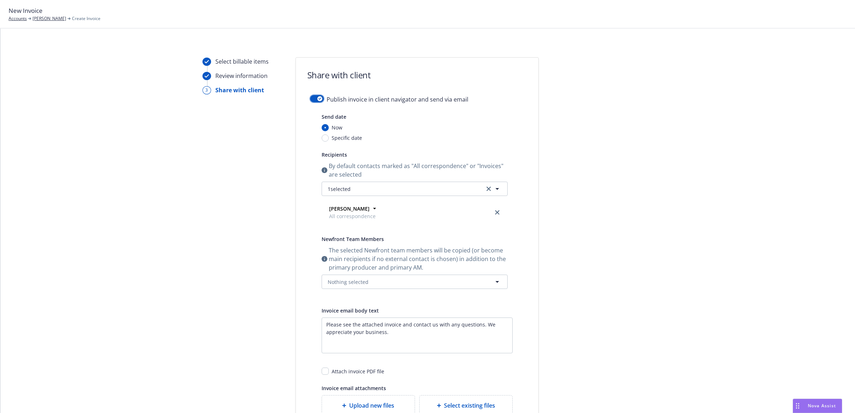
click at [310, 102] on button "button" at bounding box center [317, 98] width 14 height 7
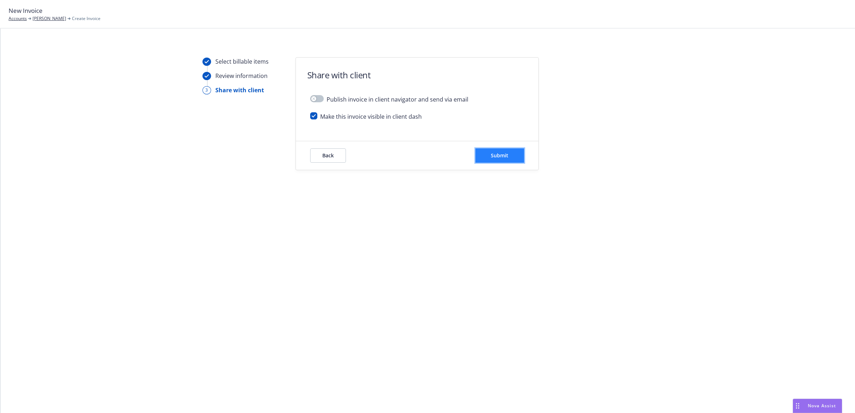
click at [517, 159] on button "Submit" at bounding box center [499, 155] width 49 height 14
